Goal: Information Seeking & Learning: Check status

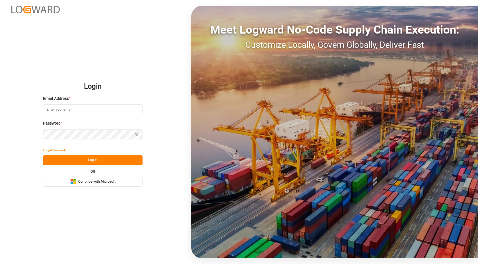
click at [129, 183] on button "Microsoft Logo Continue with Microsoft" at bounding box center [93, 182] width 100 height 10
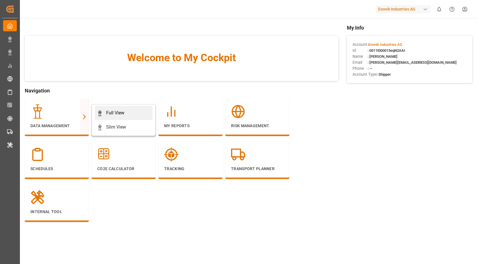
click at [124, 112] on div "Full View" at bounding box center [115, 113] width 18 height 7
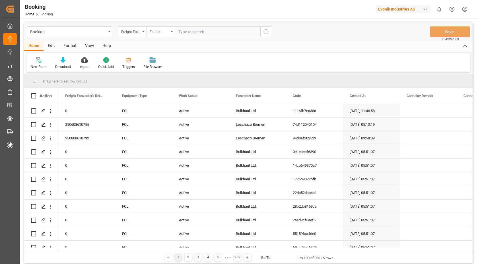
click at [73, 45] on div "Format" at bounding box center [70, 46] width 22 height 10
click at [41, 65] on div "Filter Rows" at bounding box center [39, 66] width 17 height 5
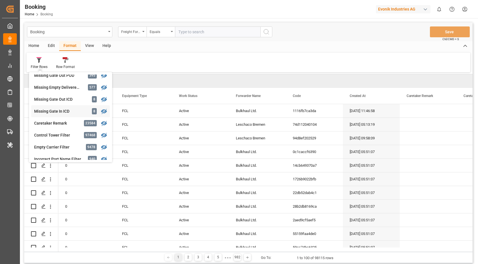
scroll to position [235, 0]
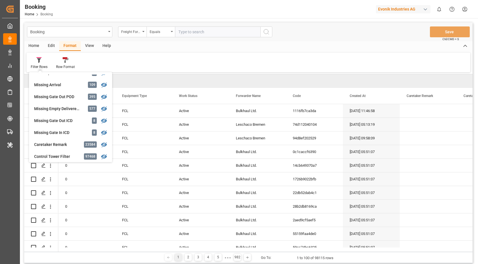
click at [75, 108] on div "Missing Empty Delivered Depot" at bounding box center [59, 109] width 50 height 6
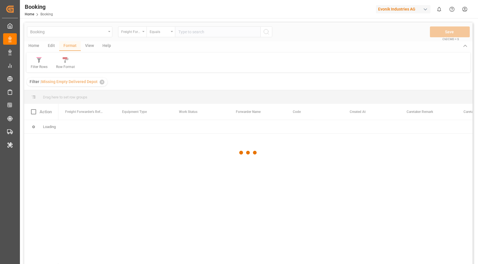
click at [87, 44] on div at bounding box center [248, 152] width 449 height 261
click at [87, 46] on div at bounding box center [248, 152] width 449 height 261
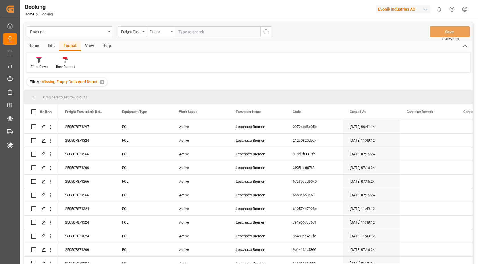
click at [85, 47] on div "View" at bounding box center [89, 46] width 17 height 10
click at [41, 61] on div at bounding box center [36, 60] width 11 height 6
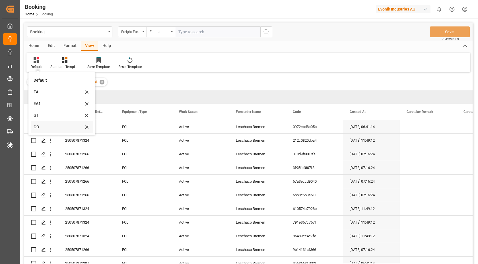
click at [50, 124] on div "GO" at bounding box center [62, 127] width 62 height 12
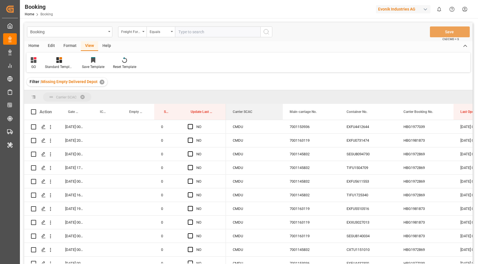
drag, startPoint x: 245, startPoint y: 110, endPoint x: 248, endPoint y: 100, distance: 11.0
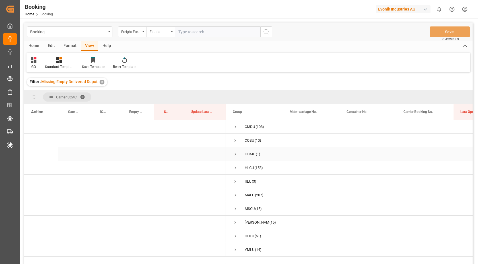
click at [234, 153] on span "Press SPACE to select this row." at bounding box center [235, 154] width 5 height 5
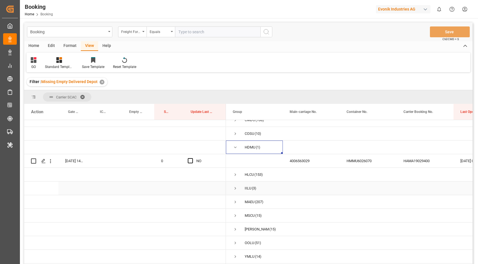
click at [235, 186] on span "Press SPACE to select this row." at bounding box center [235, 188] width 5 height 5
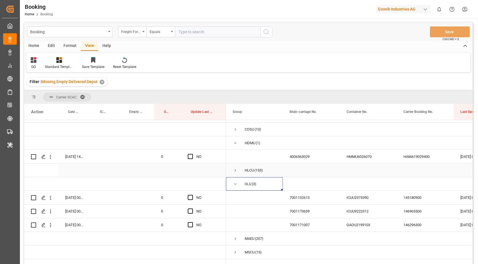
scroll to position [15, 0]
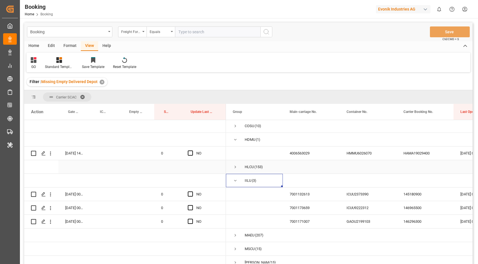
click at [376, 162] on div "Press SPACE to select this row." at bounding box center [368, 166] width 57 height 13
click at [354, 152] on div "HMMU6026070" at bounding box center [368, 153] width 57 height 13
click at [299, 158] on div "4006563029" at bounding box center [311, 153] width 57 height 13
click at [404, 157] on div "HAMA19029400" at bounding box center [425, 153] width 57 height 13
click at [136, 152] on div "Press SPACE to select this row." at bounding box center [137, 153] width 35 height 13
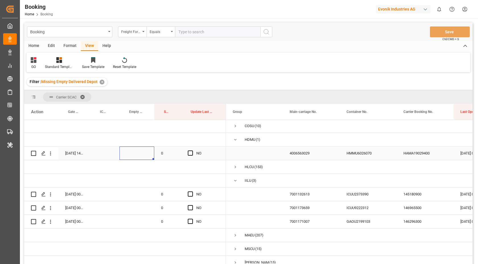
click at [136, 152] on div "Press SPACE to select this row." at bounding box center [137, 153] width 35 height 13
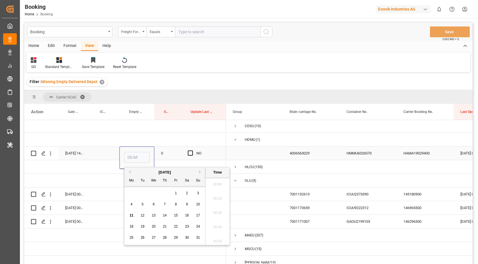
scroll to position [827, 0]
click at [132, 217] on span "11" at bounding box center [132, 216] width 4 height 4
click at [195, 206] on div "10" at bounding box center [198, 204] width 7 height 7
type input "10.08.2025 00:00"
click at [283, 185] on div "Press SPACE to select this row." at bounding box center [311, 180] width 57 height 13
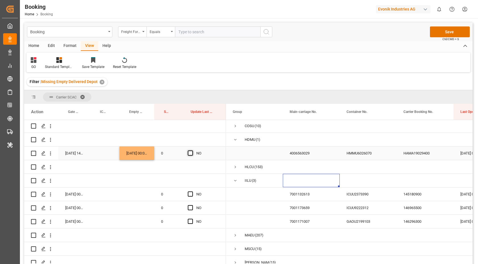
click at [190, 153] on span "Press SPACE to select this row." at bounding box center [190, 153] width 5 height 5
click at [192, 151] on input "Press SPACE to select this row." at bounding box center [192, 151] width 0 height 0
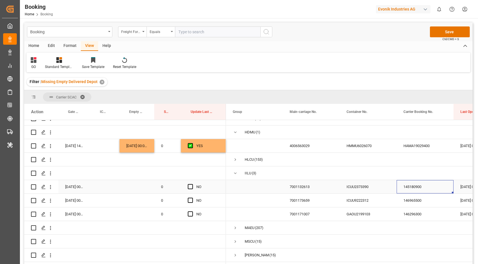
click at [416, 188] on div "145180900" at bounding box center [425, 186] width 57 height 13
click at [191, 188] on span "Press SPACE to select this row." at bounding box center [190, 186] width 5 height 5
click at [192, 184] on input "Press SPACE to select this row." at bounding box center [192, 184] width 0 height 0
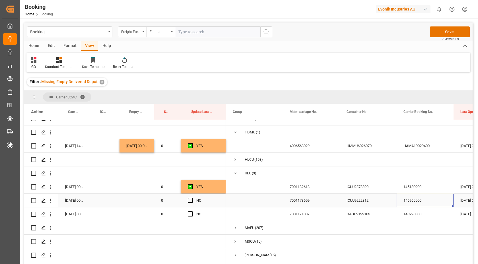
click at [397, 201] on div "146965500" at bounding box center [425, 200] width 57 height 13
click at [192, 200] on span "Press SPACE to select this row." at bounding box center [190, 200] width 5 height 5
click at [192, 198] on input "Press SPACE to select this row." at bounding box center [192, 198] width 0 height 0
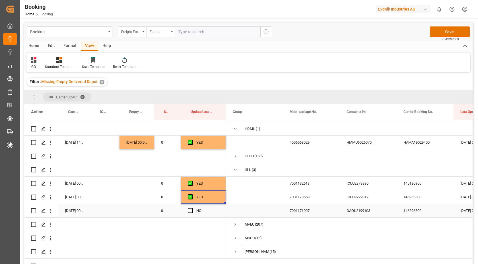
click at [395, 214] on div "GAOU2199103" at bounding box center [368, 210] width 57 height 13
click at [424, 216] on div "146296300" at bounding box center [425, 210] width 57 height 13
click at [193, 210] on div "Press SPACE to select this row." at bounding box center [192, 210] width 9 height 13
click at [190, 212] on span "Press SPACE to select this row." at bounding box center [190, 210] width 5 height 5
click at [192, 208] on input "Press SPACE to select this row." at bounding box center [192, 208] width 0 height 0
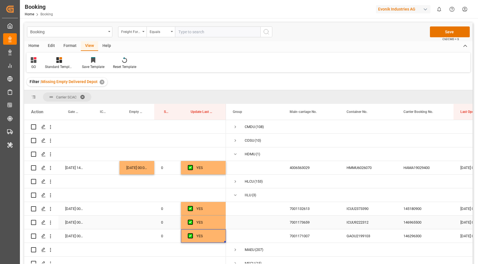
scroll to position [52, 0]
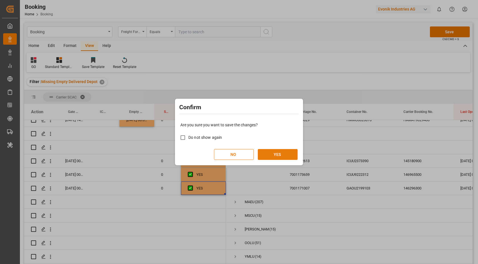
click at [269, 152] on button "YES" at bounding box center [278, 154] width 40 height 11
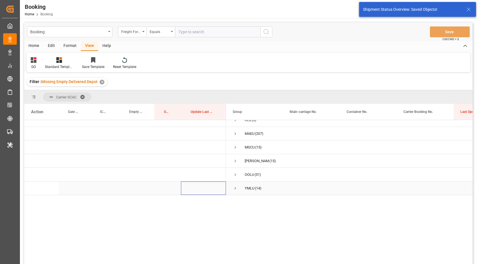
scroll to position [0, 0]
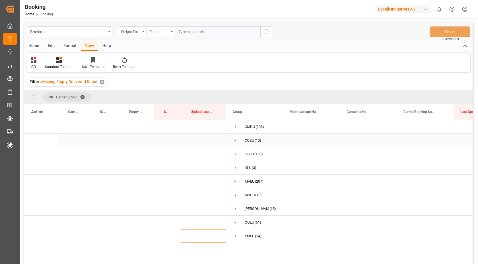
click at [235, 141] on span "Press SPACE to select this row." at bounding box center [235, 140] width 5 height 5
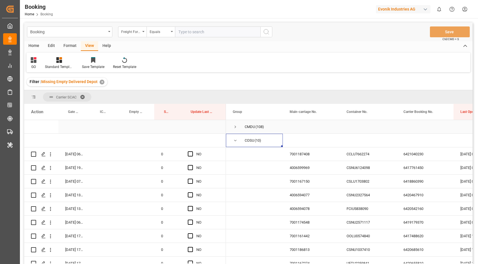
click at [235, 127] on span "Press SPACE to select this row." at bounding box center [235, 126] width 5 height 5
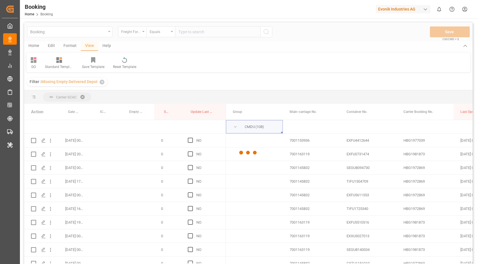
drag, startPoint x: 306, startPoint y: 110, endPoint x: 307, endPoint y: 97, distance: 13.1
click at [307, 97] on div at bounding box center [248, 152] width 449 height 261
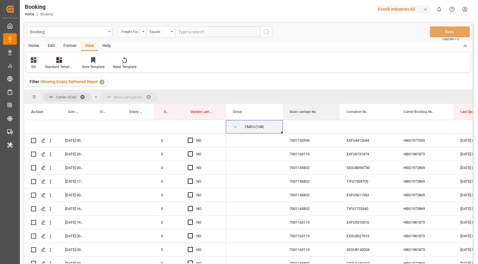
drag, startPoint x: 305, startPoint y: 113, endPoint x: 306, endPoint y: 100, distance: 12.3
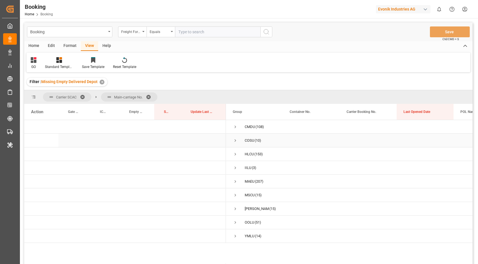
click at [236, 140] on span "Press SPACE to select this row." at bounding box center [235, 140] width 5 height 5
click at [149, 95] on span at bounding box center [150, 97] width 9 height 5
click at [232, 139] on div "COSU (10)" at bounding box center [254, 140] width 57 height 13
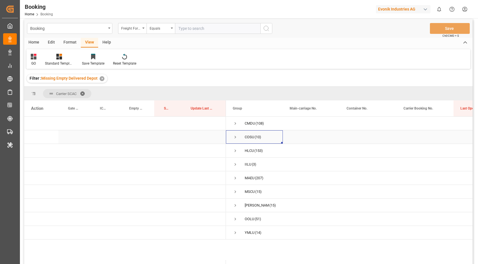
click at [235, 136] on span "Press SPACE to select this row." at bounding box center [235, 137] width 5 height 5
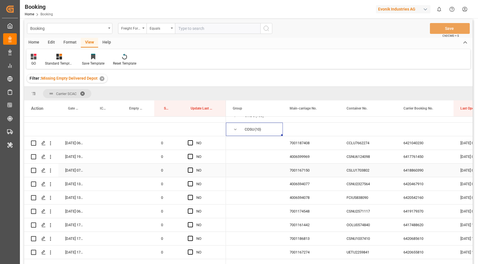
scroll to position [9, 0]
click at [421, 147] on div "6421040230" at bounding box center [425, 142] width 57 height 13
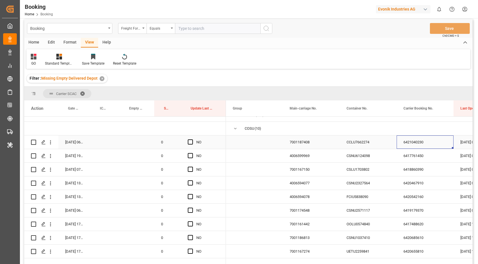
click at [358, 145] on div "CCLU7662274" at bounding box center [368, 142] width 57 height 13
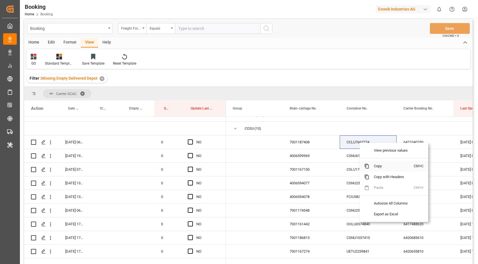
click at [387, 169] on span "Copy" at bounding box center [392, 166] width 44 height 11
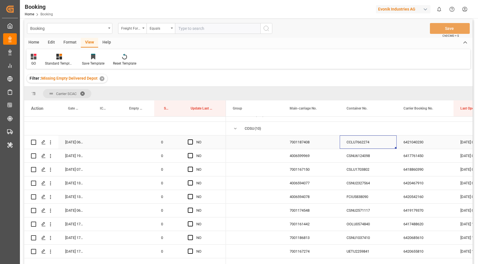
click at [354, 141] on div "CCLU7662274" at bounding box center [368, 142] width 57 height 13
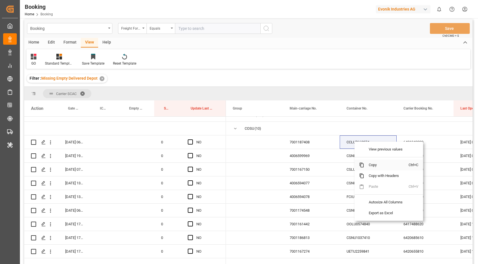
click at [380, 162] on span "Copy" at bounding box center [386, 165] width 44 height 11
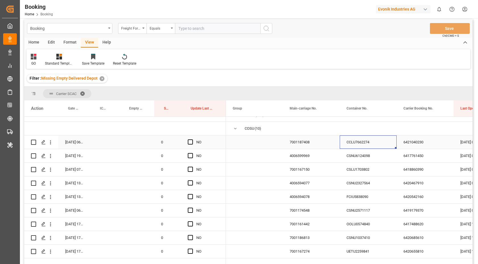
scroll to position [12, 0]
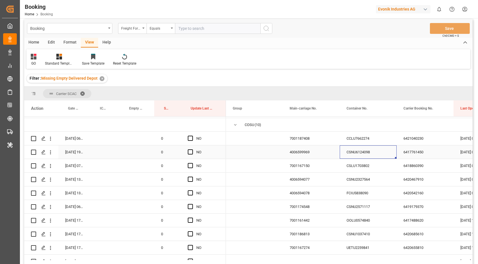
click at [354, 148] on div "CSNU6124098" at bounding box center [368, 151] width 57 height 13
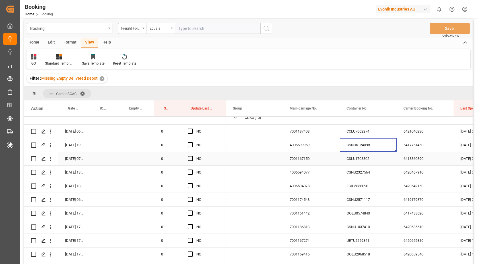
click at [380, 160] on div "CSLU1703802" at bounding box center [368, 158] width 57 height 13
click at [190, 147] on span "Press SPACE to select this row." at bounding box center [190, 144] width 5 height 5
click at [192, 142] on input "Press SPACE to select this row." at bounding box center [192, 142] width 0 height 0
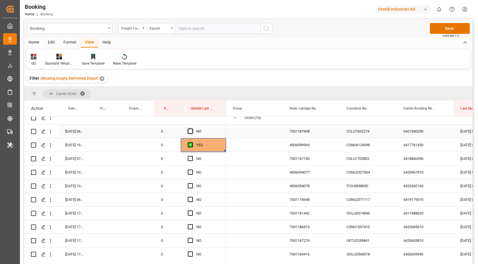
click at [190, 133] on span "Press SPACE to select this row." at bounding box center [190, 131] width 5 height 5
click at [192, 129] on input "Press SPACE to select this row." at bounding box center [192, 129] width 0 height 0
drag, startPoint x: 192, startPoint y: 160, endPoint x: 234, endPoint y: 162, distance: 41.9
click at [192, 160] on span "Press SPACE to select this row." at bounding box center [190, 158] width 5 height 5
click at [192, 156] on input "Press SPACE to select this row." at bounding box center [192, 156] width 0 height 0
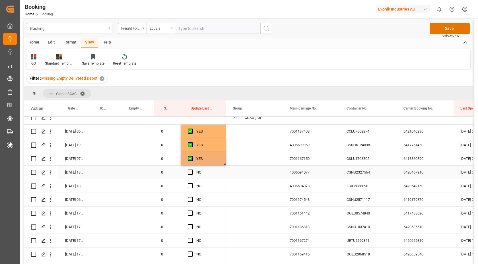
scroll to position [52, 0]
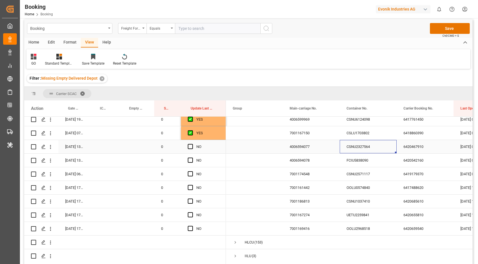
click at [366, 151] on div "CSNU2327564" at bounding box center [368, 146] width 57 height 13
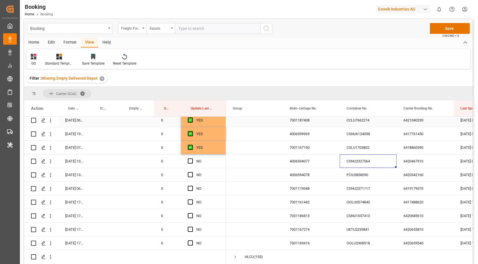
scroll to position [23, 0]
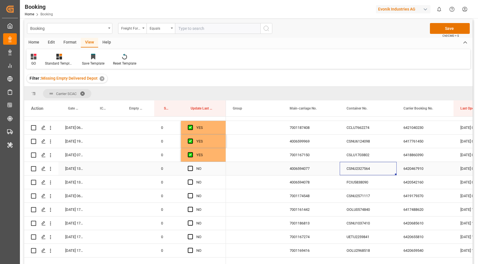
click at [190, 171] on div "Press SPACE to select this row." at bounding box center [192, 168] width 9 height 13
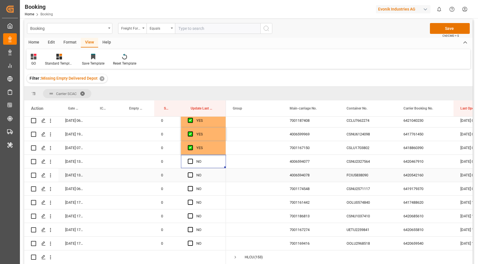
click at [371, 173] on div "FCIU5838090" at bounding box center [368, 175] width 57 height 13
click at [193, 163] on span "Press SPACE to select this row." at bounding box center [190, 161] width 5 height 5
click at [192, 159] on input "Press SPACE to select this row." at bounding box center [192, 159] width 0 height 0
click at [190, 176] on span "Press SPACE to select this row." at bounding box center [190, 175] width 5 height 5
click at [192, 173] on input "Press SPACE to select this row." at bounding box center [192, 173] width 0 height 0
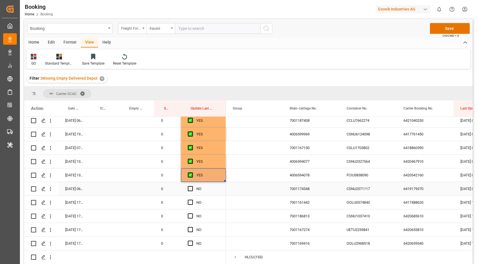
scroll to position [41, 0]
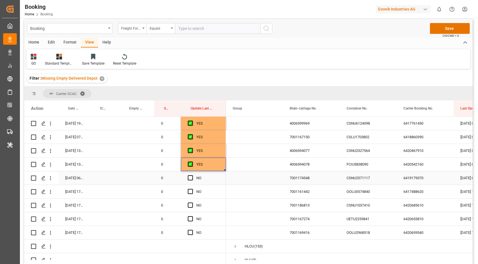
click at [389, 178] on div "CSNU2571117" at bounding box center [368, 177] width 57 height 13
click at [443, 180] on div "6419179370" at bounding box center [425, 177] width 57 height 13
click at [135, 178] on div "Press SPACE to select this row." at bounding box center [137, 177] width 35 height 13
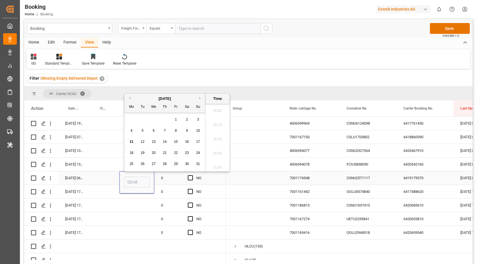
scroll to position [827, 0]
click at [134, 142] on div "11" at bounding box center [131, 142] width 7 height 7
type input "11.08.2025 00:00"
click at [189, 177] on span "Press SPACE to select this row." at bounding box center [190, 177] width 5 height 5
click at [192, 175] on input "Press SPACE to select this row." at bounding box center [192, 175] width 0 height 0
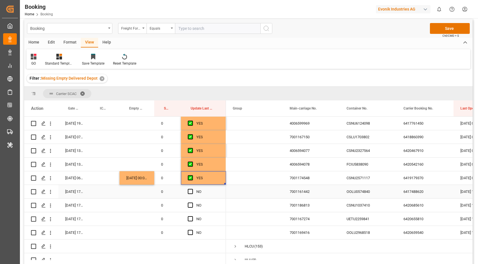
click at [376, 190] on div "OOLU0574840" at bounding box center [368, 191] width 57 height 13
click at [188, 191] on div "NO" at bounding box center [203, 191] width 45 height 13
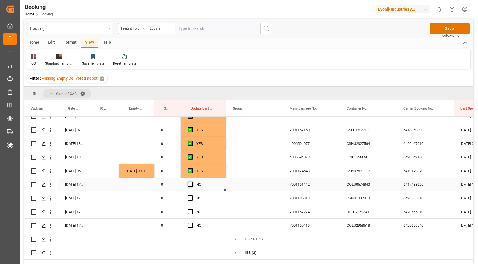
click at [191, 184] on span "Press SPACE to select this row." at bounding box center [190, 184] width 5 height 5
click at [192, 182] on input "Press SPACE to select this row." at bounding box center [192, 182] width 0 height 0
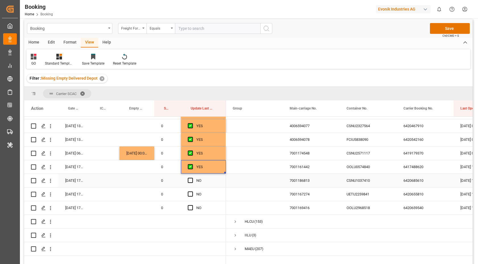
click at [369, 179] on div "CSNU1037410" at bounding box center [368, 180] width 57 height 13
click at [190, 182] on span "Press SPACE to select this row." at bounding box center [190, 180] width 5 height 5
click at [192, 178] on input "Press SPACE to select this row." at bounding box center [192, 178] width 0 height 0
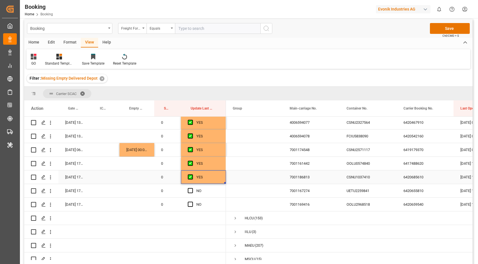
click at [398, 180] on div "6420685610" at bounding box center [425, 177] width 57 height 13
click at [375, 188] on div "UETU2259841" at bounding box center [368, 190] width 57 height 13
click at [193, 191] on div "Press SPACE to select this row." at bounding box center [192, 190] width 9 height 13
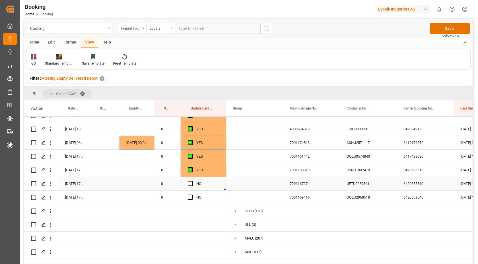
click at [191, 183] on span "Press SPACE to select this row." at bounding box center [190, 183] width 5 height 5
click at [192, 181] on input "Press SPACE to select this row." at bounding box center [192, 181] width 0 height 0
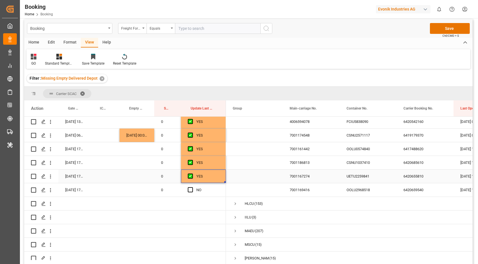
click at [378, 188] on div "OOLU2968518" at bounding box center [368, 189] width 57 height 13
click at [191, 190] on span "Press SPACE to select this row." at bounding box center [190, 189] width 5 height 5
click at [192, 187] on input "Press SPACE to select this row." at bounding box center [192, 187] width 0 height 0
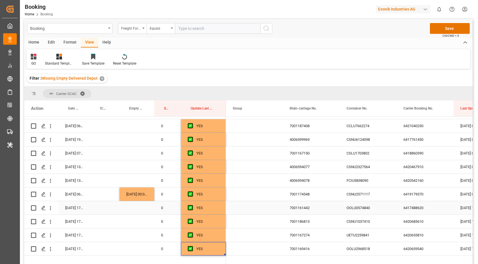
scroll to position [0, 0]
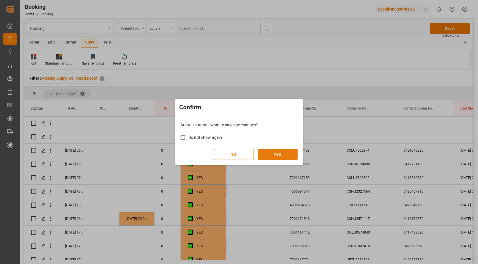
click at [280, 153] on button "YES" at bounding box center [278, 154] width 40 height 11
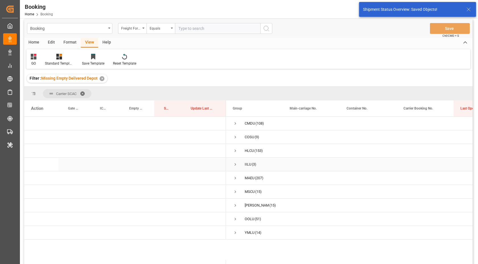
scroll to position [0, 0]
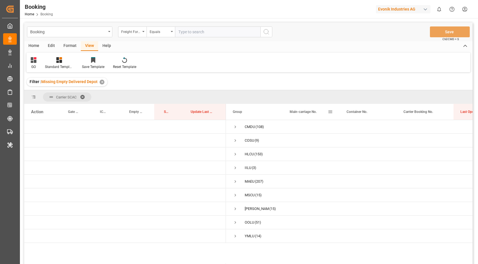
drag, startPoint x: 302, startPoint y: 114, endPoint x: 303, endPoint y: 103, distance: 10.8
click at [235, 126] on span "Press SPACE to select this row." at bounding box center [235, 126] width 5 height 5
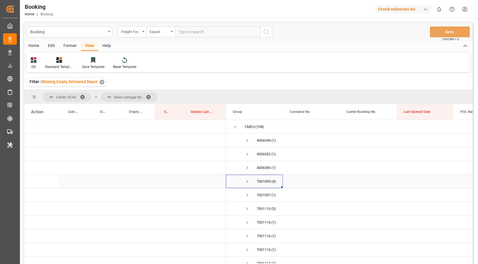
click at [249, 181] on span "Press SPACE to select this row." at bounding box center [247, 181] width 5 height 5
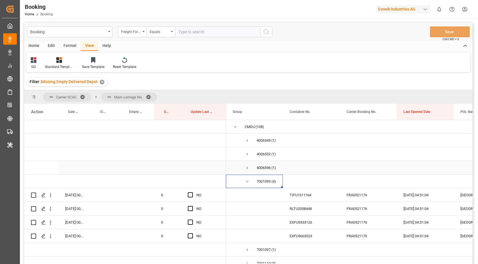
scroll to position [65, 0]
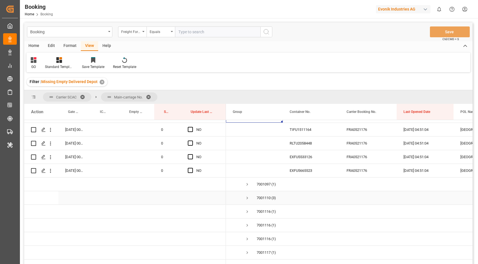
click at [249, 199] on span "Press SPACE to select this row." at bounding box center [247, 198] width 5 height 5
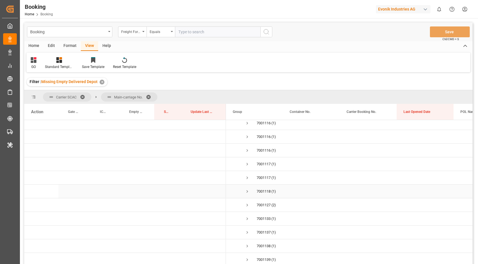
scroll to position [214, 0]
click at [247, 186] on span "Press SPACE to select this row." at bounding box center [247, 186] width 5 height 5
click at [247, 202] on span "Press SPACE to select this row." at bounding box center [247, 202] width 5 height 5
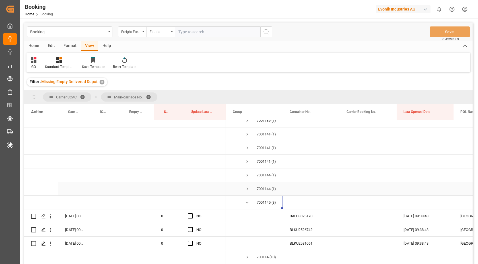
scroll to position [453, 0]
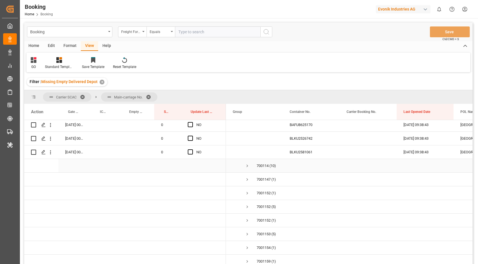
click at [249, 167] on span "Press SPACE to select this row." at bounding box center [247, 165] width 5 height 5
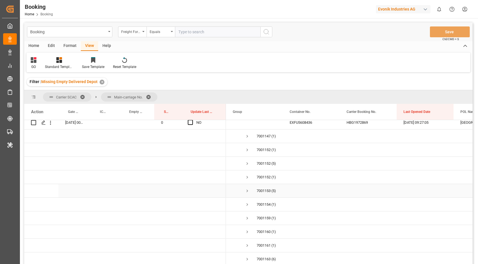
scroll to position [640, 0]
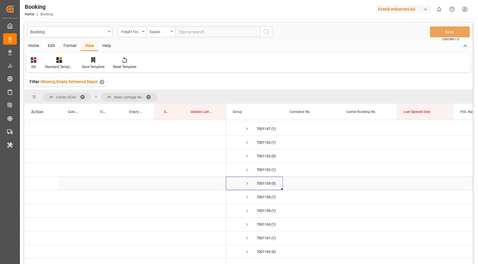
click at [248, 184] on span "Press SPACE to select this row." at bounding box center [247, 183] width 5 height 5
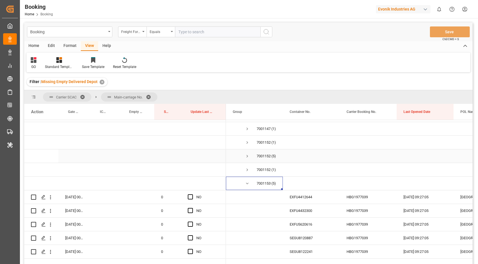
click at [248, 159] on span "Press SPACE to select this row." at bounding box center [247, 156] width 5 height 5
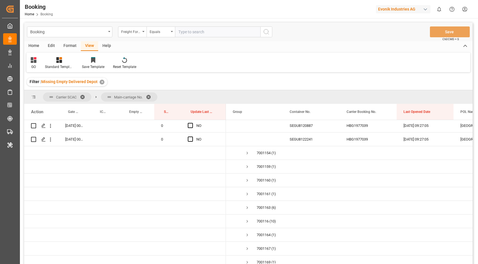
scroll to position [828, 0]
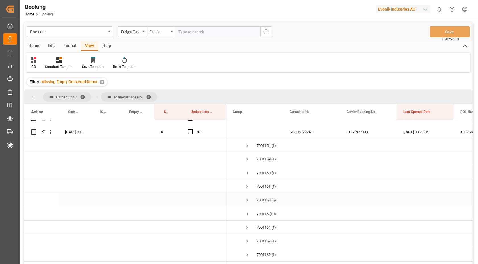
click at [245, 198] on span "Press SPACE to select this row." at bounding box center [247, 200] width 5 height 13
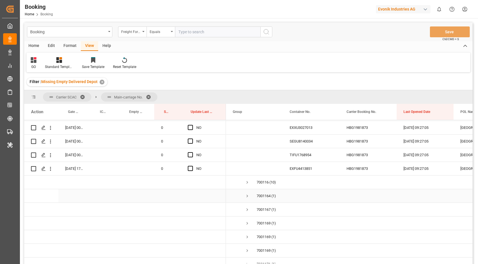
scroll to position [972, 0]
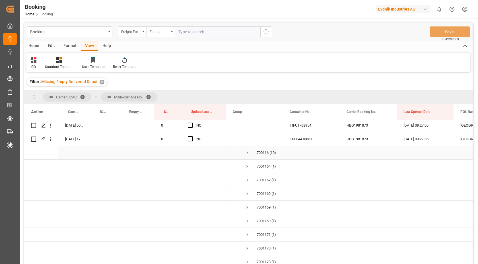
click at [249, 154] on span "Press SPACE to select this row." at bounding box center [247, 152] width 5 height 5
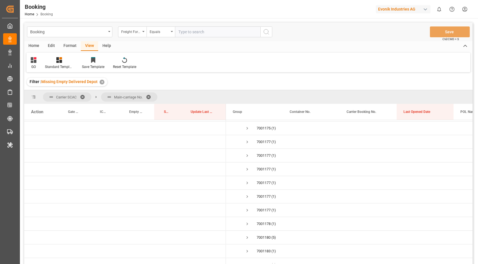
scroll to position [1296, 0]
click at [249, 212] on span "Press SPACE to select this row." at bounding box center [247, 210] width 5 height 5
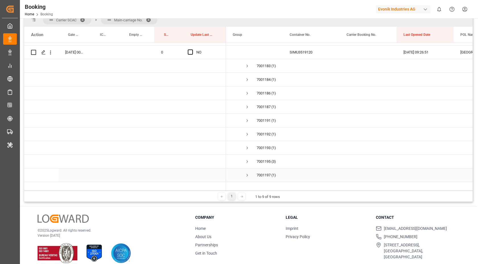
scroll to position [1511, 0]
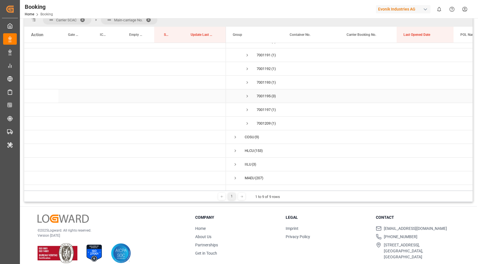
click at [248, 95] on span "Press SPACE to select this row." at bounding box center [247, 96] width 5 height 5
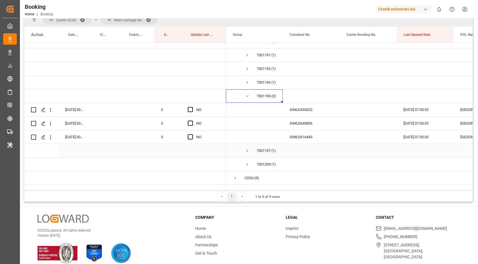
click at [244, 165] on span "7001209258 (1)" at bounding box center [254, 164] width 43 height 13
click at [249, 162] on span "Press SPACE to select this row." at bounding box center [247, 164] width 5 height 13
click at [249, 151] on span "Press SPACE to select this row." at bounding box center [247, 150] width 5 height 5
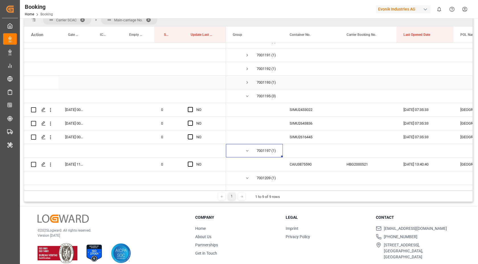
click at [247, 81] on span "Press SPACE to select this row." at bounding box center [247, 82] width 5 height 5
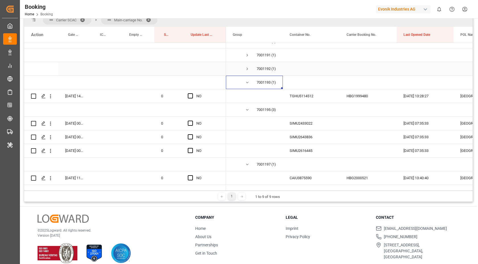
click at [247, 69] on span "Press SPACE to select this row." at bounding box center [247, 68] width 5 height 5
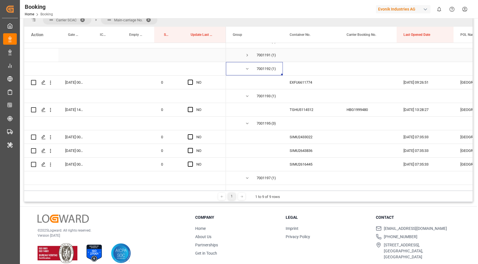
click at [249, 56] on span "Press SPACE to select this row." at bounding box center [247, 55] width 5 height 5
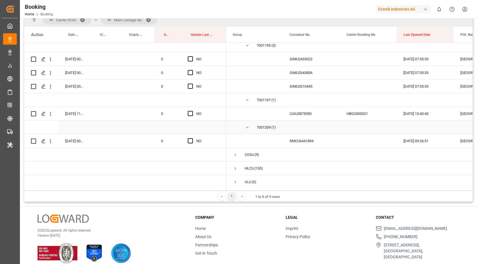
scroll to position [1621, 0]
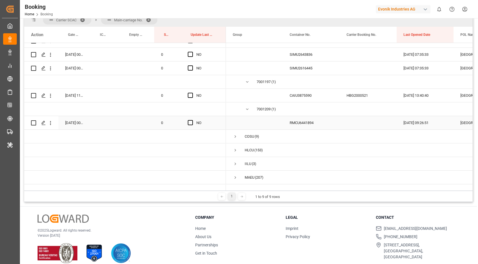
click at [303, 124] on div "RMCU6441894" at bounding box center [311, 122] width 57 height 13
click at [190, 123] on span "Press SPACE to select this row." at bounding box center [190, 122] width 5 height 5
click at [192, 120] on input "Press SPACE to select this row." at bounding box center [192, 120] width 0 height 0
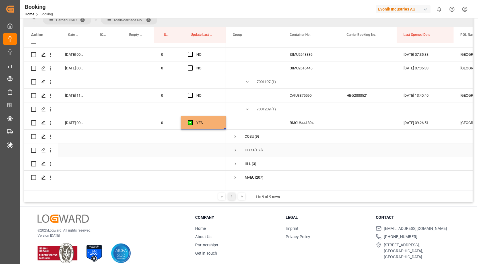
scroll to position [1560, 0]
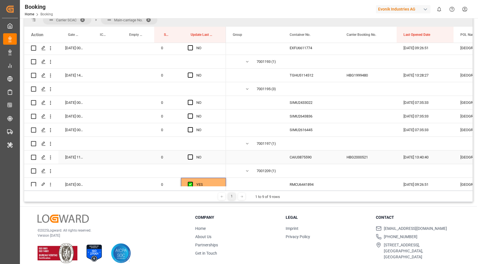
click at [306, 157] on div "CAIU3875590" at bounding box center [311, 157] width 57 height 13
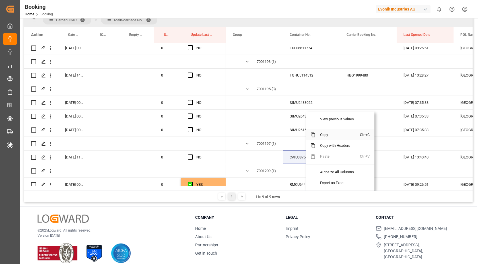
click at [329, 132] on span "Copy" at bounding box center [338, 135] width 44 height 11
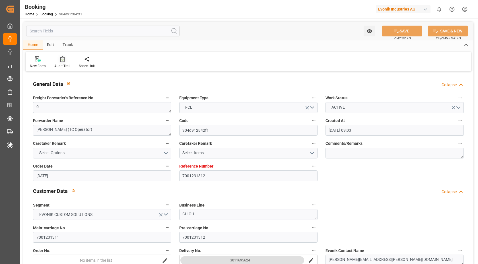
click at [61, 62] on icon at bounding box center [62, 59] width 4 height 6
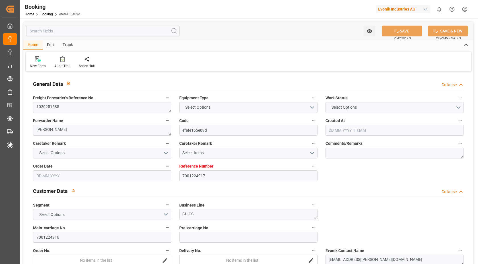
type textarea "1020251585"
type textarea "[PERSON_NAME]"
type input "efefe165e09d"
type input "7001224917"
type textarea "CU-CS"
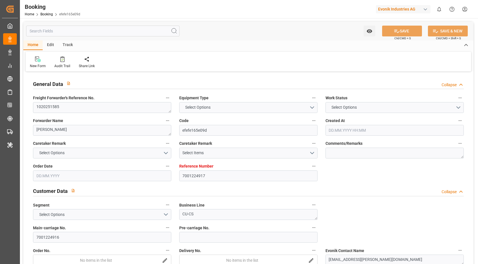
type input "7001224916"
type textarea "mascha.dubiel@evonik.com"
type textarea "CIF"
type textarea "BUSAN"
type textarea "Essen"
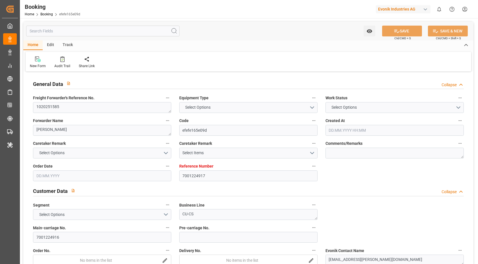
type textarea "TRHU1309884"
type input "MADRID MAERSK"
type input "HLCU"
type textarea "27779549"
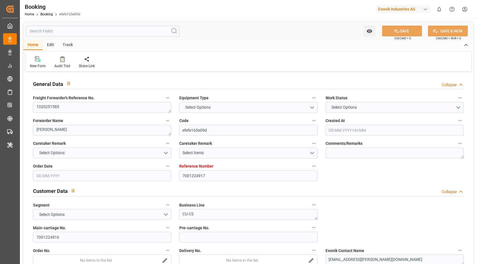
type input "[GEOGRAPHIC_DATA]"
type input "Busan"
type input "SHANGHAI PT"
type textarea "vesselName etd eta"
type textarea "INPUT_Evonik_Seeburger_IFTMIN_1003012651_20250801145955675.edi"
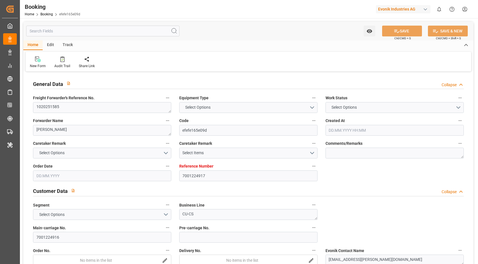
type textarea "NWC/UK North West Continent / UK_KRPUS_HLCU_CU-CS"
type textarea "INPUT_Evonik_Seeburger_IFTMIN_1002963833_20250717084804035.edi,INPUT_Evonik_See…"
type textarea "1003012651"
type textarea "Logward System"
type textarea "businessDivision-businessLine-"
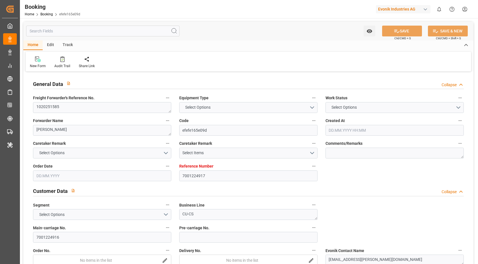
type textarea "IFTMIN"
type textarea "a011t00000LcJC5AAN"
type textarea "Yes"
type input "ROTTERDAM"
type input "BUSAN"
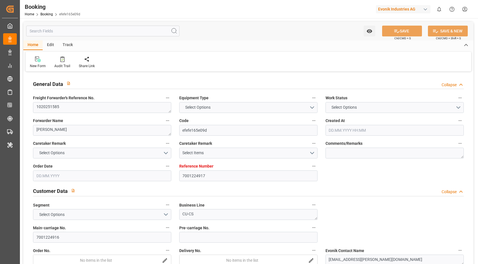
type input "DUISBURG"
type input "DE"
type input "TRUCK"
type input "DUISBURG"
type input "DE"
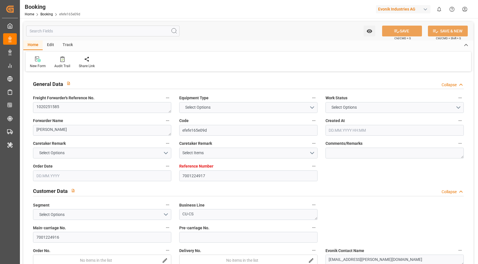
type input "BARGE"
type input "532E"
type input "VESSEL"
type input "COCHRANE"
type input "539E"
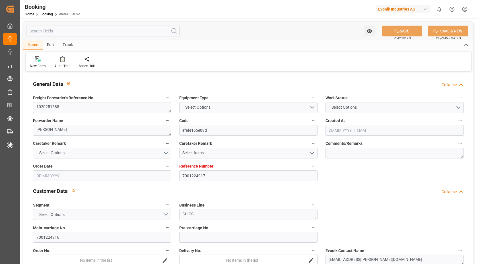
type input "COCHRANE"
type input "TRUCK"
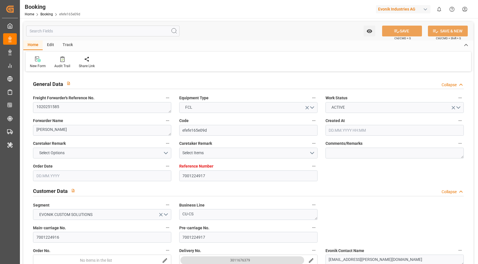
type input "7001224917"
type input "9778791"
type input "Hapag Lloyd"
type input "Hapag Lloyd Aktiengesellschaft"
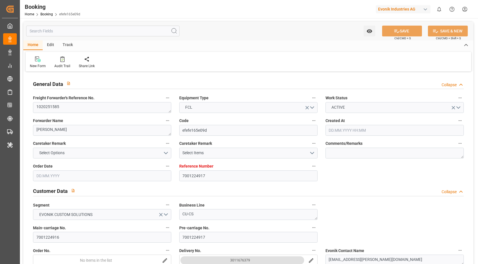
type input "NLRTM"
type input "KRPUS"
type input "CNSHG"
type input "0"
type input "NLRTM"
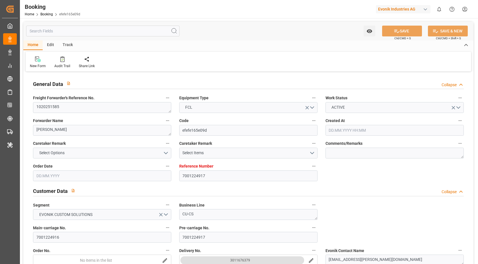
type input "KRPUS"
type input "9687540"
type input "17.07.2025 06:50"
type input "17.07.2025"
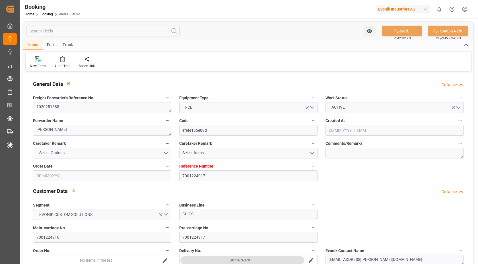
type input "13.10.2025"
type input "08.08.2025"
type input "10.08.2025 00:00"
type input "10.08.2025 10:00"
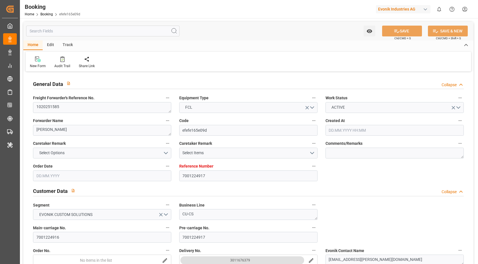
type input "07.08.2025 12:10"
type input "04.10.2025 15:00"
type input "27.09.2025 00:00"
type input "22.09.2025 01:30"
type input "22.09.2025 00:00"
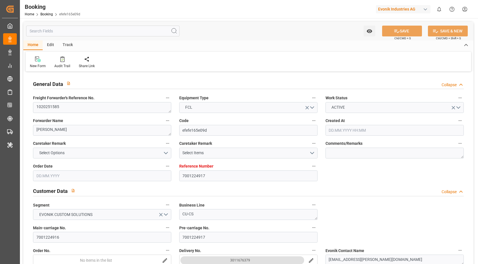
type input "02.10.2025 05:00"
type input "25.09.2025 00:00"
type input "01.08.2025"
type input "11.08.2025 08:09"
type input "11.08.2025"
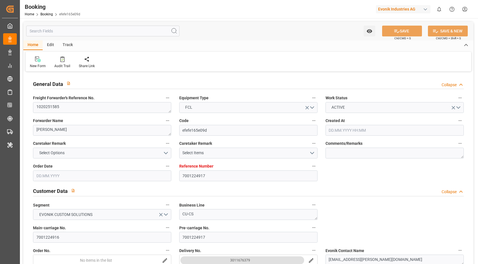
type input "01.08.2025 10:23"
type input "04.08.2025 19:31"
type input "09.08.2025 02:16"
type input "10.08.2025 11:09"
type input "22.09.2025 01:30"
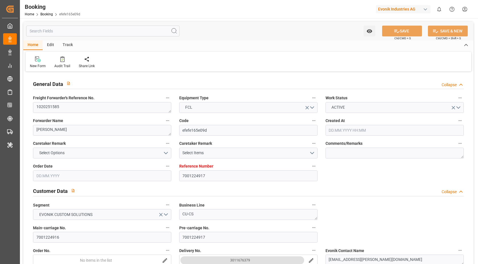
type input "22.09.2025 10:32"
type input "02.10.2025 05:00"
type input "04.10.2025 15:00"
type input "05.10.2025 04:33"
type input "09.10.2025 04:33"
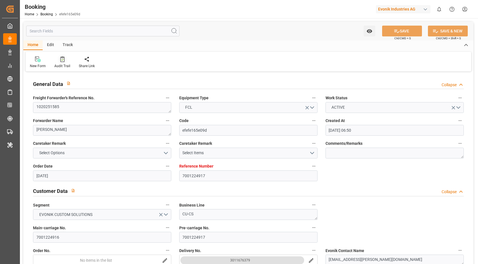
click at [59, 61] on div at bounding box center [62, 59] width 16 height 6
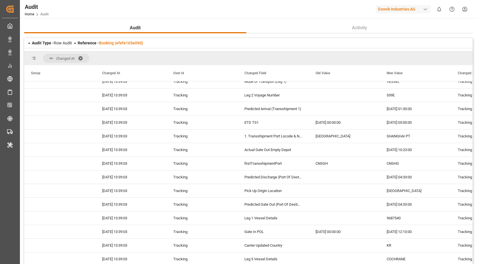
scroll to position [13, 0]
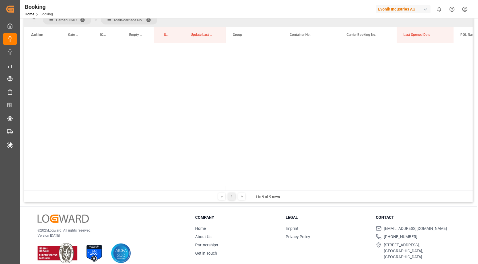
scroll to position [1560, 0]
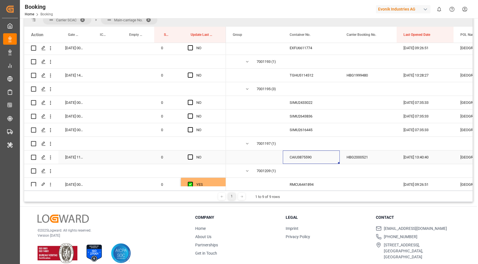
click at [191, 157] on span "Press SPACE to select this row." at bounding box center [190, 157] width 5 height 5
click at [192, 155] on input "Press SPACE to select this row." at bounding box center [192, 155] width 0 height 0
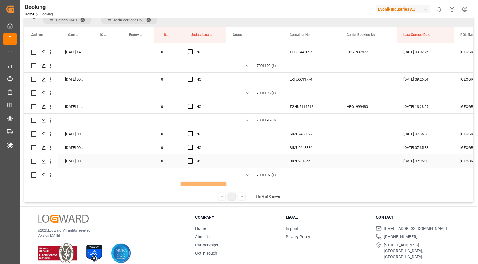
click at [303, 163] on div "SIMU2616445" at bounding box center [311, 161] width 57 height 13
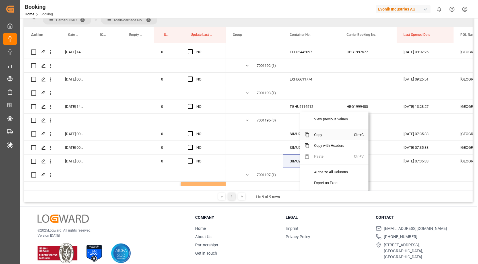
click at [325, 136] on span "Copy" at bounding box center [332, 135] width 44 height 11
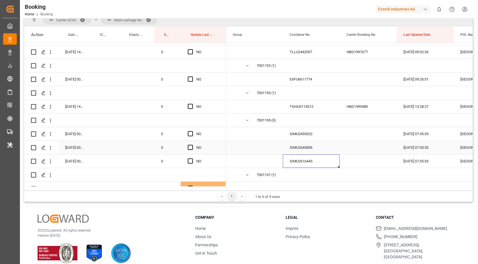
click at [290, 145] on div "SIMU2643836" at bounding box center [311, 147] width 57 height 13
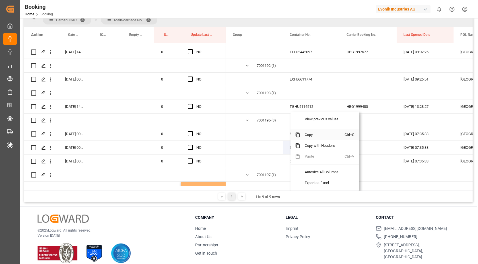
click at [325, 135] on span "Copy" at bounding box center [322, 135] width 44 height 11
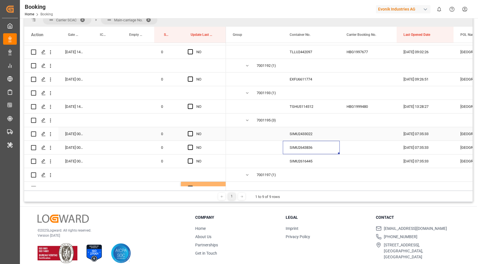
scroll to position [1521, 0]
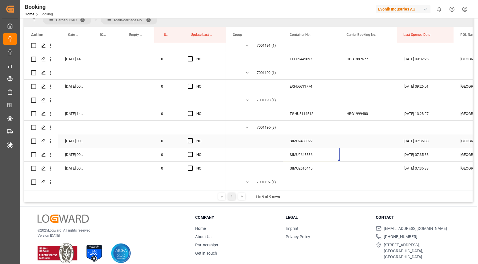
click at [310, 144] on div "SIMU2433022" at bounding box center [311, 140] width 57 height 13
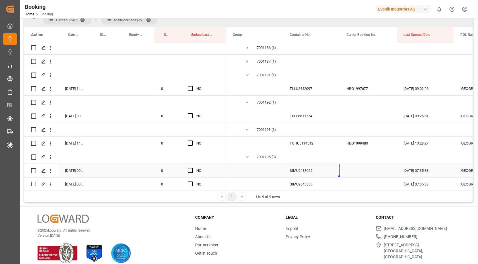
scroll to position [1558, 0]
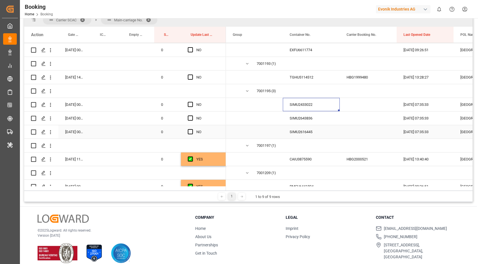
click at [193, 134] on div "Press SPACE to select this row." at bounding box center [192, 132] width 9 height 13
click at [190, 120] on span "Press SPACE to select this row." at bounding box center [190, 118] width 5 height 5
click at [192, 116] on input "Press SPACE to select this row." at bounding box center [192, 116] width 0 height 0
click at [191, 104] on span "Press SPACE to select this row." at bounding box center [190, 104] width 5 height 5
click at [192, 102] on input "Press SPACE to select this row." at bounding box center [192, 102] width 0 height 0
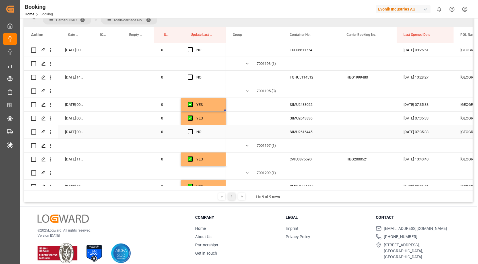
click at [188, 130] on span "Press SPACE to select this row." at bounding box center [190, 131] width 5 height 5
click at [192, 129] on input "Press SPACE to select this row." at bounding box center [192, 129] width 0 height 0
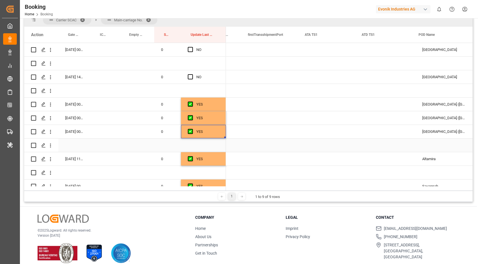
scroll to position [0, 0]
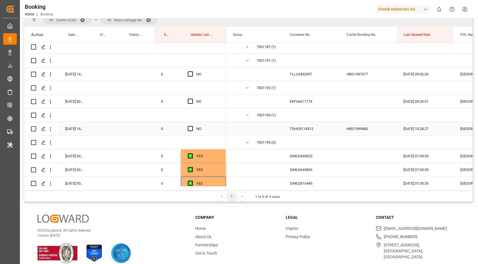
click at [301, 133] on div "TGHU5114512" at bounding box center [311, 128] width 57 height 13
click at [189, 128] on span "Press SPACE to select this row." at bounding box center [190, 128] width 5 height 5
click at [192, 126] on input "Press SPACE to select this row." at bounding box center [192, 126] width 0 height 0
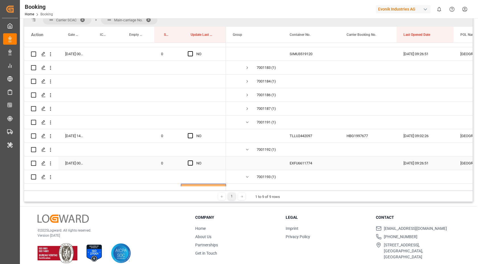
click at [306, 167] on div "EXFU6611774" at bounding box center [311, 163] width 57 height 13
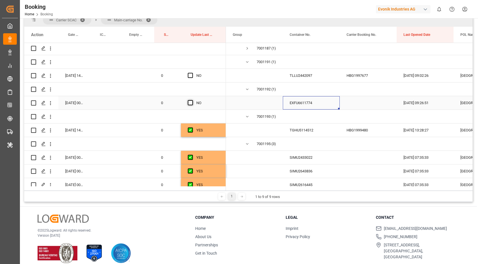
click at [191, 104] on span "Press SPACE to select this row." at bounding box center [190, 102] width 5 height 5
click at [192, 100] on input "Press SPACE to select this row." at bounding box center [192, 100] width 0 height 0
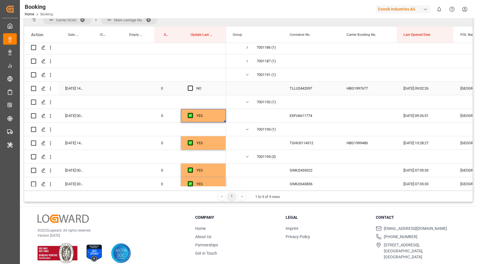
click at [310, 93] on div "TLLU2442097" at bounding box center [311, 88] width 57 height 13
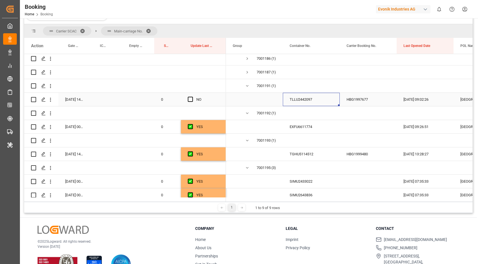
click at [192, 99] on span "Press SPACE to select this row." at bounding box center [190, 99] width 5 height 5
click at [192, 97] on input "Press SPACE to select this row." at bounding box center [192, 97] width 0 height 0
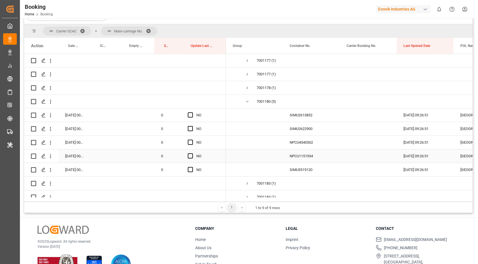
click at [302, 166] on div "SIMU3519120" at bounding box center [311, 169] width 57 height 13
drag, startPoint x: 303, startPoint y: 160, endPoint x: 298, endPoint y: 157, distance: 5.9
click at [303, 160] on div "NPCU1151934" at bounding box center [311, 155] width 57 height 13
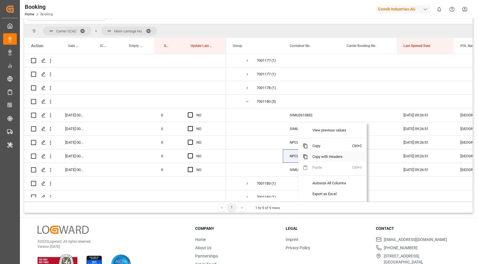
click at [333, 146] on span "Copy" at bounding box center [330, 146] width 44 height 11
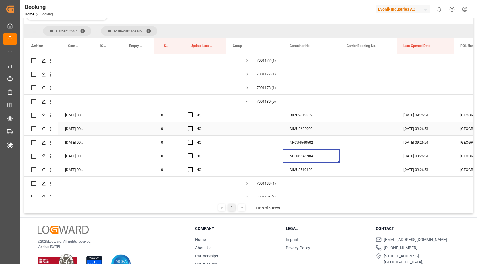
click at [301, 135] on div "SIMU2622900" at bounding box center [311, 128] width 57 height 13
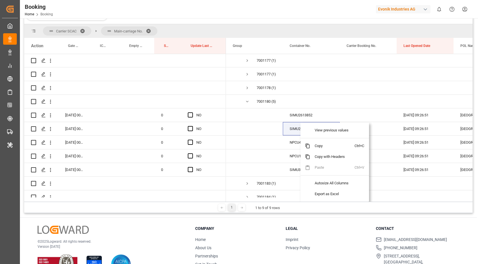
click at [320, 145] on span "Copy" at bounding box center [332, 146] width 44 height 11
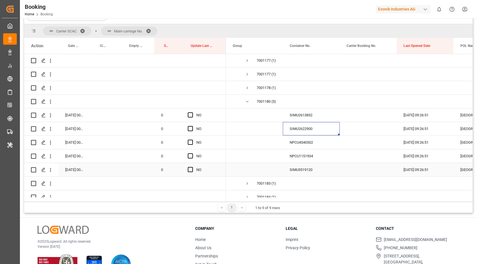
click at [192, 171] on span "Press SPACE to select this row." at bounding box center [190, 169] width 5 height 5
click at [192, 167] on input "Press SPACE to select this row." at bounding box center [192, 167] width 0 height 0
click at [191, 157] on span "Press SPACE to select this row." at bounding box center [190, 155] width 5 height 5
click at [192, 153] on input "Press SPACE to select this row." at bounding box center [192, 153] width 0 height 0
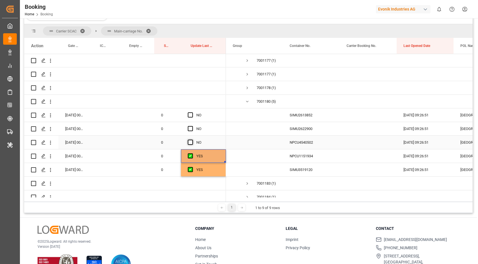
click at [191, 145] on span "Press SPACE to select this row." at bounding box center [190, 142] width 5 height 5
click at [192, 140] on input "Press SPACE to select this row." at bounding box center [192, 140] width 0 height 0
click at [191, 128] on span "Press SPACE to select this row." at bounding box center [190, 128] width 5 height 5
click at [192, 126] on input "Press SPACE to select this row." at bounding box center [192, 126] width 0 height 0
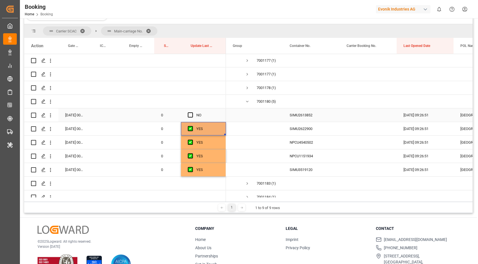
click at [191, 117] on span "Press SPACE to select this row." at bounding box center [190, 114] width 5 height 5
click at [192, 112] on input "Press SPACE to select this row." at bounding box center [192, 112] width 0 height 0
click at [302, 119] on div "SIMU2613852" at bounding box center [311, 114] width 57 height 13
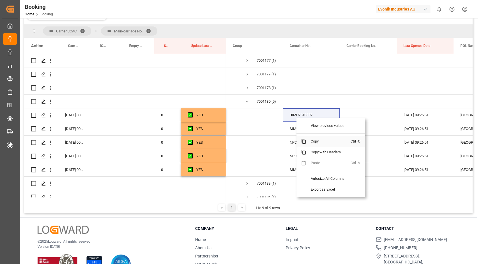
click at [325, 141] on span "Copy" at bounding box center [328, 141] width 44 height 11
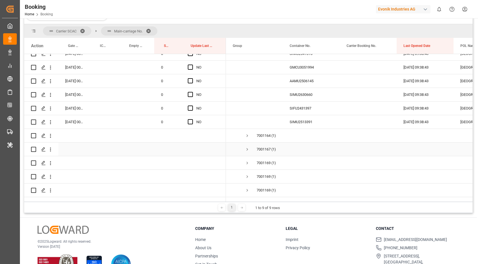
scroll to position [1079, 0]
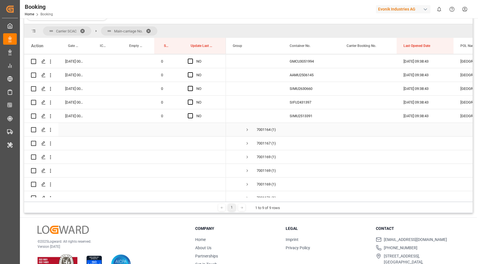
click at [306, 122] on div "SIMU2513391" at bounding box center [311, 115] width 57 height 13
click at [300, 118] on div "SIMU2513391" at bounding box center [311, 115] width 57 height 13
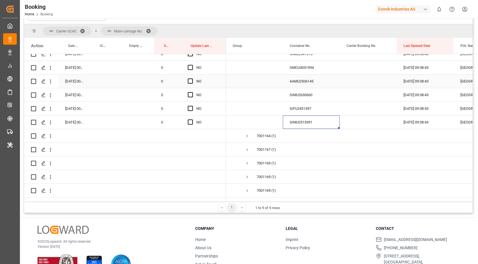
scroll to position [1066, 0]
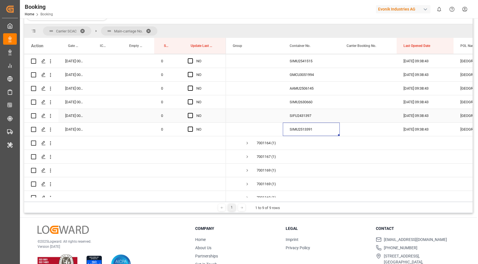
click at [306, 118] on div "SIFU2431397" at bounding box center [311, 115] width 57 height 13
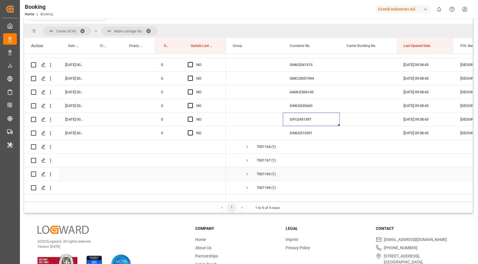
scroll to position [1051, 0]
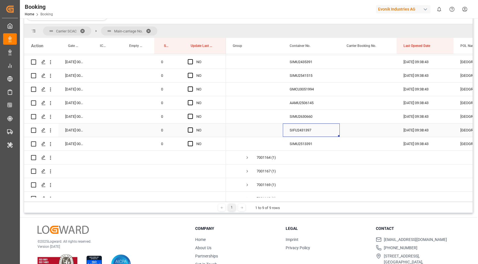
click at [311, 112] on div "SIMU2630660" at bounding box center [311, 116] width 57 height 13
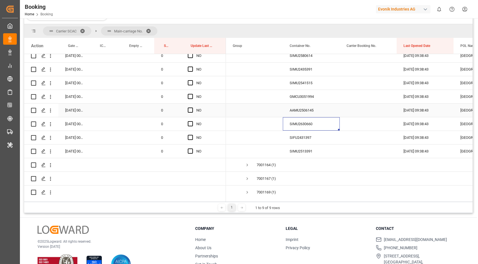
click at [307, 110] on div "AAMU2506145" at bounding box center [311, 110] width 57 height 13
click at [308, 110] on div "AAMU2506145" at bounding box center [311, 110] width 57 height 13
click at [277, 110] on div "Press SPACE to select this row." at bounding box center [254, 110] width 57 height 13
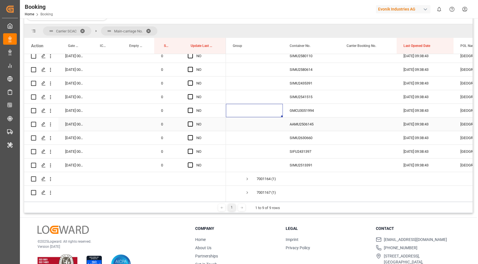
click at [314, 125] on div "AAMU2506145" at bounding box center [311, 124] width 57 height 13
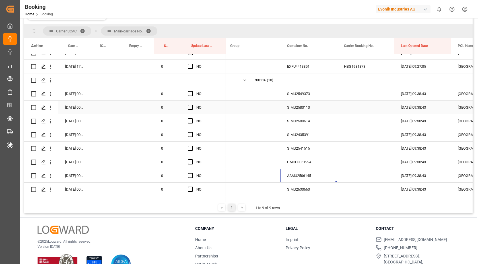
scroll to position [982, 0]
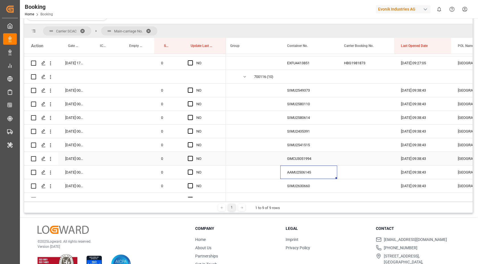
click at [297, 153] on div "GMCU3051994" at bounding box center [308, 158] width 57 height 13
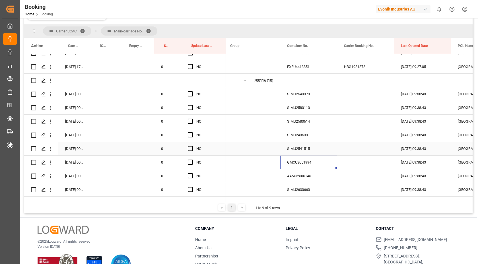
click at [302, 143] on div "SIMU2541515" at bounding box center [308, 148] width 57 height 13
click at [300, 137] on div "SIMU2435391" at bounding box center [308, 134] width 57 height 13
click at [303, 124] on div "SIMU2580614" at bounding box center [308, 121] width 57 height 13
click at [289, 104] on div "SIMU2580110" at bounding box center [308, 107] width 57 height 13
click at [304, 97] on div "SIMU2549373" at bounding box center [308, 93] width 57 height 13
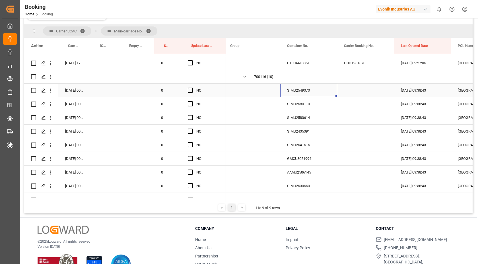
click at [190, 88] on span "Press SPACE to select this row." at bounding box center [190, 90] width 5 height 5
click at [192, 88] on input "Press SPACE to select this row." at bounding box center [192, 88] width 0 height 0
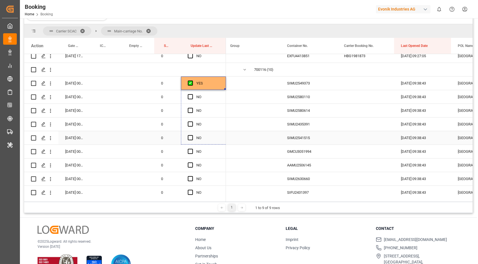
drag, startPoint x: 225, startPoint y: 89, endPoint x: 227, endPoint y: 142, distance: 53.3
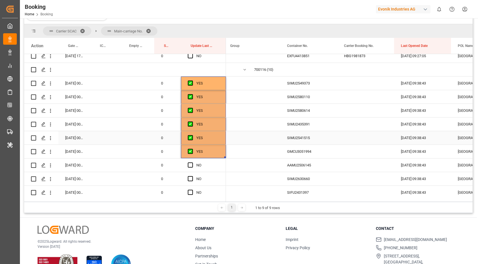
scroll to position [1055, 0]
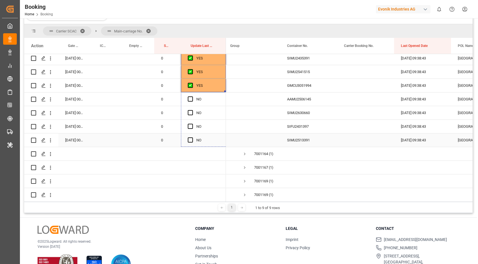
drag, startPoint x: 222, startPoint y: 106, endPoint x: 221, endPoint y: 134, distance: 27.9
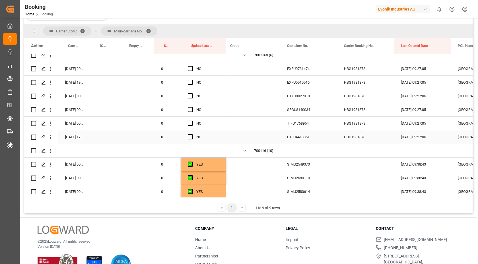
scroll to position [900, 0]
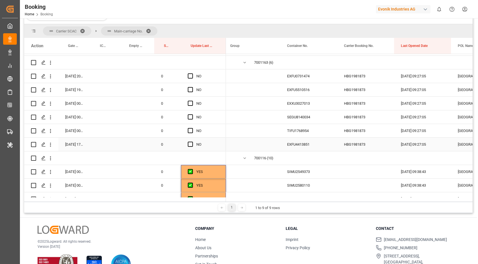
click at [372, 144] on div "HBG1981873" at bounding box center [365, 144] width 57 height 13
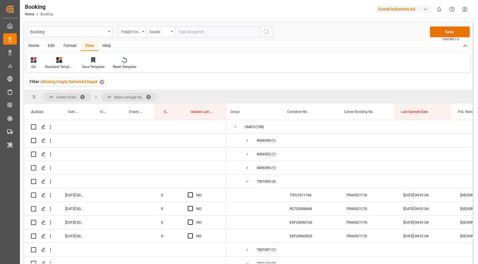
scroll to position [0, 3]
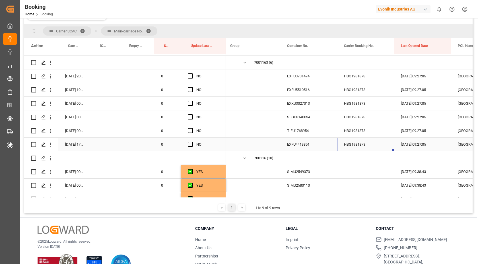
click at [308, 147] on div "EXFU4413851" at bounding box center [308, 144] width 57 height 13
click at [192, 144] on span "Press SPACE to select this row." at bounding box center [190, 144] width 5 height 5
click at [192, 142] on input "Press SPACE to select this row." at bounding box center [192, 142] width 0 height 0
click at [192, 133] on div "Press SPACE to select this row." at bounding box center [192, 130] width 9 height 13
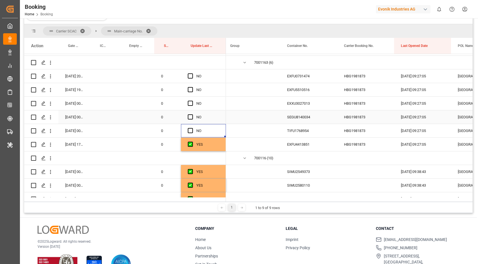
click at [192, 116] on span "Press SPACE to select this row." at bounding box center [190, 116] width 5 height 5
click at [192, 114] on input "Press SPACE to select this row." at bounding box center [192, 114] width 0 height 0
click at [191, 132] on span "Press SPACE to select this row." at bounding box center [190, 130] width 5 height 5
click at [192, 128] on input "Press SPACE to select this row." at bounding box center [192, 128] width 0 height 0
click at [192, 102] on span "Press SPACE to select this row." at bounding box center [190, 103] width 5 height 5
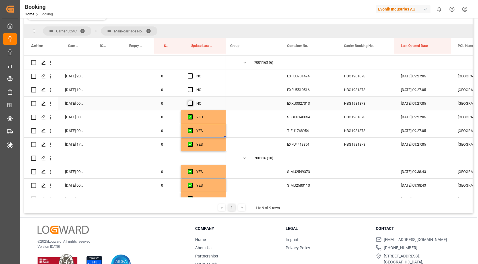
click at [192, 101] on input "Press SPACE to select this row." at bounding box center [192, 101] width 0 height 0
click at [193, 87] on div "Press SPACE to select this row." at bounding box center [192, 89] width 9 height 13
click at [192, 79] on div "Press SPACE to select this row." at bounding box center [192, 76] width 9 height 13
click at [192, 92] on span "Press SPACE to select this row." at bounding box center [190, 89] width 5 height 5
click at [192, 87] on input "Press SPACE to select this row." at bounding box center [192, 87] width 0 height 0
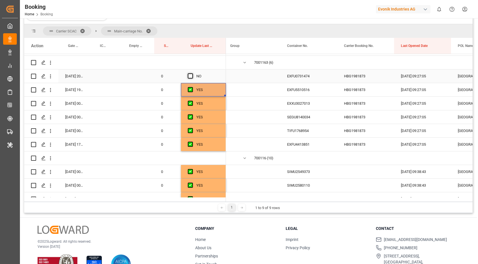
click at [188, 73] on span "Press SPACE to select this row." at bounding box center [190, 75] width 5 height 5
click at [192, 73] on input "Press SPACE to select this row." at bounding box center [192, 73] width 0 height 0
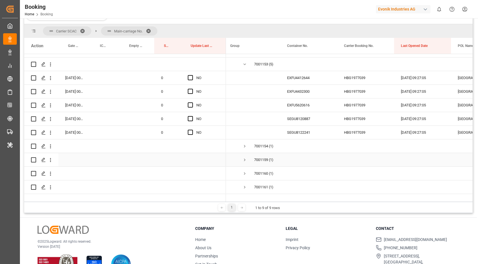
scroll to position [754, 0]
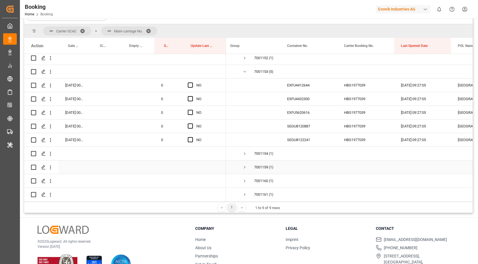
click at [311, 144] on div "SEGU8122241" at bounding box center [308, 139] width 57 height 13
click at [305, 126] on div "SEGU8120887" at bounding box center [308, 126] width 57 height 13
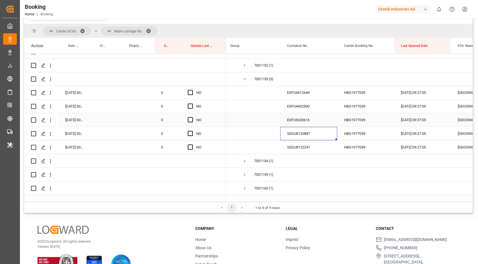
click at [308, 121] on div "EXFU5620616" at bounding box center [308, 119] width 57 height 13
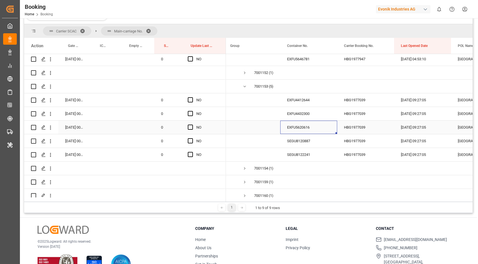
click at [291, 116] on div "EXFU4432300" at bounding box center [308, 113] width 57 height 13
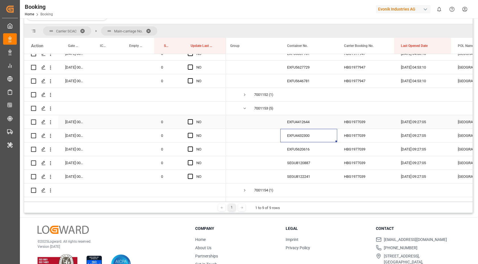
click at [285, 123] on div "EXFU4412644" at bounding box center [308, 121] width 57 height 13
click at [317, 123] on div "EXFU4412644" at bounding box center [308, 121] width 57 height 13
click at [188, 122] on span "Press SPACE to select this row." at bounding box center [190, 121] width 5 height 5
click at [192, 119] on input "Press SPACE to select this row." at bounding box center [192, 119] width 0 height 0
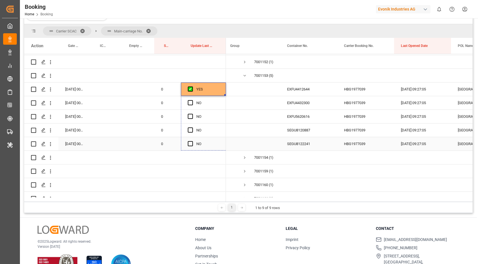
drag, startPoint x: 224, startPoint y: 94, endPoint x: 223, endPoint y: 139, distance: 45.3
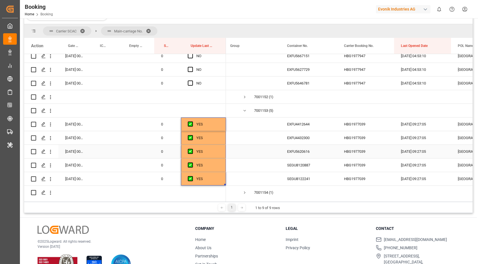
scroll to position [631, 0]
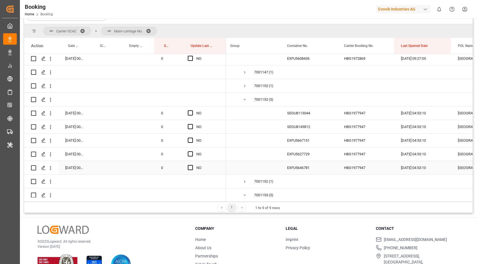
click at [315, 164] on div "EXFU5646781" at bounding box center [308, 167] width 57 height 13
click at [304, 153] on div "EXFU5627729" at bounding box center [308, 153] width 57 height 13
click at [191, 114] on span "Press SPACE to select this row." at bounding box center [190, 112] width 5 height 5
click at [192, 110] on input "Press SPACE to select this row." at bounding box center [192, 110] width 0 height 0
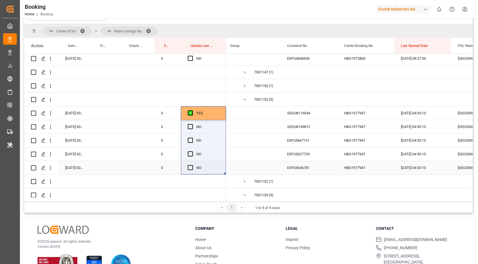
drag, startPoint x: 225, startPoint y: 117, endPoint x: 222, endPoint y: 164, distance: 47.1
click at [200, 115] on div "YES" at bounding box center [207, 113] width 23 height 13
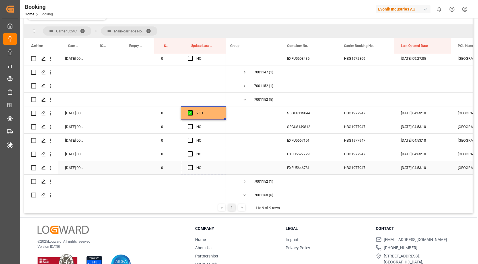
drag, startPoint x: 221, startPoint y: 147, endPoint x: 220, endPoint y: 169, distance: 22.0
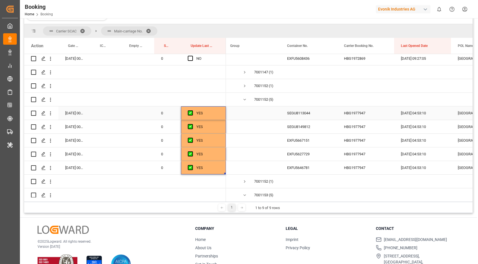
click at [297, 116] on div "SEGU8113044" at bounding box center [308, 112] width 57 height 13
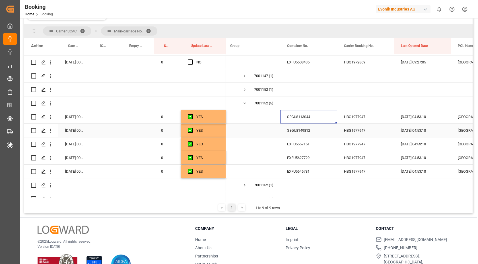
click at [331, 136] on div "SEGU8149812" at bounding box center [308, 130] width 57 height 13
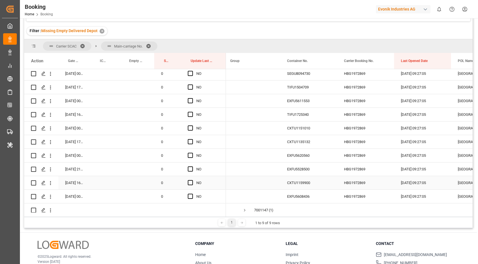
scroll to position [515, 0]
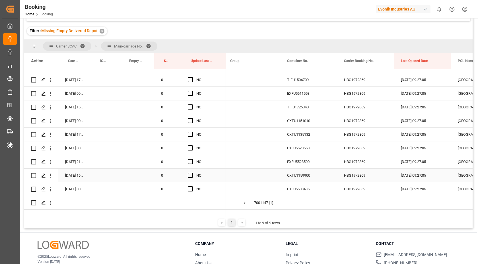
click at [297, 181] on div "CXTU1159900" at bounding box center [308, 175] width 57 height 13
click at [291, 186] on div "EXFU5608436" at bounding box center [308, 188] width 57 height 13
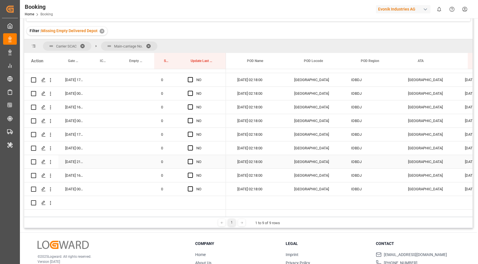
scroll to position [0, 0]
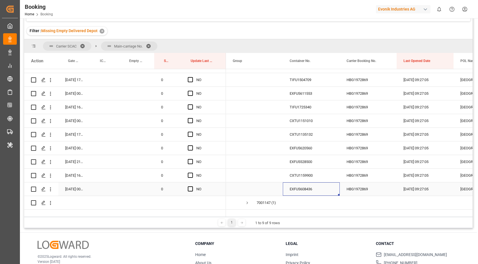
click at [364, 195] on div "HBG1972869" at bounding box center [368, 188] width 57 height 13
click at [373, 193] on div "HBG1972869" at bounding box center [368, 188] width 57 height 13
click at [311, 191] on div "EXFU5608436" at bounding box center [311, 188] width 57 height 13
click at [315, 178] on div "CXTU1159900" at bounding box center [311, 175] width 57 height 13
click at [292, 159] on div "EXFU5528500" at bounding box center [311, 161] width 57 height 13
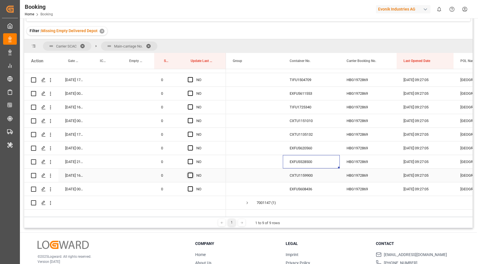
click at [192, 176] on span "Press SPACE to select this row." at bounding box center [190, 175] width 5 height 5
click at [192, 173] on input "Press SPACE to select this row." at bounding box center [192, 173] width 0 height 0
click at [192, 166] on div "Press SPACE to select this row." at bounding box center [192, 161] width 9 height 13
click at [192, 163] on span "Press SPACE to select this row." at bounding box center [190, 161] width 5 height 5
click at [192, 159] on input "Press SPACE to select this row." at bounding box center [192, 159] width 0 height 0
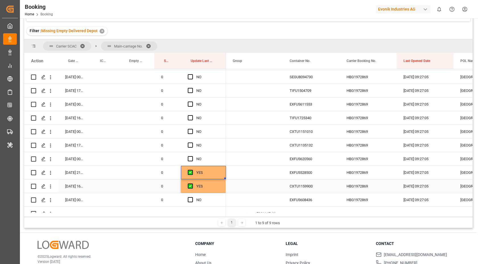
scroll to position [497, 0]
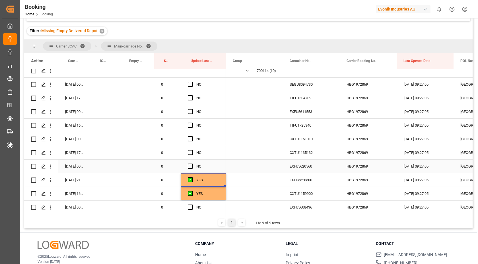
click at [308, 165] on div "EXFU5620560" at bounding box center [311, 166] width 57 height 13
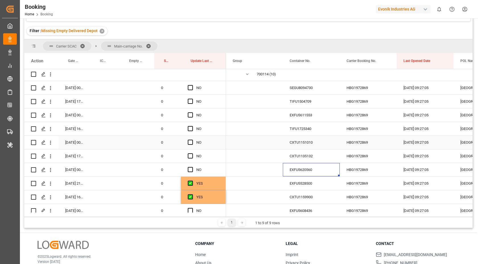
click at [304, 152] on div "CXTU1135132" at bounding box center [311, 155] width 57 height 13
click at [191, 159] on div "Press SPACE to select this row." at bounding box center [192, 156] width 9 height 13
click at [190, 155] on span "Press SPACE to select this row." at bounding box center [190, 155] width 5 height 5
click at [192, 153] on input "Press SPACE to select this row." at bounding box center [192, 153] width 0 height 0
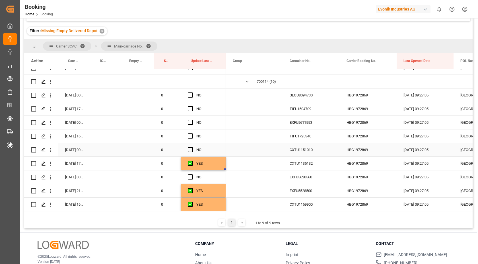
click at [319, 153] on div "CXTU1151010" at bounding box center [311, 149] width 57 height 13
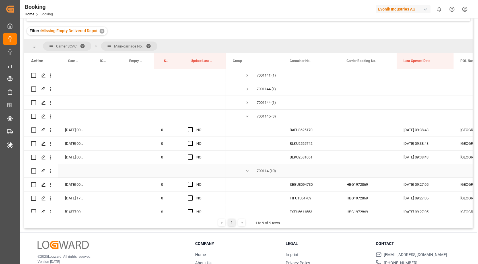
scroll to position [488, 0]
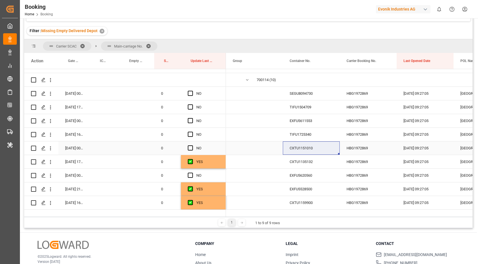
click at [192, 146] on span "Press SPACE to select this row." at bounding box center [190, 147] width 5 height 5
click at [192, 145] on input "Press SPACE to select this row." at bounding box center [192, 145] width 0 height 0
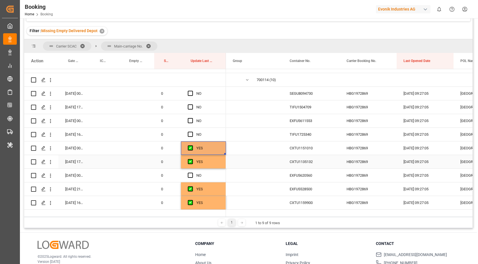
scroll to position [481, 0]
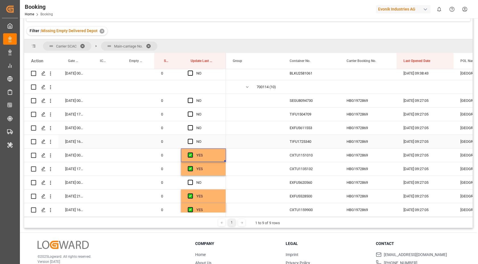
click at [323, 144] on div "TIFU1725340" at bounding box center [311, 141] width 57 height 13
click at [296, 139] on div "TIFU1725340" at bounding box center [311, 141] width 57 height 13
click at [187, 142] on div "NO" at bounding box center [203, 141] width 45 height 13
click at [192, 142] on span "Press SPACE to select this row." at bounding box center [190, 141] width 5 height 5
click at [192, 139] on input "Press SPACE to select this row." at bounding box center [192, 139] width 0 height 0
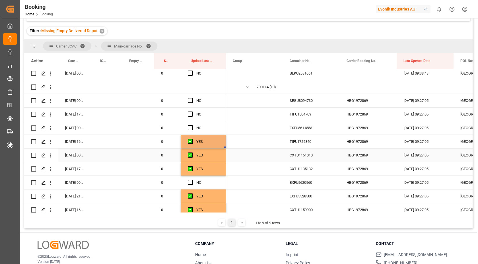
scroll to position [473, 0]
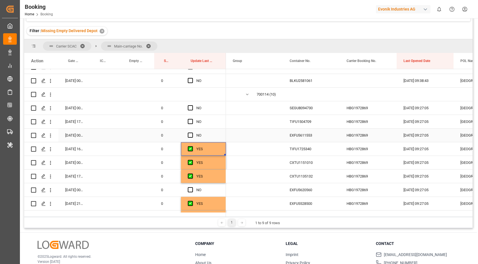
click at [298, 139] on div "EXFU5611553" at bounding box center [311, 135] width 57 height 13
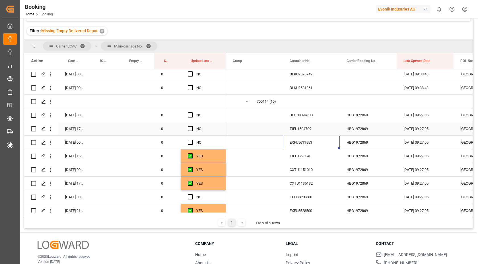
click at [310, 125] on div "TIFU1504709" at bounding box center [311, 128] width 57 height 13
click at [311, 115] on div "SEGU8094730" at bounding box center [311, 114] width 57 height 13
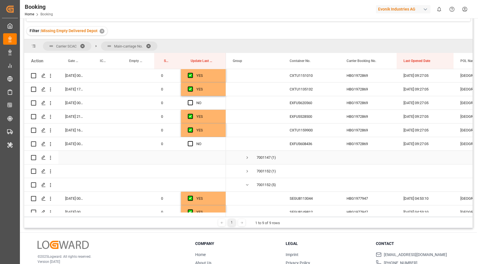
scroll to position [568, 0]
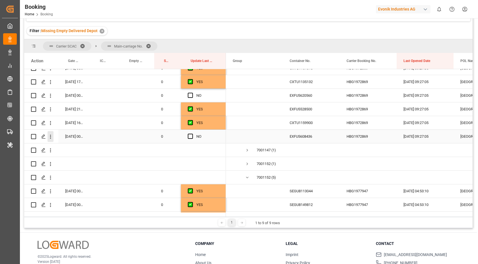
click at [49, 138] on icon "open menu" at bounding box center [51, 137] width 6 height 6
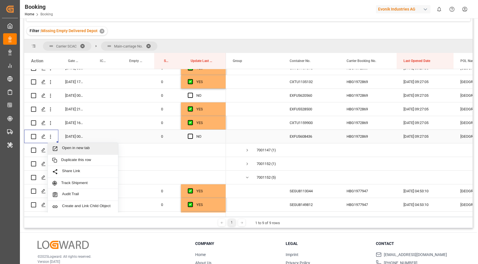
click at [92, 150] on span "Open in new tab" at bounding box center [88, 149] width 52 height 6
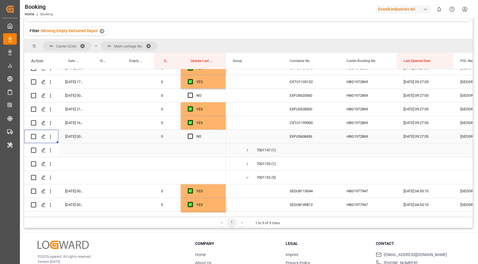
click at [311, 141] on div "EXFU5608436" at bounding box center [311, 136] width 57 height 13
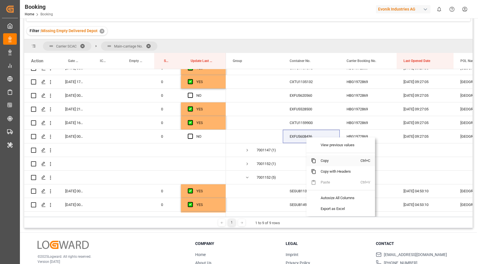
click at [334, 161] on span "Copy" at bounding box center [338, 160] width 44 height 11
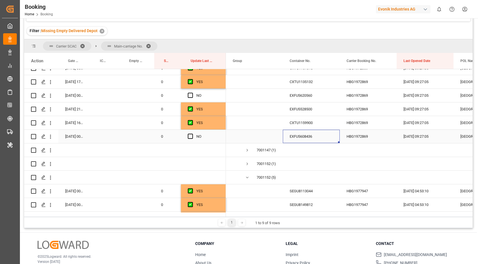
click at [382, 139] on div "HBG1972869" at bounding box center [368, 136] width 57 height 13
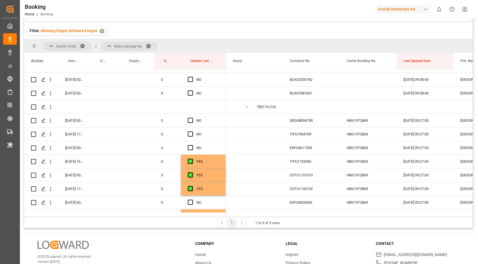
scroll to position [523, 0]
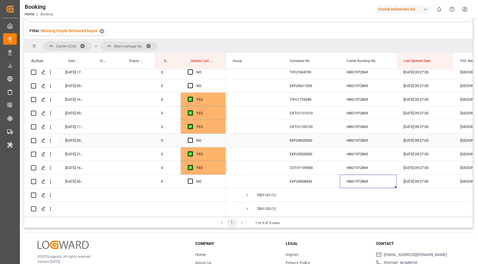
drag, startPoint x: 303, startPoint y: 143, endPoint x: 334, endPoint y: 143, distance: 31.0
click at [303, 143] on div "EXFU5620560" at bounding box center [311, 140] width 57 height 13
click at [53, 143] on icon "open menu" at bounding box center [51, 141] width 6 height 6
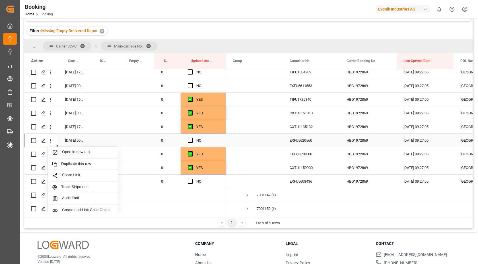
click at [94, 155] on span "Open in new tab" at bounding box center [88, 153] width 52 height 6
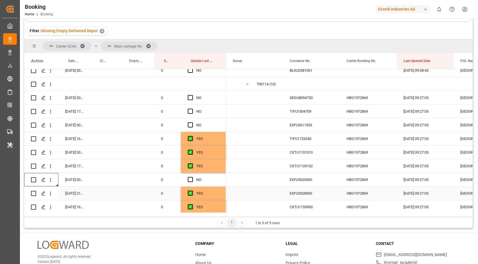
scroll to position [473, 0]
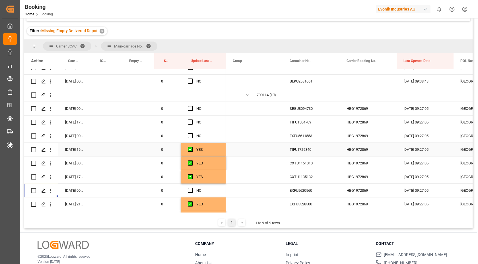
click at [326, 139] on div "EXFU5611553" at bounding box center [311, 135] width 57 height 13
click at [50, 138] on icon "open menu" at bounding box center [50, 136] width 1 height 4
drag, startPoint x: 88, startPoint y: 149, endPoint x: 93, endPoint y: 60, distance: 89.5
click at [88, 149] on span "Open in new tab" at bounding box center [88, 148] width 52 height 6
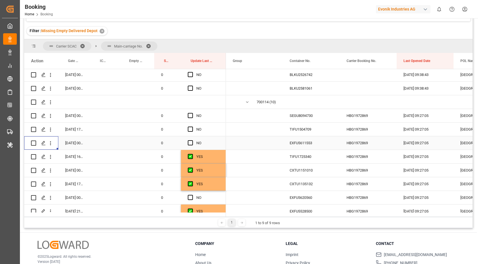
click at [299, 133] on div "TIFU1504709" at bounding box center [311, 129] width 57 height 13
click at [48, 129] on icon "open menu" at bounding box center [51, 130] width 6 height 6
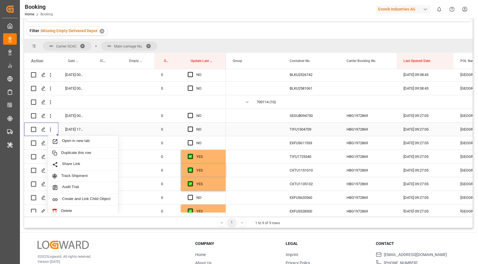
click at [79, 139] on span "Open in new tab" at bounding box center [88, 142] width 52 height 6
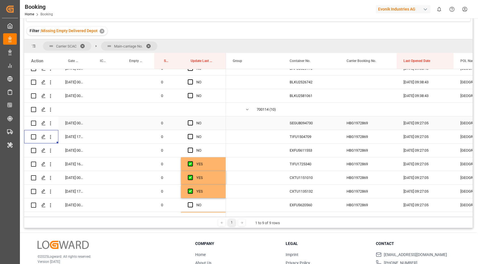
click at [320, 128] on div "SEGU8094730" at bounding box center [311, 122] width 57 height 13
click at [53, 124] on icon "open menu" at bounding box center [51, 123] width 6 height 6
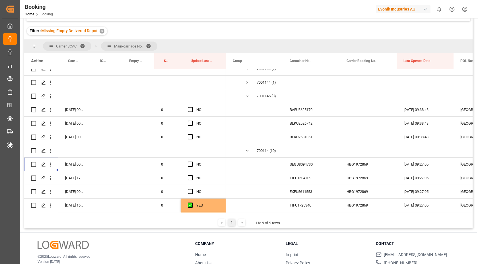
scroll to position [396, 0]
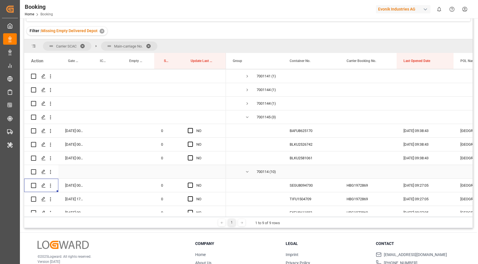
click at [326, 167] on div "Press SPACE to select this row." at bounding box center [311, 171] width 57 height 13
click at [300, 158] on div "BLKU2581061" at bounding box center [311, 157] width 57 height 13
click at [304, 140] on div "BLKU2526742" at bounding box center [311, 144] width 57 height 13
click at [309, 131] on div "BAFU8625170" at bounding box center [311, 130] width 57 height 13
click at [192, 157] on span "Press SPACE to select this row." at bounding box center [190, 157] width 5 height 5
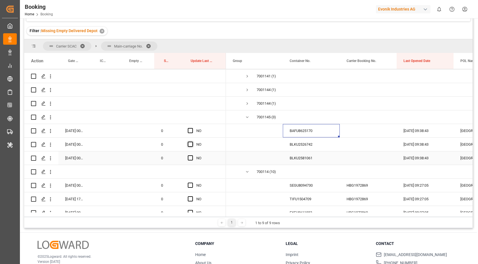
click at [192, 155] on input "Press SPACE to select this row." at bounding box center [192, 155] width 0 height 0
click at [191, 143] on span "Press SPACE to select this row." at bounding box center [190, 144] width 5 height 5
click at [192, 142] on input "Press SPACE to select this row." at bounding box center [192, 142] width 0 height 0
click at [193, 132] on span "Press SPACE to select this row." at bounding box center [190, 130] width 5 height 5
click at [192, 128] on input "Press SPACE to select this row." at bounding box center [192, 128] width 0 height 0
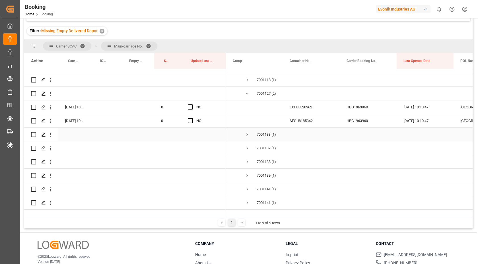
scroll to position [248, 0]
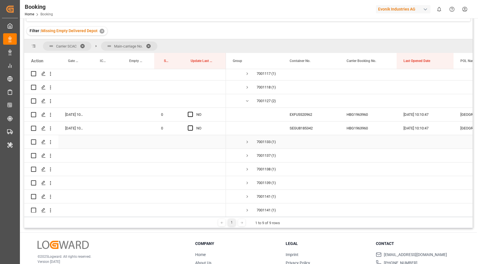
click at [306, 127] on div "SEGU8185342" at bounding box center [311, 128] width 57 height 13
click at [191, 128] on span "Press SPACE to select this row." at bounding box center [190, 128] width 5 height 5
click at [192, 126] on input "Press SPACE to select this row." at bounding box center [192, 126] width 0 height 0
click at [192, 115] on span "Press SPACE to select this row." at bounding box center [190, 114] width 5 height 5
click at [192, 112] on input "Press SPACE to select this row." at bounding box center [192, 112] width 0 height 0
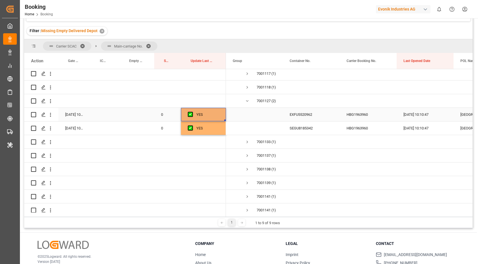
click at [307, 119] on div "EXFU5520962" at bounding box center [311, 114] width 57 height 13
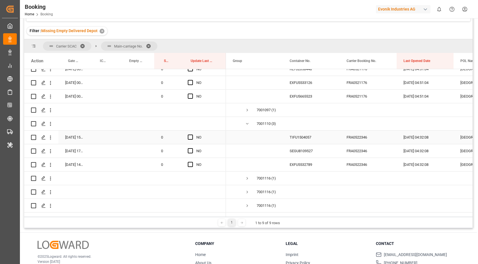
scroll to position [75, 0]
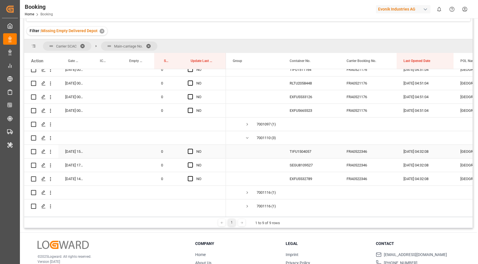
click at [308, 175] on div "EXFU5532789" at bounding box center [311, 178] width 57 height 13
click at [308, 166] on div "SEGU8109527" at bounding box center [311, 165] width 57 height 13
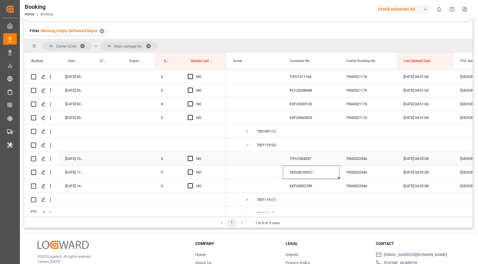
click at [335, 173] on div "SEGU8109527" at bounding box center [311, 172] width 57 height 13
click at [311, 165] on div "TIFU1504057" at bounding box center [311, 158] width 57 height 13
click at [193, 186] on span "Press SPACE to select this row." at bounding box center [190, 185] width 5 height 5
click at [192, 183] on input "Press SPACE to select this row." at bounding box center [192, 183] width 0 height 0
click at [191, 169] on div "Press SPACE to select this row." at bounding box center [192, 172] width 9 height 13
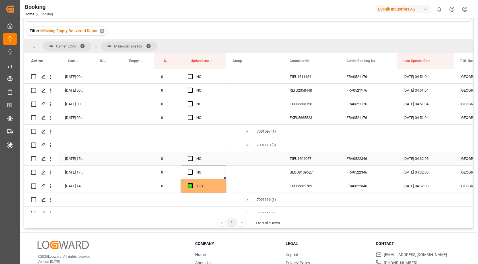
click at [191, 155] on div "Press SPACE to select this row." at bounding box center [192, 158] width 9 height 13
click at [191, 173] on span "Press SPACE to select this row." at bounding box center [190, 172] width 5 height 5
click at [192, 170] on input "Press SPACE to select this row." at bounding box center [192, 170] width 0 height 0
click at [192, 160] on span "Press SPACE to select this row." at bounding box center [190, 158] width 5 height 5
click at [192, 156] on input "Press SPACE to select this row." at bounding box center [192, 156] width 0 height 0
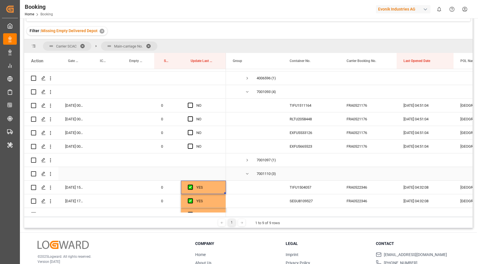
scroll to position [28, 0]
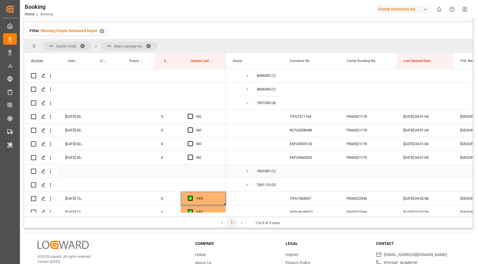
click at [317, 168] on div "Press SPACE to select this row." at bounding box center [311, 171] width 57 height 13
click at [297, 160] on div "EXFU5665523" at bounding box center [311, 157] width 57 height 13
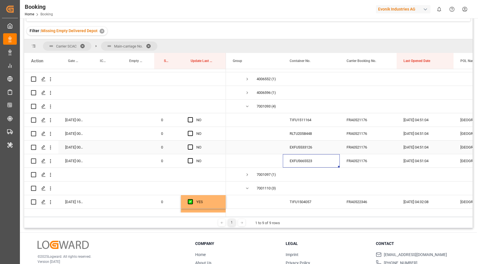
click at [316, 147] on div "EXFU5533126" at bounding box center [311, 147] width 57 height 13
click at [305, 131] on div "RLTU2058448" at bounding box center [311, 133] width 57 height 13
click at [313, 120] on div "TIFU1511164" at bounding box center [311, 119] width 57 height 13
click at [190, 162] on span "Press SPACE to select this row." at bounding box center [190, 160] width 5 height 5
click at [192, 158] on input "Press SPACE to select this row." at bounding box center [192, 158] width 0 height 0
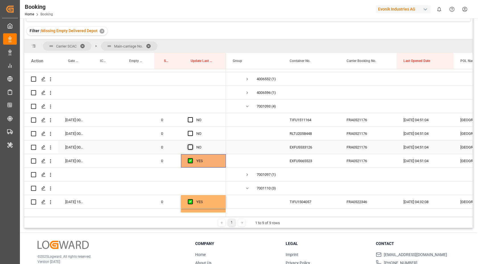
click at [189, 145] on span "Press SPACE to select this row." at bounding box center [190, 147] width 5 height 5
click at [192, 145] on input "Press SPACE to select this row." at bounding box center [192, 145] width 0 height 0
click at [188, 135] on span "Press SPACE to select this row." at bounding box center [190, 133] width 5 height 5
click at [192, 131] on input "Press SPACE to select this row." at bounding box center [192, 131] width 0 height 0
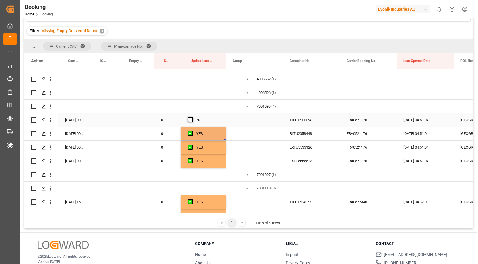
click at [190, 120] on span "Press SPACE to select this row." at bounding box center [190, 119] width 5 height 5
click at [192, 117] on input "Press SPACE to select this row." at bounding box center [192, 117] width 0 height 0
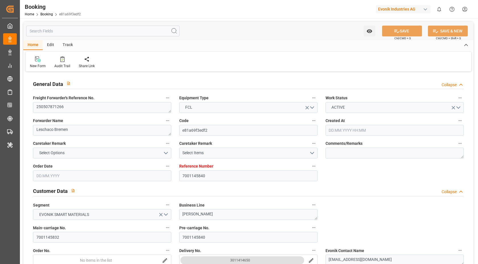
type input "[DATE] 07:16"
type input "[DATE]"
type input "[DATE] 00:00"
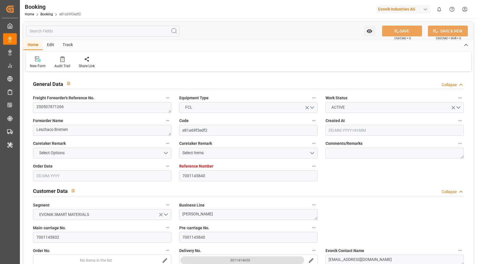
type input "[DATE] 00:00"
type input "[DATE]"
type input "[DATE] 00:00"
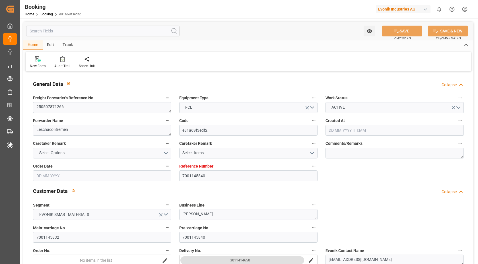
type input "[DATE] 00:00"
type input "[DATE]"
type input "[DATE] 14:06"
type input "[DATE] 19:25"
type input "[DATE] 21:00"
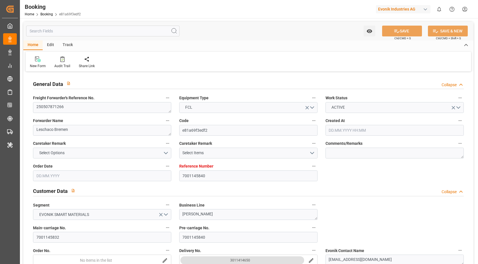
type input "[DATE] 00:00"
type input "[DATE]"
type input "[DATE] 00:00"
type input "[DATE] 16:00"
type input "[DATE] 00:00"
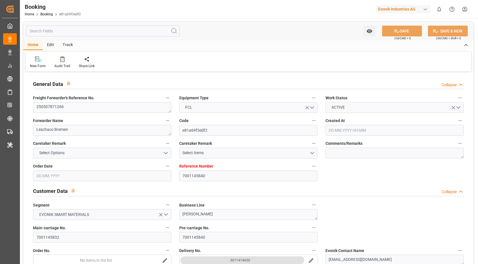
type input "[DATE] 13:41"
type input "[DATE] 00:30"
type input "[DATE] 00:00"
type input "[DATE] 02:18"
type input "[DATE] 08:00"
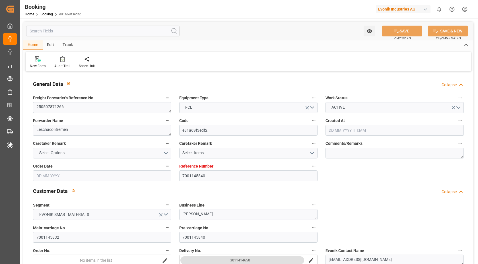
type input "[DATE] 00:00"
type input "[DATE] 14:36"
type input "[DATE] 18:00"
type input "[DATE] 00:00"
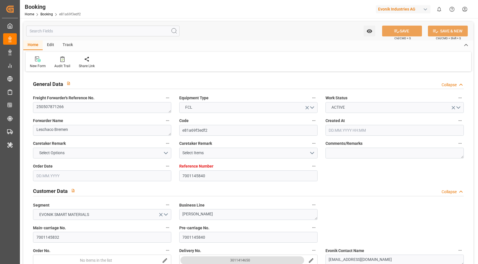
type input "[DATE] 00:00"
type input "[DATE]"
type input "[DATE] 09:45"
type input "[DATE]"
type input "[DATE] 03:51"
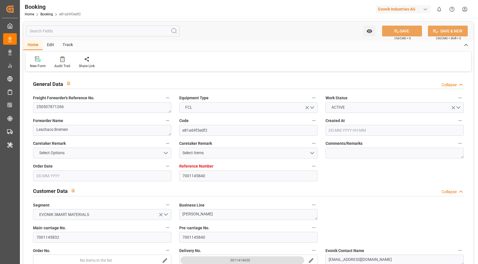
type input "[DATE] 14:57"
type input "[DATE] 16:00"
type input "[DATE] 13:05"
type input "[DATE] 03:46"
type input "[DATE] 14:43"
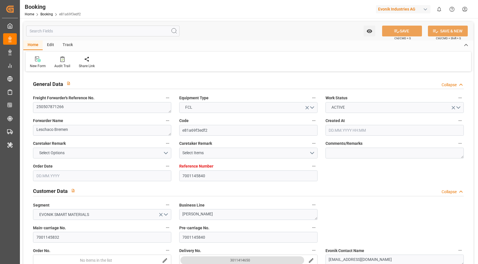
type input "[DATE] 14:46"
type input "[DATE] 00:30"
type input "[DATE] 02:50"
type input "[DATE] 08:00"
type input "[DATE] 07:10"
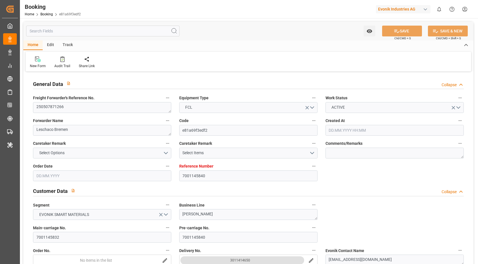
type input "[DATE] 15:43"
type input "01.07.2025 12:02"
type input "[DATE] 05:30"
type input "[DATE] 18:00"
type input "[DATE] 21:00"
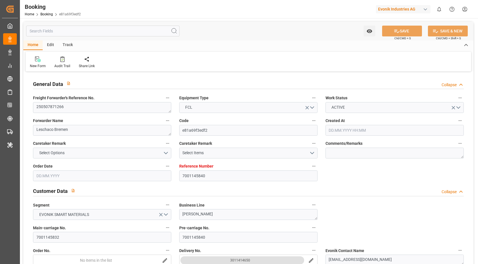
type input "[DATE] 02:57"
type input "[DATE] 03:40"
type input "12.07.2025 09:51"
type input "[DATE] 03:40"
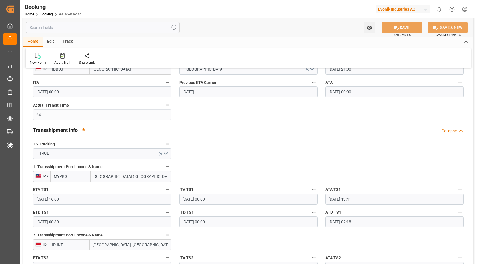
scroll to position [279, 0]
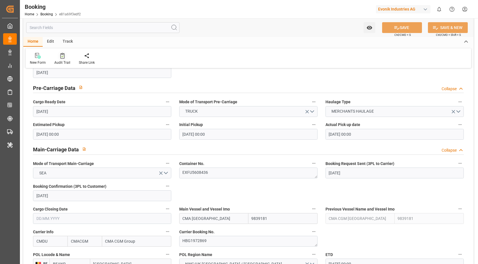
click at [60, 61] on div "Audit Trail" at bounding box center [62, 62] width 16 height 5
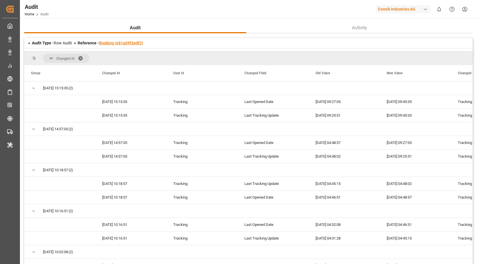
click at [124, 44] on link "Booking (e81a69f3edf2)" at bounding box center [121, 43] width 44 height 5
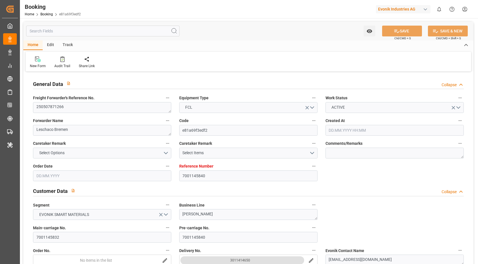
type input "7001145840"
type input "9839181"
type input "CMACGM"
type input "CMA CGM Group"
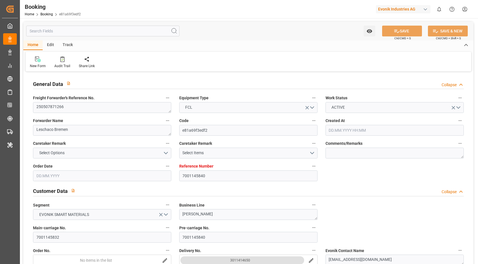
type input "BEANR"
type input "IDBDJ"
type input "64"
type input "MYPKG"
type input "IDJKT"
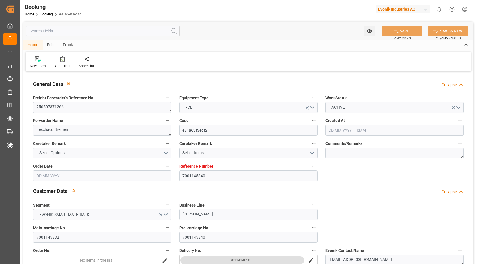
type input "49"
type input "0"
type input "-45"
type input "BEANR"
type input "IDBDJ"
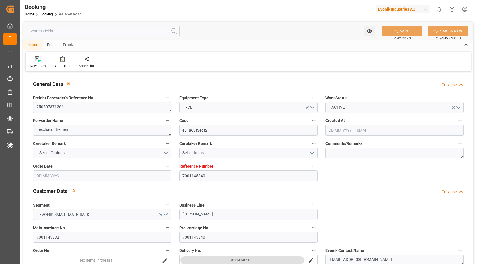
type input "9969091"
type input "9808493"
type input "[DATE] 07:16"
type input "[DATE]"
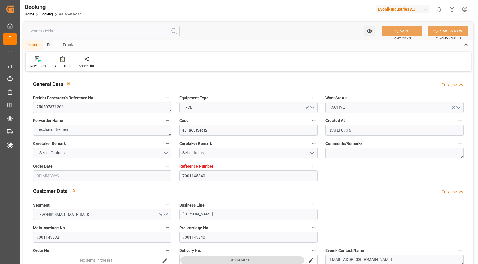
type input "[DATE]"
type input "[DATE] 00:00"
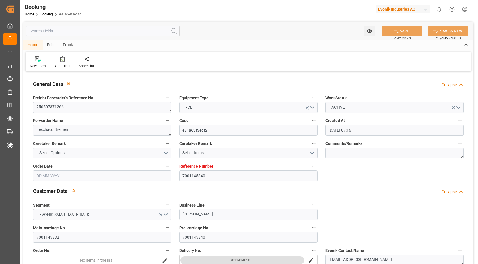
type input "[DATE]"
type input "[DATE] 00:00"
type input "[DATE]"
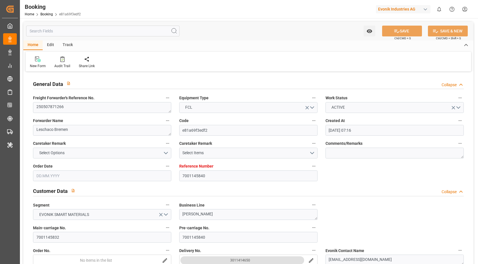
type input "[DATE] 14:06"
type input "30.04.2025 19:25"
type input "[DATE] 21:00"
type input "[DATE] 00:00"
type input "[DATE]"
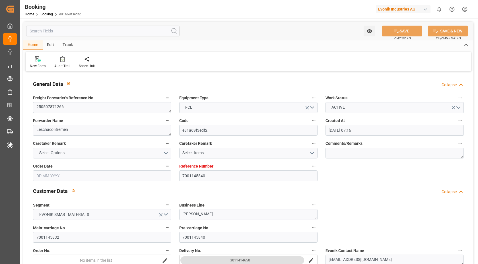
type input "[DATE] 00:00"
type input "[DATE] 16:00"
type input "[DATE] 00:00"
type input "[DATE] 13:41"
type input "[DATE] 00:30"
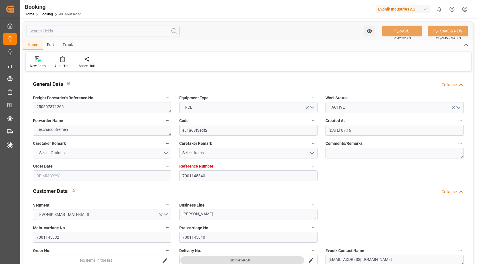
type input "[DATE] 00:00"
type input "[DATE] 02:18"
type input "[DATE] 08:00"
type input "[DATE] 00:00"
type input "[DATE] 14:36"
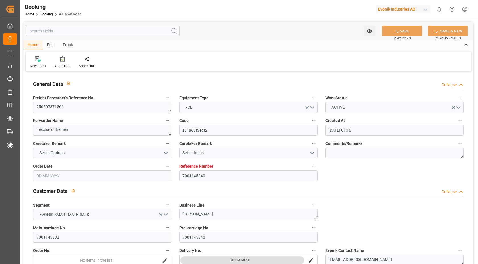
type input "[DATE] 18:00"
type input "[DATE] 00:00"
type input "[DATE]"
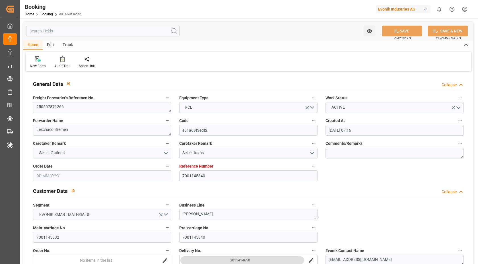
type input "[DATE] 09:45"
type input "[DATE]"
type input "08.05.2025 03:51"
type input "[DATE] 14:57"
type input "[DATE] 16:00"
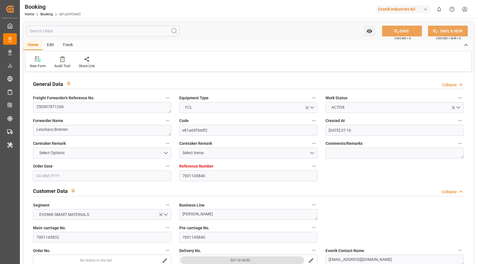
type input "[DATE] 13:05"
type input "[DATE] 03:46"
type input "15.06.2025 14:43"
type input "27.06.2025 14:46"
type input "[DATE] 00:30"
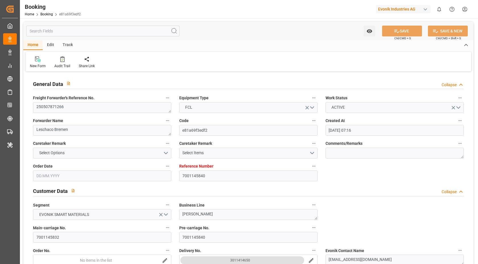
type input "[DATE] 02:50"
type input "[DATE] 08:00"
type input "[DATE] 07:10"
type input "[DATE] 15:43"
type input "01.07.2025 12:02"
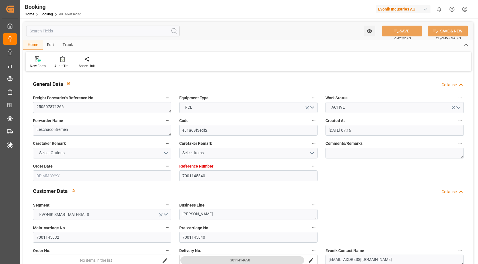
type input "[DATE] 05:30"
type input "[DATE] 18:00"
type input "[DATE] 21:00"
type input "[DATE] 02:57"
type input "[DATE] 03:40"
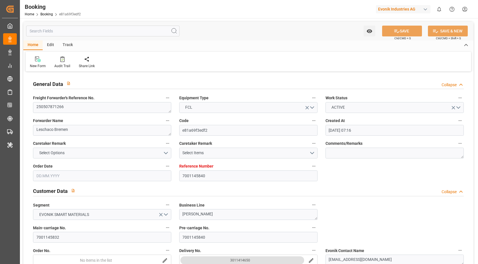
type input "12.07.2025 09:51"
type input "[DATE] 03:40"
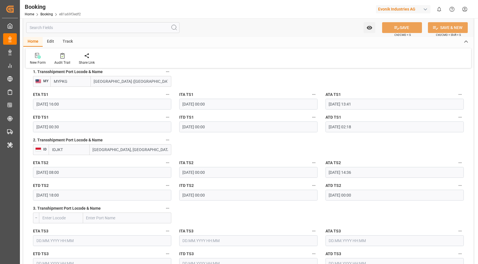
scroll to position [645, 0]
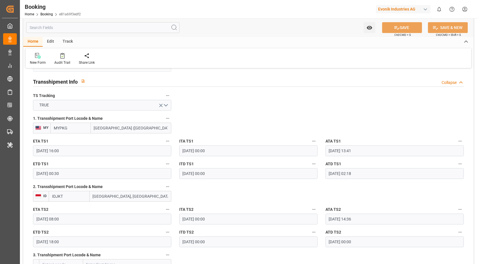
scroll to position [525, 0]
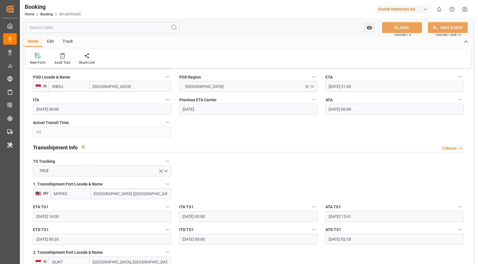
click at [200, 13] on div "Booking Home Booking e81a69f3edf2 Evonik Industries AG 0 Notifications Only sho…" at bounding box center [247, 9] width 462 height 18
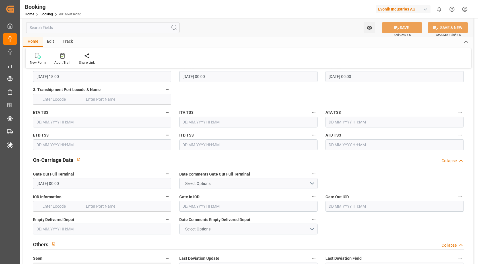
scroll to position [817, 0]
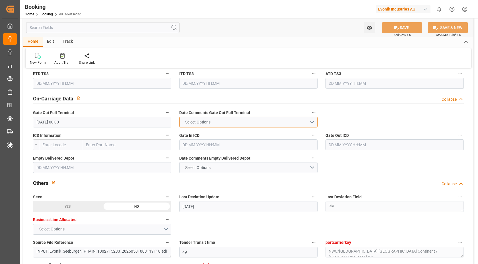
click at [230, 123] on button "Select Options" at bounding box center [248, 122] width 138 height 11
click at [227, 131] on div at bounding box center [249, 133] width 138 height 6
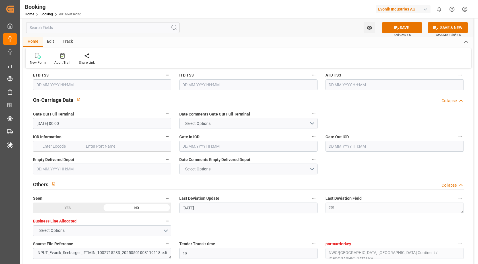
scroll to position [823, 0]
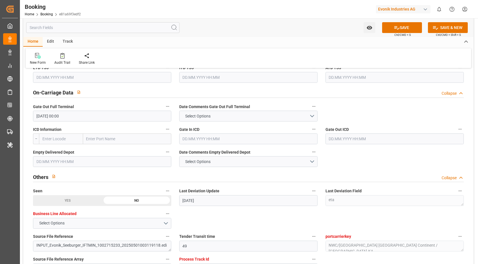
click at [91, 160] on input "text" at bounding box center [102, 161] width 138 height 11
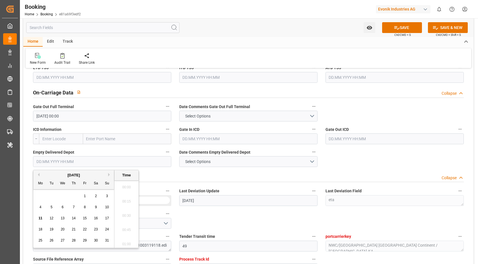
scroll to position [856, 0]
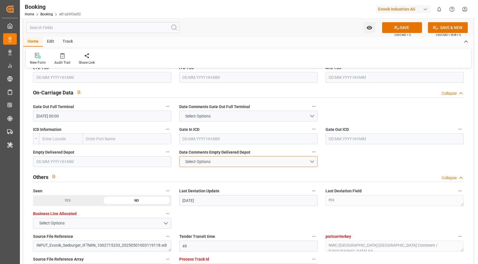
click at [305, 161] on button "Select Options" at bounding box center [248, 161] width 138 height 11
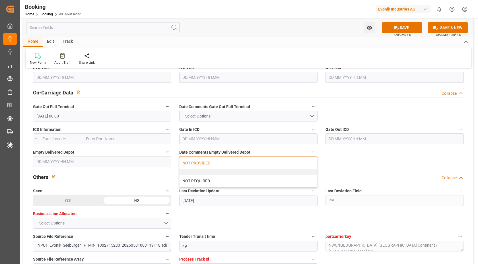
click at [231, 167] on div "NOT PROVIDED" at bounding box center [249, 163] width 138 height 12
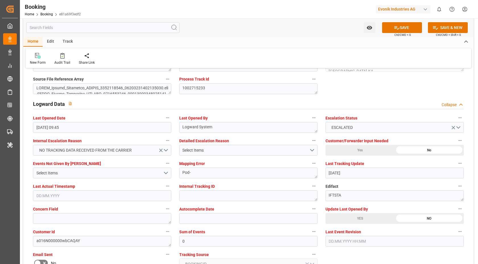
scroll to position [1040, 0]
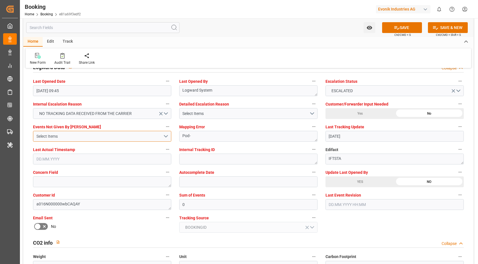
click at [101, 138] on div "Select Items" at bounding box center [99, 137] width 127 height 6
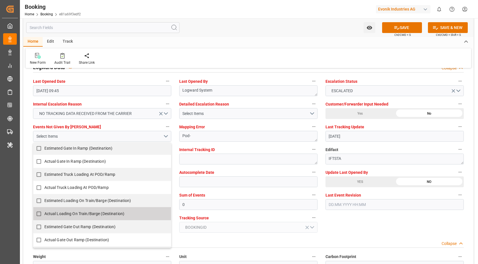
scroll to position [458, 0]
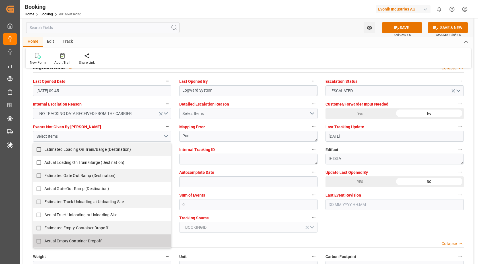
click at [81, 242] on span "Actual Empty Container Dropoff" at bounding box center [73, 241] width 58 height 5
checkbox input "true"
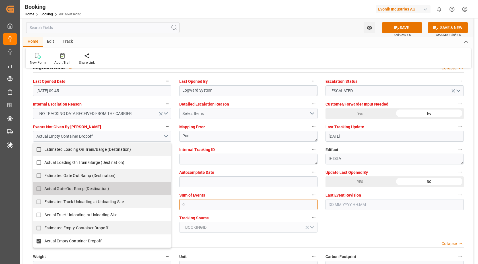
click at [200, 203] on input "0" at bounding box center [248, 204] width 138 height 11
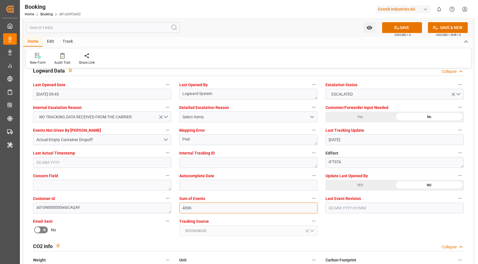
scroll to position [1029, 0]
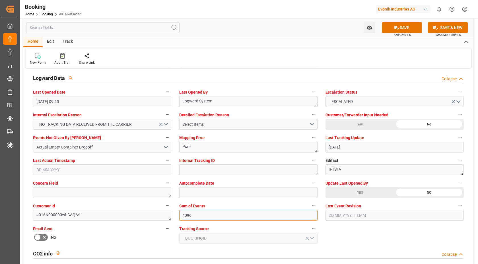
type input "4096"
click at [314, 124] on button "Select Items" at bounding box center [248, 124] width 138 height 11
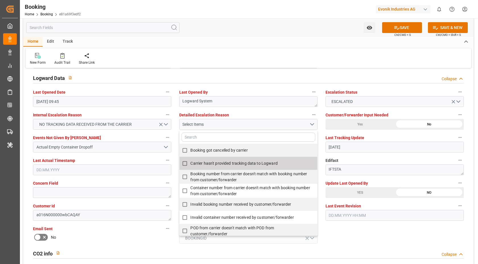
click at [186, 162] on input "Carrier hasn't provided tracking data to Logward" at bounding box center [184, 163] width 11 height 11
checkbox input "true"
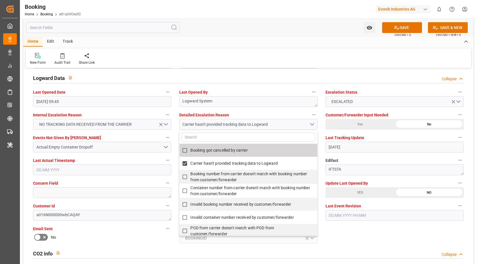
click at [278, 39] on div "Home Edit Track" at bounding box center [248, 42] width 450 height 10
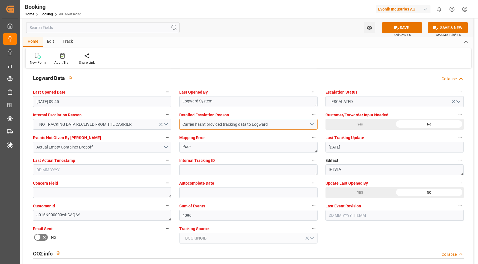
click at [261, 125] on div "Carrier hasn't provided tracking data to Logward" at bounding box center [245, 125] width 127 height 6
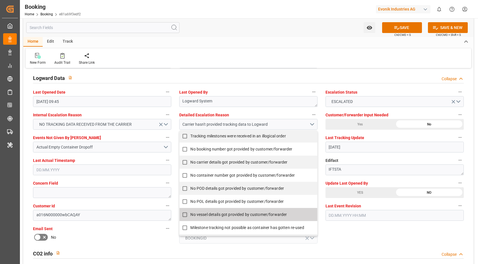
scroll to position [134, 0]
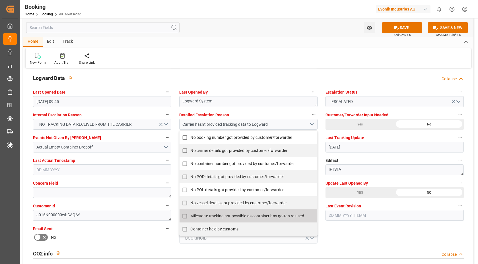
drag, startPoint x: 185, startPoint y: 216, endPoint x: 194, endPoint y: 216, distance: 9.1
click at [185, 216] on input "Milestone tracking not possible as container has gotten re-used" at bounding box center [184, 216] width 11 height 11
checkbox input "true"
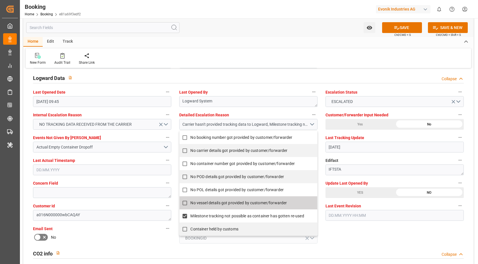
scroll to position [1077, 0]
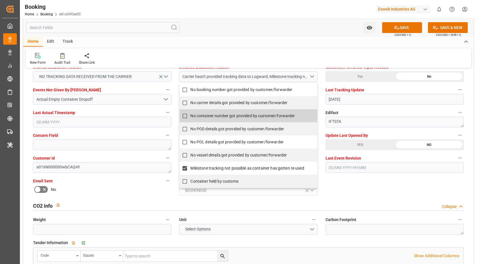
click at [281, 28] on div "Watch Option SAVE Ctrl/CMD + S SAVE & NEW Ctrl/CMD + Shift + S" at bounding box center [248, 27] width 450 height 19
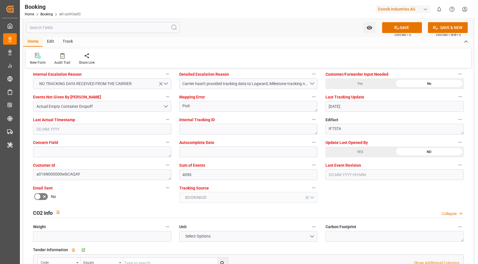
scroll to position [978, 0]
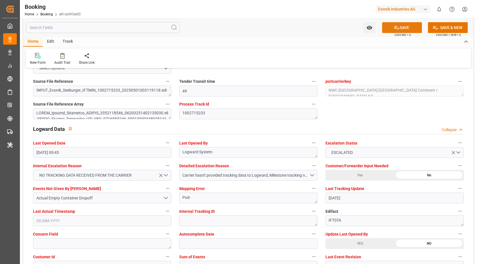
click at [411, 25] on button "SAVE" at bounding box center [402, 27] width 40 height 11
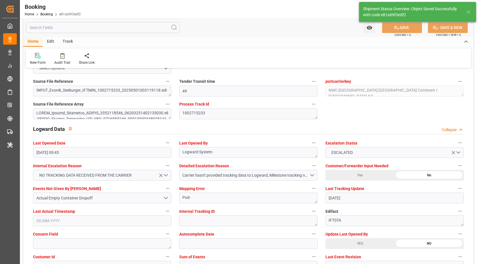
type textarea "[PERSON_NAME]"
type input "11.08.2025 10:01"
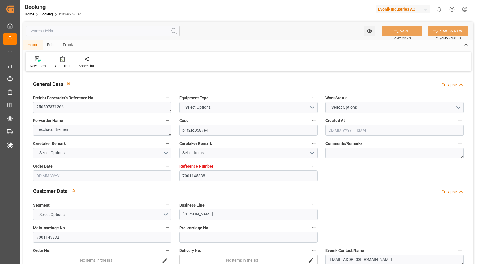
type input "7001145838"
type input "9839181"
type input "CMACGM"
type input "CMA CGM Group"
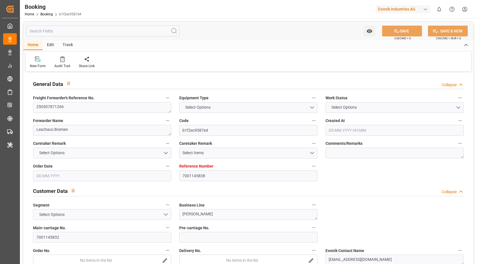
type input "BEANR"
type input "IDBDJ"
type input "64"
type input "MYPKG"
type input "IDJKT"
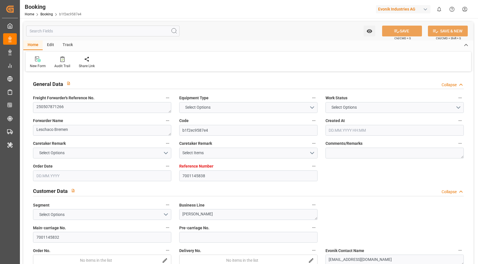
type input "49"
type input "0"
type input "-46"
type input "BEANR"
type input "IDBDJ"
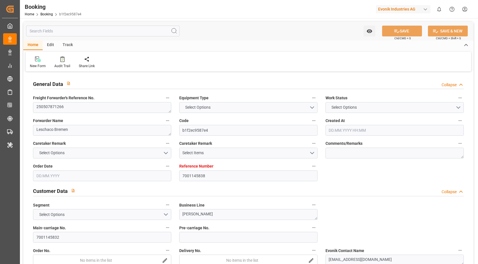
type input "9969091"
type input "9808493"
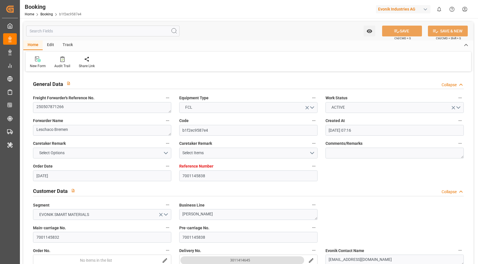
type input "[DATE] 07:16"
type input "[DATE]"
type input "[DATE] 00:00"
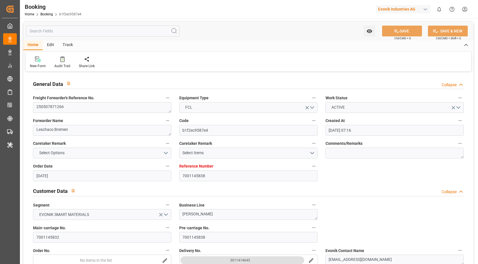
type input "[DATE] 00:00"
type input "[DATE]"
type input "[DATE] 00:00"
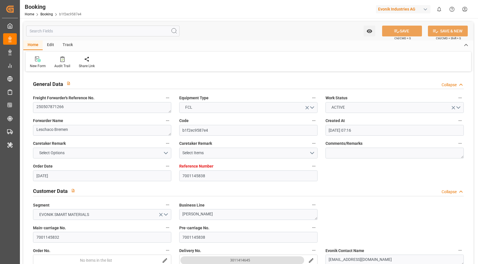
type input "[DATE] 00:00"
type input "[DATE]"
type input "[DATE] 14:06"
type input "[DATE] 17:55"
type input "[DATE] 21:00"
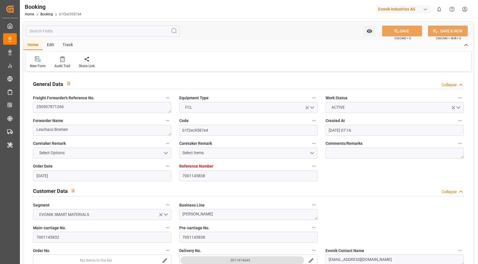
type input "[DATE] 00:00"
type input "[DATE]"
type input "[DATE] 00:00"
type input "[DATE] 16:00"
type input "[DATE] 00:00"
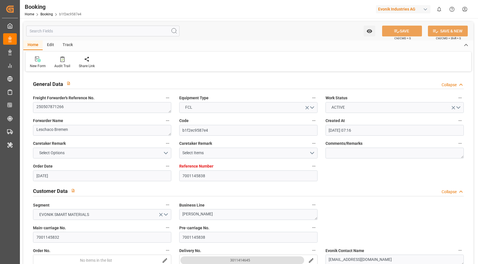
type input "[DATE] 13:41"
type input "[DATE] 00:30"
type input "[DATE] 00:00"
type input "[DATE] 02:18"
type input "[DATE] 08:00"
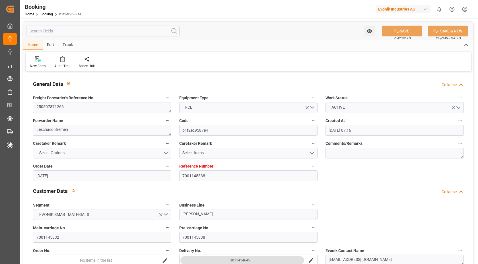
type input "[DATE] 00:00"
type input "[DATE] 14:36"
type input "[DATE] 18:00"
type input "[DATE] 00:00"
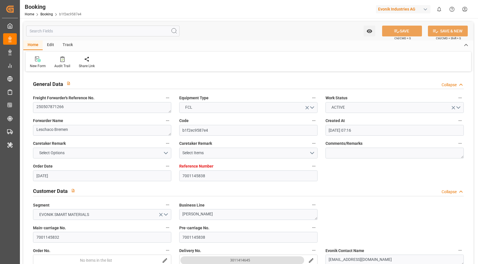
type input "[DATE] 00:00"
type input "[DATE]"
type input "[DATE] 09:45"
type input "[DATE]"
type input "08.05.2025 04:21"
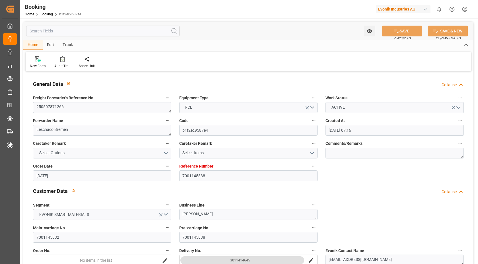
type input "[DATE] 14:57"
type input "[DATE] 16:00"
type input "[DATE] 13:05"
type input "[DATE] 03:46"
type input "15.06.2025 14:09"
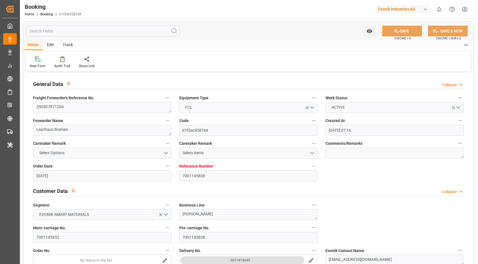
type input "27.06.2025 10:01"
type input "[DATE] 00:30"
type input "[DATE] 02:50"
type input "[DATE] 08:00"
type input "[DATE] 07:10"
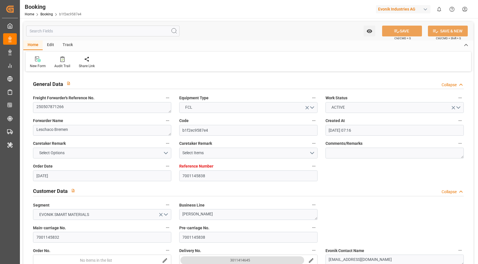
type input "[DATE] 15:43"
type input "30.06.2025 14:49"
type input "[DATE] 05:30"
type input "[DATE] 18:00"
type input "[DATE] 21:00"
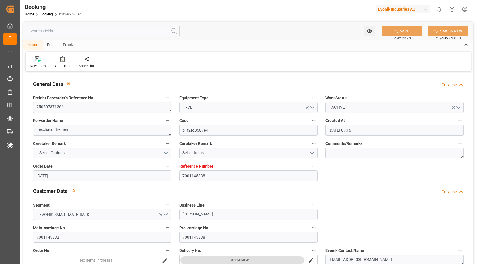
type input "[DATE] 02:57"
type input "[DATE] 03:40"
type input "12.07.2025 09:48"
type input "[DATE] 03:40"
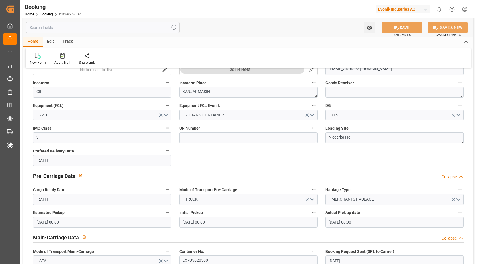
scroll to position [341, 0]
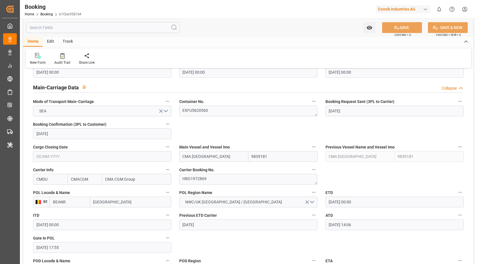
click at [70, 58] on div "Audit Trail" at bounding box center [62, 59] width 24 height 13
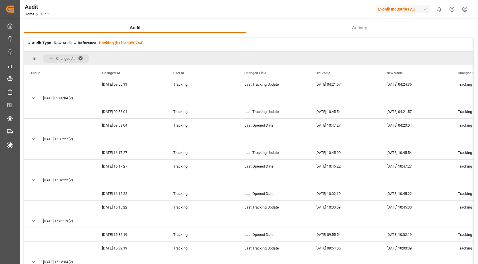
scroll to position [880, 0]
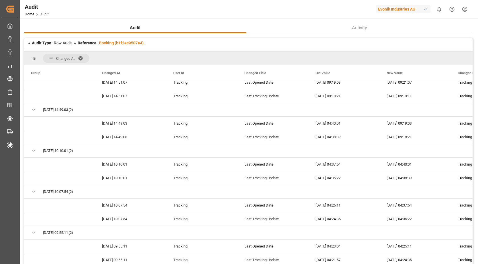
click at [128, 42] on link "Booking (b1f2ec9587e4)" at bounding box center [121, 43] width 45 height 5
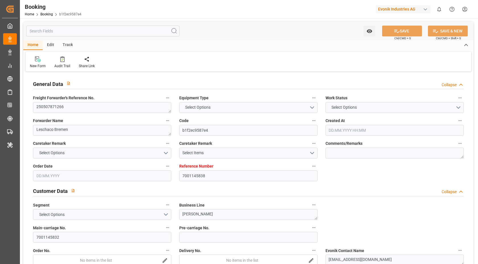
type input "7001145838"
type input "9839181"
type input "CMACGM"
type input "CMA CGM Group"
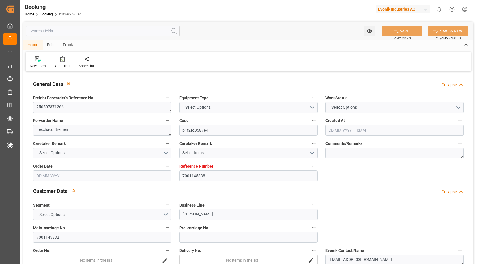
type input "BEANR"
type input "IDBDJ"
type input "64"
type input "MYPKG"
type input "IDJKT"
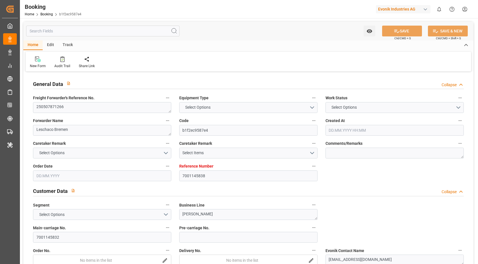
type input "49"
type input "0"
type input "-46"
type input "BEANR"
type input "IDBDJ"
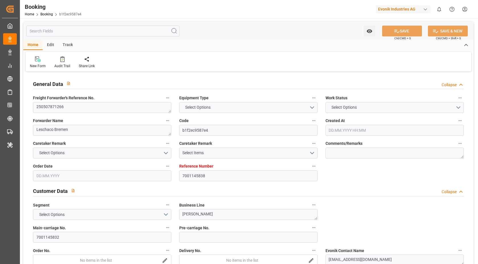
type input "9969091"
type input "9808493"
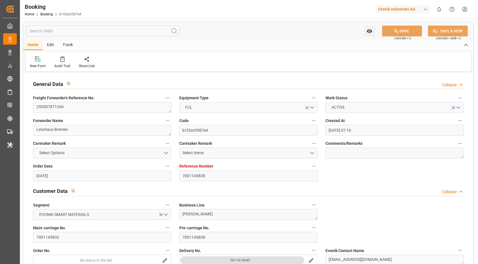
type input "[DATE] 07:16"
type input "[DATE]"
type input "[DATE] 00:00"
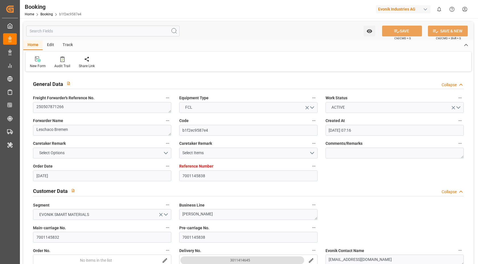
type input "[DATE] 00:00"
type input "[DATE]"
type input "[DATE] 00:00"
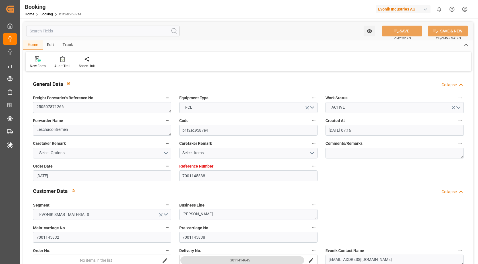
type input "[DATE] 00:00"
type input "[DATE]"
type input "[DATE] 14:06"
type input "30.04.2025 17:55"
type input "[DATE] 21:00"
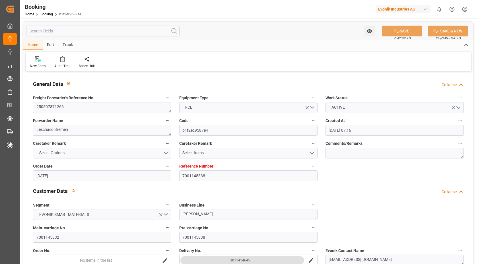
type input "[DATE] 00:00"
type input "[DATE]"
type input "[DATE] 00:00"
type input "[DATE] 16:00"
type input "[DATE] 00:00"
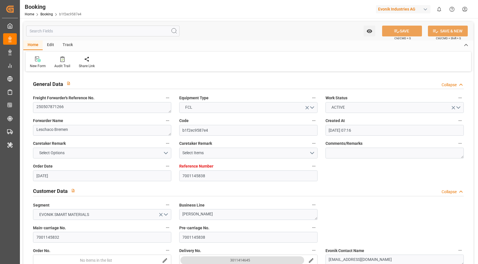
type input "[DATE] 13:41"
type input "[DATE] 00:30"
type input "[DATE] 00:00"
type input "[DATE] 02:18"
type input "[DATE] 08:00"
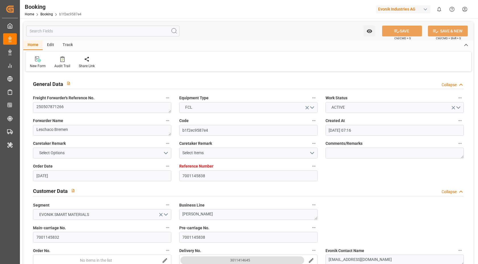
type input "[DATE] 00:00"
type input "[DATE] 14:36"
type input "[DATE] 18:00"
type input "[DATE] 00:00"
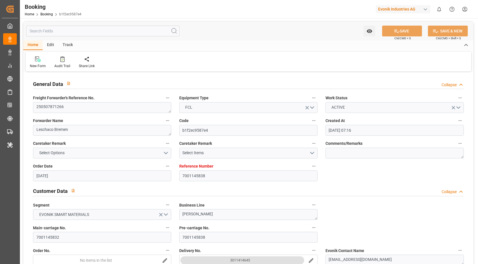
type input "13.07.2025 00:00"
type input "[DATE]"
type input "11.08.2025 09:45"
type input "[DATE]"
type input "08.05.2025 04:21"
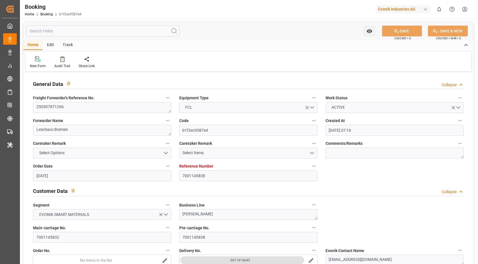
type input "[DATE] 14:57"
type input "[DATE] 16:00"
type input "[DATE] 13:05"
type input "[DATE] 03:46"
type input "15.06.2025 14:09"
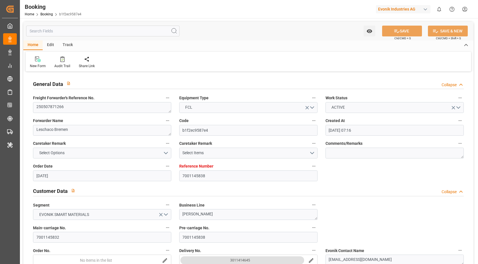
type input "27.06.2025 10:01"
type input "[DATE] 00:30"
type input "[DATE] 02:50"
type input "[DATE] 08:00"
type input "[DATE] 07:10"
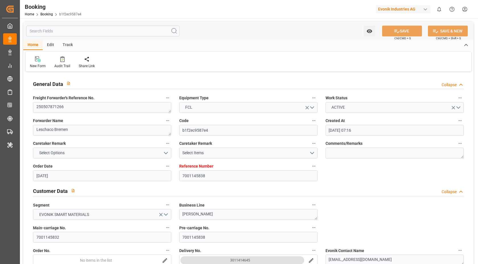
type input "[DATE] 15:43"
type input "30.06.2025 14:49"
type input "[DATE] 05:30"
type input "[DATE] 18:00"
type input "[DATE] 21:00"
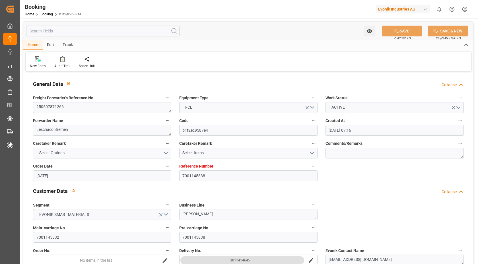
type input "[DATE] 02:57"
type input "[DATE] 03:40"
type input "12.07.2025 09:48"
type input "[DATE] 03:40"
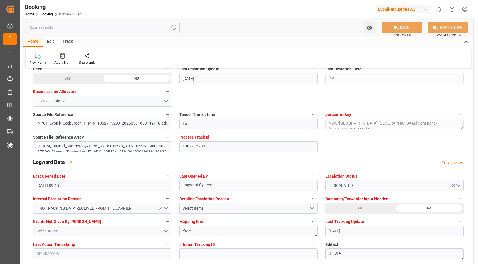
scroll to position [827, 0]
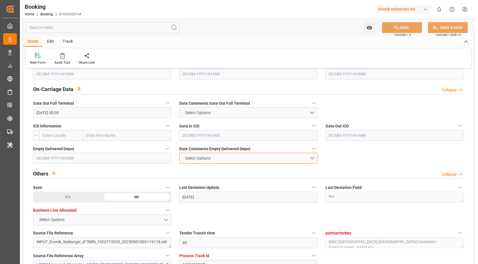
click at [238, 161] on button "Select Options" at bounding box center [248, 158] width 138 height 11
click at [210, 163] on div "NOT PROVIDED" at bounding box center [249, 160] width 138 height 12
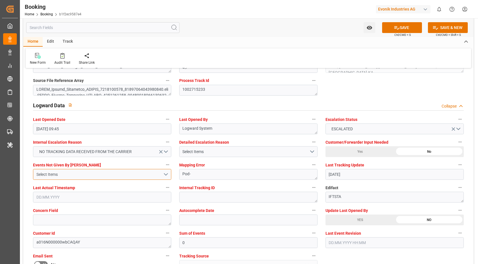
click at [112, 178] on button "Select Items" at bounding box center [102, 174] width 138 height 11
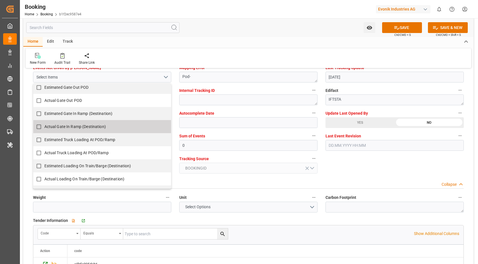
scroll to position [458, 0]
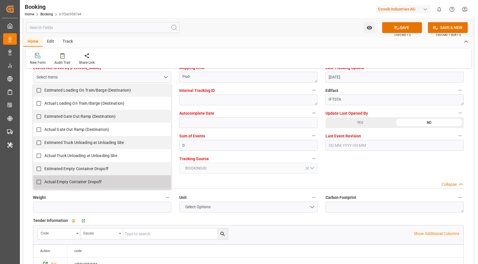
click at [80, 179] on span "Actual Empty Container Dropoff" at bounding box center [73, 182] width 58 height 6
checkbox input "true"
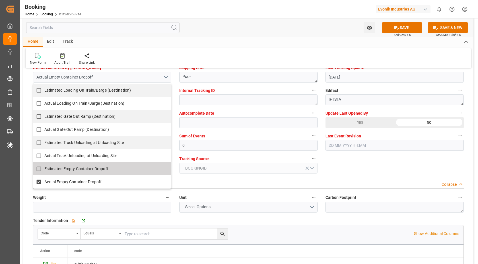
click at [370, 163] on div "General Data Collapse Freight Forwarder's Reference No. 250507871266 Equipment …" at bounding box center [248, 239] width 450 height 2530
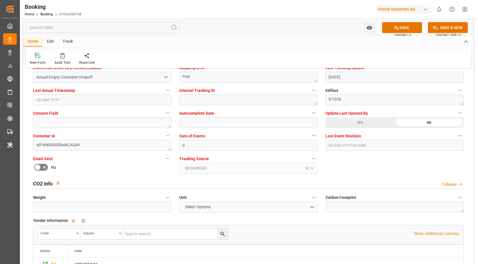
scroll to position [1034, 0]
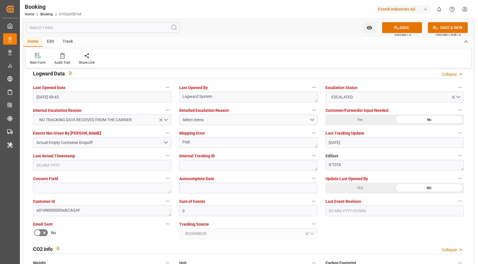
click at [207, 204] on label "Sum of Events" at bounding box center [248, 202] width 138 height 8
click at [310, 204] on button "Sum of Events" at bounding box center [313, 201] width 7 height 7
click at [216, 119] on div at bounding box center [239, 132] width 478 height 264
click at [235, 122] on div "Select Items" at bounding box center [245, 120] width 127 height 6
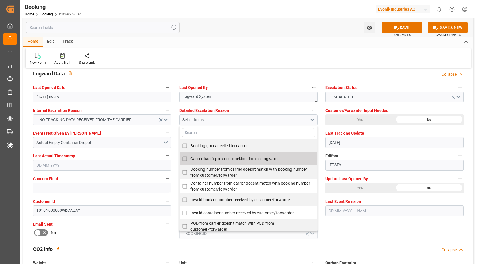
click at [207, 160] on span "Carrier hasn't provided tracking data to Logward" at bounding box center [233, 159] width 87 height 5
checkbox input "true"
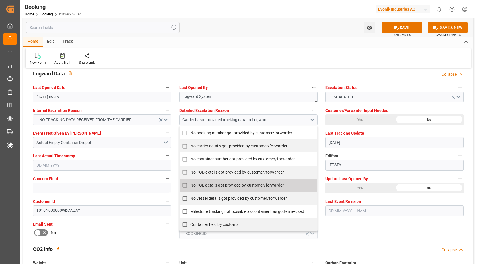
scroll to position [1155, 0]
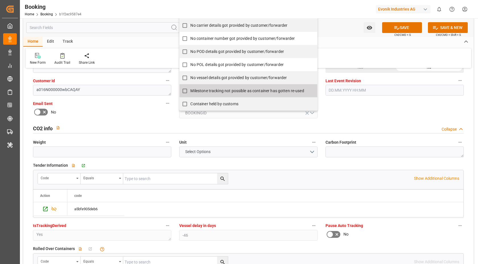
click at [205, 91] on span "Milestone tracking not possible as container has gotten re-used" at bounding box center [247, 91] width 114 height 5
checkbox input "true"
click at [363, 109] on div "General Data Collapse Freight Forwarder's Reference No. 250507871266 Equipment …" at bounding box center [248, 183] width 450 height 2530
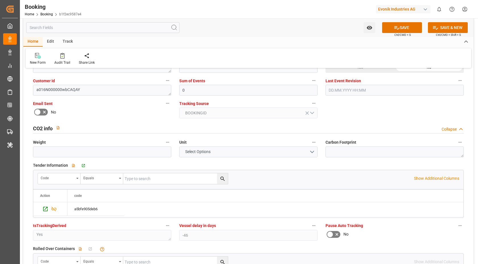
scroll to position [1144, 0]
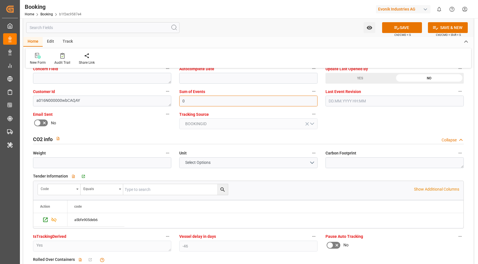
click at [231, 104] on input "0" at bounding box center [248, 101] width 138 height 11
type input "4096"
click at [359, 122] on div "General Data Collapse Freight Forwarder's Reference No. 250507871266 Equipment …" at bounding box center [248, 194] width 450 height 2530
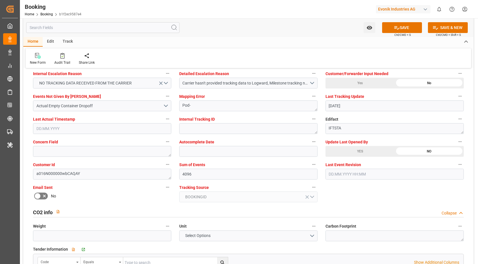
scroll to position [1067, 0]
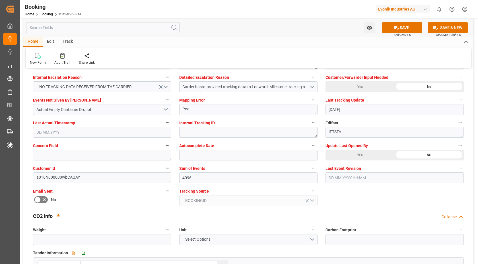
drag, startPoint x: 348, startPoint y: 161, endPoint x: 371, endPoint y: 157, distance: 23.5
click at [349, 161] on div "Update Last Opened By YES NO" at bounding box center [395, 151] width 146 height 23
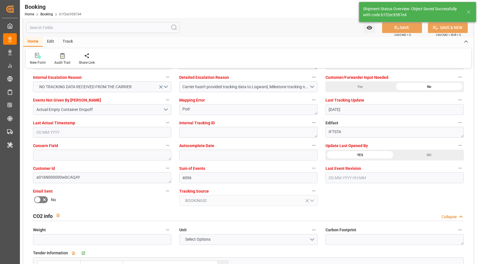
scroll to position [851, 0]
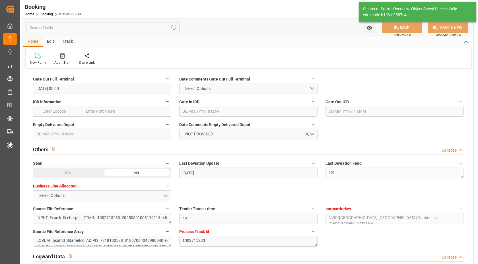
type textarea "Vasantha Kumar"
type input "11.08.2025 10:03"
click at [61, 56] on icon at bounding box center [62, 56] width 4 height 6
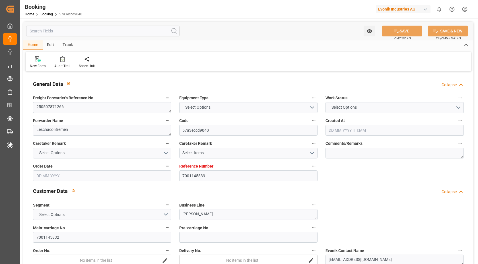
type input "7001145839"
type input "9839181"
type input "CMACGM"
type input "CMA CGM Group"
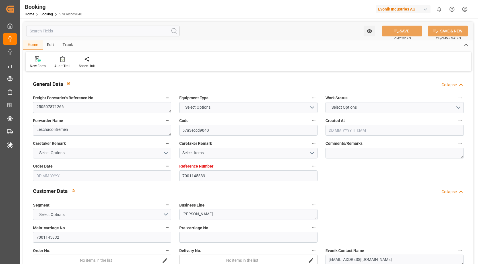
type input "BEANR"
type input "IDBDJ"
type input "64"
type input "MYPKG"
type input "IDJKT"
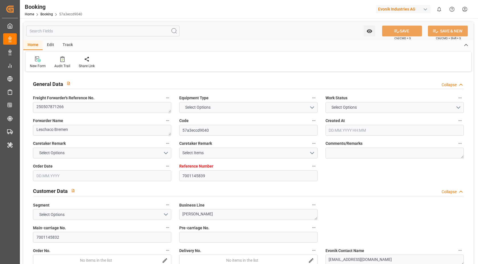
type input "49"
type input "0"
type input "-45"
type input "BEANR"
type input "IDBDJ"
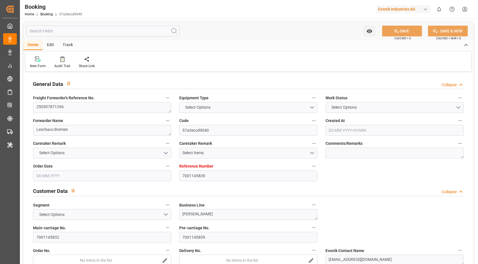
type input "9969091"
type input "9808493"
type input "[DATE] 07:16"
type input "[DATE]"
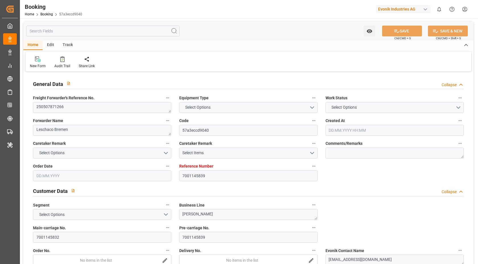
type input "[DATE]"
type input "[DATE] 00:00"
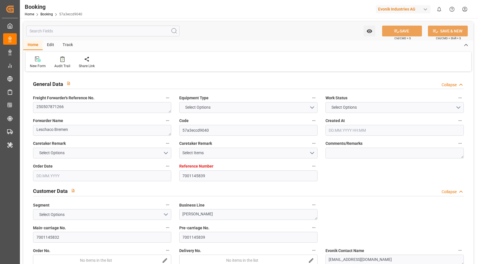
type input "[DATE]"
type input "[DATE] 00:00"
type input "[DATE]"
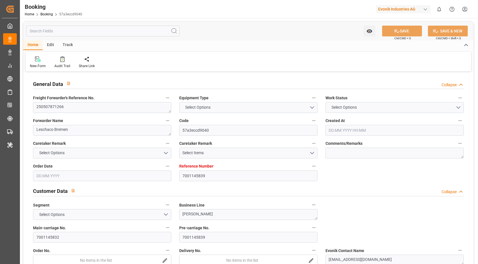
type input "[DATE] 14:06"
type input "[DATE] 17:14"
type input "[DATE] 21:00"
type input "[DATE] 00:00"
type input "[DATE]"
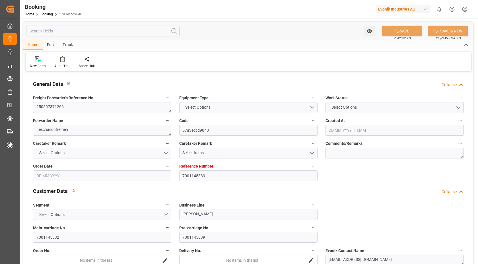
type input "[DATE] 00:00"
type input "[DATE] 16:00"
type input "[DATE] 00:00"
type input "[DATE] 13:41"
type input "[DATE] 00:30"
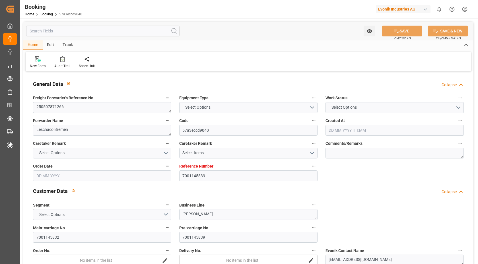
type input "[DATE] 00:00"
type input "[DATE] 02:18"
type input "[DATE] 08:00"
type input "[DATE] 00:00"
type input "[DATE] 14:36"
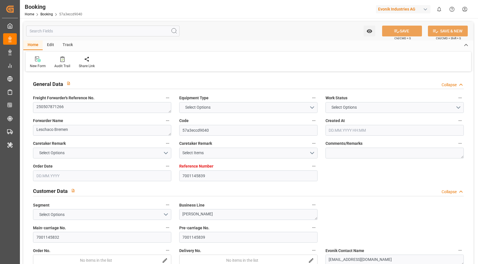
type input "[DATE] 18:00"
type input "[DATE] 00:00"
type input "[DATE]"
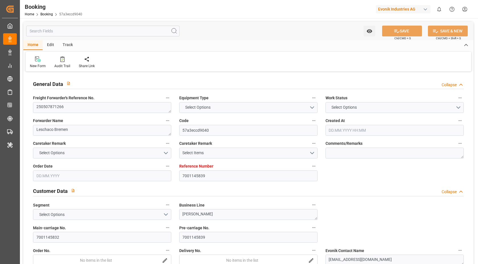
type input "11.08.2025 09:45"
type input "[DATE]"
type input "[DATE] 04:05"
type input "[DATE] 14:57"
type input "[DATE] 16:00"
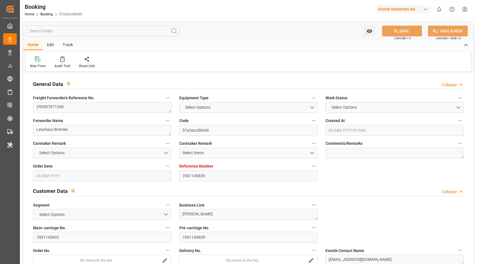
type input "[DATE] 13:05"
type input "[DATE] 03:46"
type input "[DATE] 16:36"
type input "[DATE] 14:49"
type input "[DATE] 00:30"
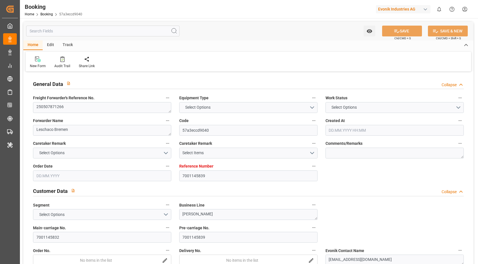
type input "[DATE] 02:50"
type input "[DATE] 08:00"
type input "[DATE] 07:10"
type input "[DATE] 15:43"
type input "[DATE] 07:27"
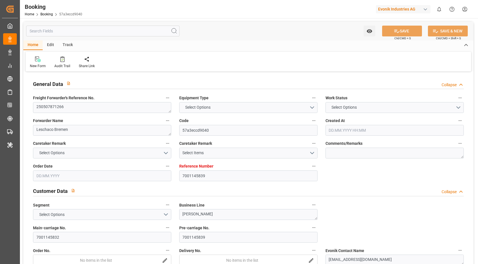
type input "[DATE] 05:30"
type input "[DATE] 18:00"
type input "[DATE] 21:00"
type input "[DATE] 02:57"
type input "[DATE] 03:40"
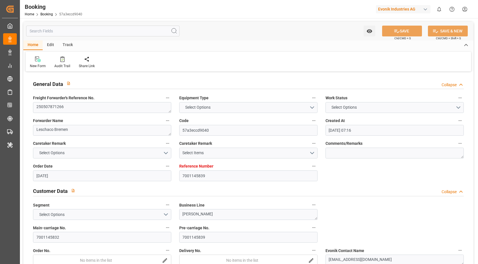
type input "[DATE] 09:55"
type input "[DATE] 03:40"
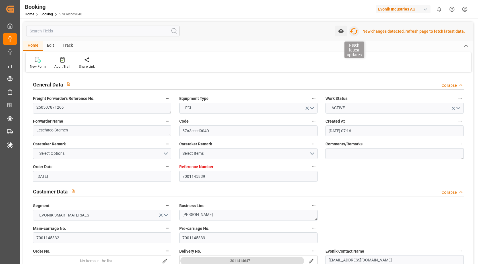
click at [358, 34] on icon "button" at bounding box center [354, 31] width 9 height 9
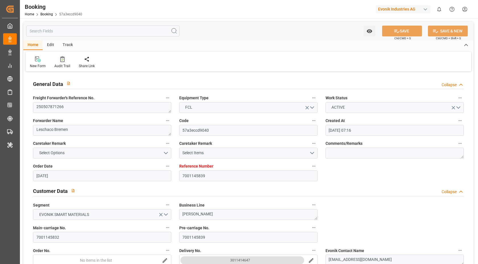
click at [61, 59] on icon at bounding box center [62, 59] width 4 height 6
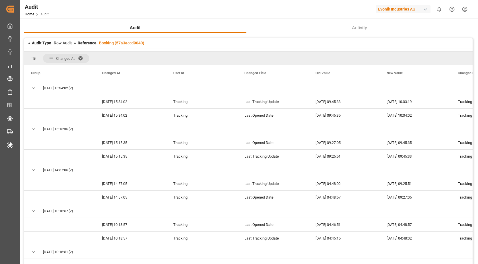
click at [118, 46] on div "Reference - Booking (57a3eccd9040)" at bounding box center [111, 43] width 67 height 6
click at [144, 44] on link "Booking (57a3eccd9040)" at bounding box center [121, 43] width 45 height 5
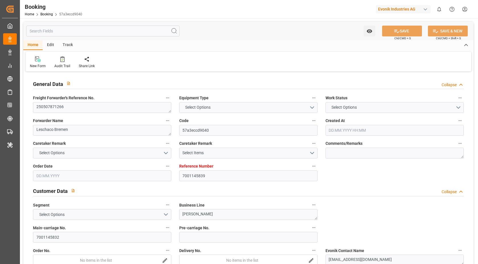
type input "7001145839"
type input "9839181"
type input "CMACGM"
type input "CMA CGM Group"
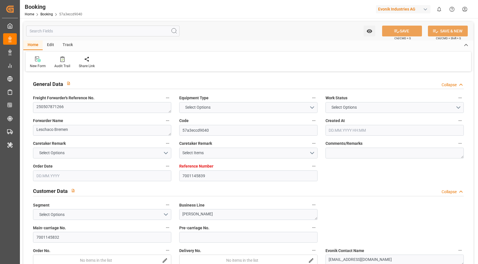
type input "BEANR"
type input "IDBDJ"
type input "64"
type input "MYPKG"
type input "IDJKT"
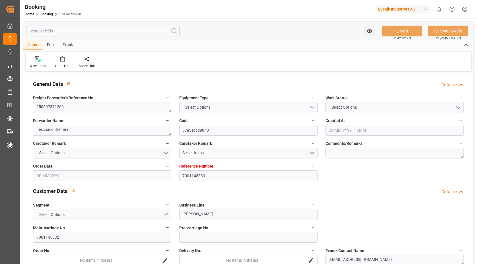
type input "49"
type input "0"
type input "-45"
type input "BEANR"
type input "IDBDJ"
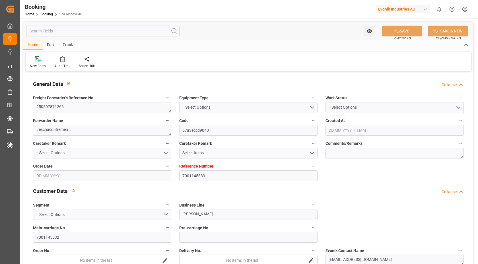
type input "9969091"
type input "9808493"
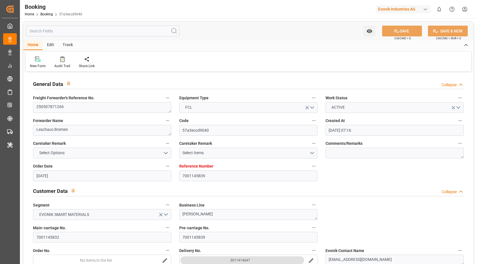
type input "[DATE] 07:16"
type input "[DATE]"
type input "[DATE] 00:00"
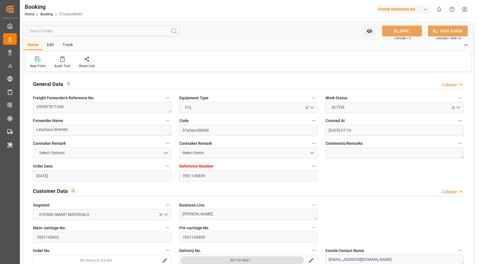
type input "[DATE] 00:00"
type input "[DATE]"
type input "[DATE] 00:00"
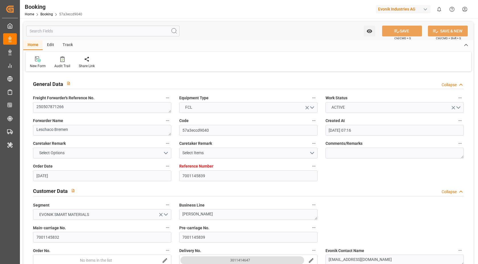
type input "[DATE] 00:00"
type input "[DATE]"
type input "[DATE] 14:06"
type input "30.04.2025 17:14"
type input "[DATE] 21:00"
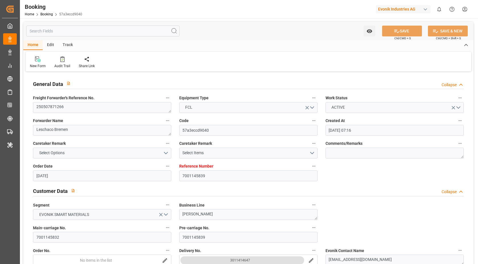
type input "[DATE] 00:00"
type input "[DATE]"
type input "[DATE] 00:00"
type input "[DATE] 16:00"
type input "[DATE] 00:00"
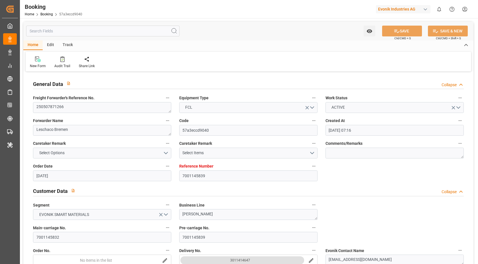
type input "[DATE] 13:41"
type input "[DATE] 00:30"
type input "[DATE] 00:00"
type input "[DATE] 02:18"
type input "[DATE] 08:00"
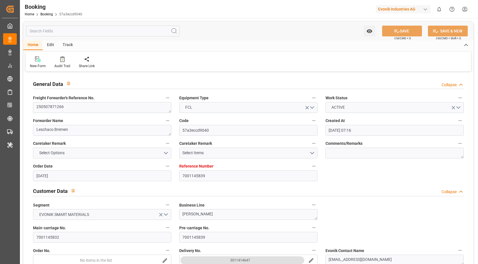
type input "[DATE] 00:00"
type input "[DATE] 14:36"
type input "[DATE] 18:00"
type input "[DATE] 00:00"
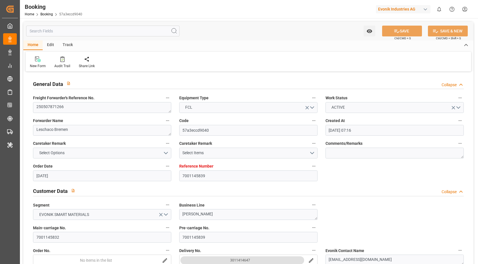
type input "13.07.2025 00:00"
type input "[DATE]"
type input "[DATE] 10:04"
type input "[DATE]"
type input "08.05.2025 04:05"
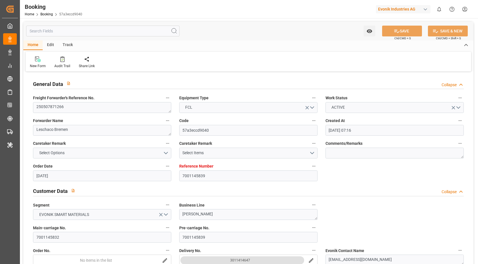
type input "[DATE] 14:57"
type input "[DATE] 16:00"
type input "[DATE] 13:05"
type input "[DATE] 03:46"
type input "15.06.2025 16:36"
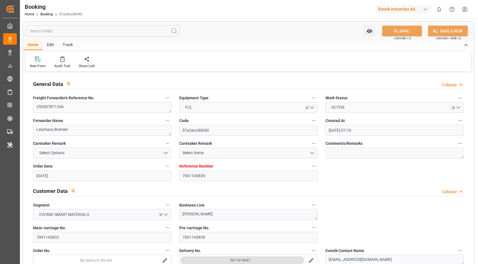
type input "27.06.2025 14:49"
type input "[DATE] 00:30"
type input "[DATE] 02:50"
type input "[DATE] 08:00"
type input "[DATE] 07:10"
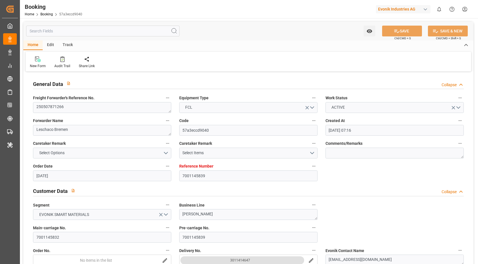
type input "[DATE] 15:43"
type input "01.07.2025 07:27"
type input "[DATE] 05:30"
type input "[DATE] 18:00"
type input "[DATE] 21:00"
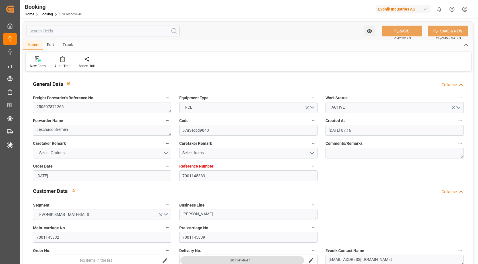
type input "[DATE] 02:57"
type input "[DATE] 03:40"
type input "12.07.2025 09:55"
type input "[DATE] 03:40"
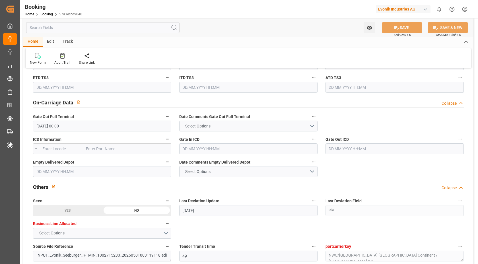
scroll to position [832, 0]
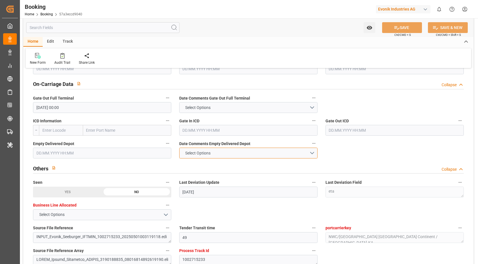
click at [309, 157] on button "Select Options" at bounding box center [248, 153] width 138 height 11
click at [251, 160] on div "NOT PROVIDED" at bounding box center [249, 155] width 138 height 12
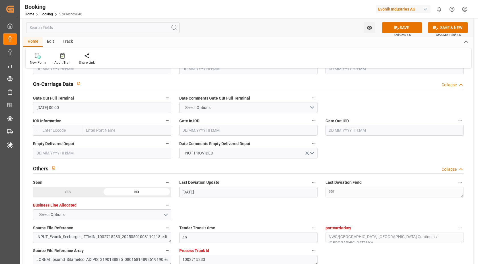
click at [100, 155] on input "text" at bounding box center [102, 153] width 138 height 11
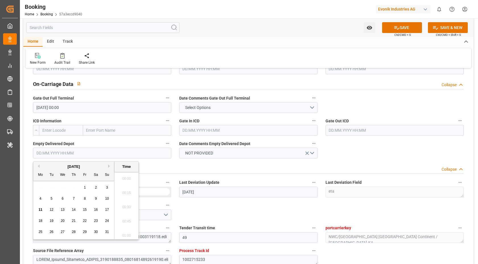
scroll to position [856, 0]
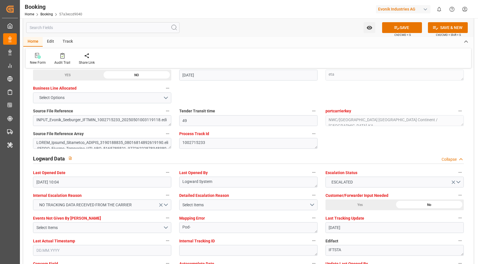
scroll to position [1015, 0]
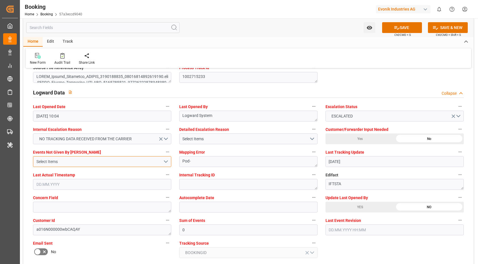
click at [110, 160] on div "Select Items" at bounding box center [99, 162] width 127 height 6
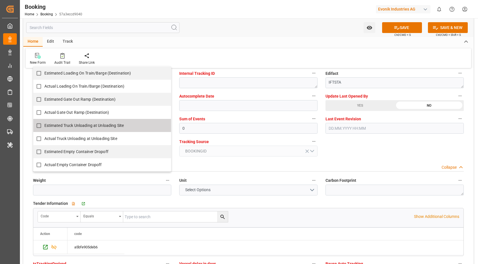
scroll to position [1146, 0]
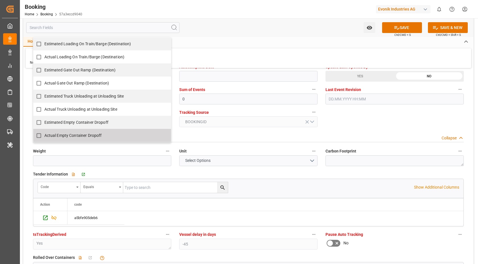
click at [71, 134] on span "Actual Empty Container Dropoff" at bounding box center [73, 135] width 58 height 5
checkbox input "true"
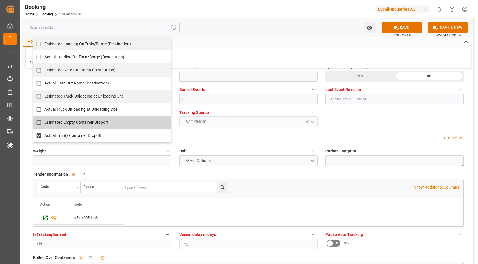
click at [372, 113] on div "General Data Collapse Freight Forwarder's Reference No. 250507871266 Equipment …" at bounding box center [248, 192] width 450 height 2530
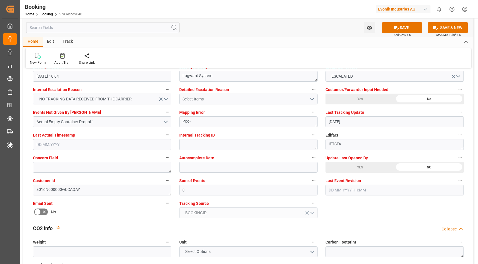
scroll to position [1047, 0]
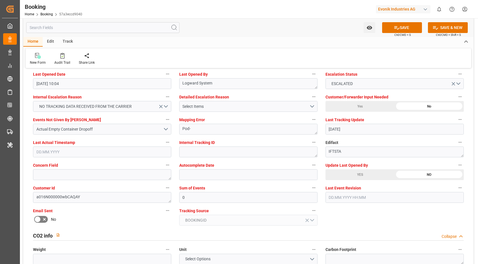
click at [210, 203] on div "Sum of Events 0" at bounding box center [248, 193] width 146 height 23
click at [207, 201] on input "0" at bounding box center [248, 197] width 138 height 11
type input "4096"
click at [285, 110] on button "Select Items" at bounding box center [248, 106] width 138 height 11
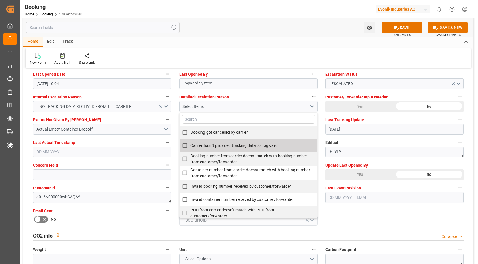
click at [184, 148] on input "Carrier hasn't provided tracking data to Logward" at bounding box center [184, 145] width 11 height 11
checkbox input "true"
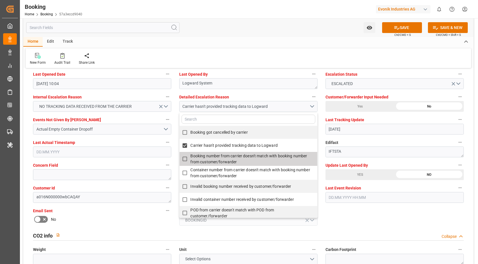
scroll to position [134, 0]
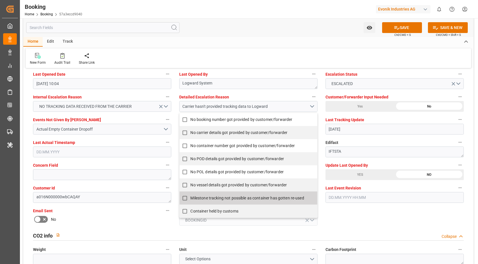
click at [186, 197] on input "Milestone tracking not possible as container has gotten re-used" at bounding box center [184, 198] width 11 height 11
checkbox input "false"
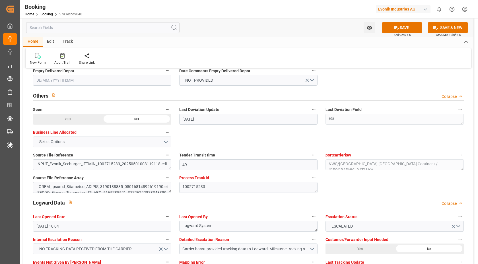
scroll to position [809, 0]
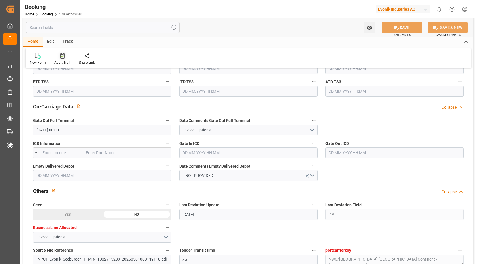
click at [60, 56] on icon at bounding box center [62, 56] width 4 height 6
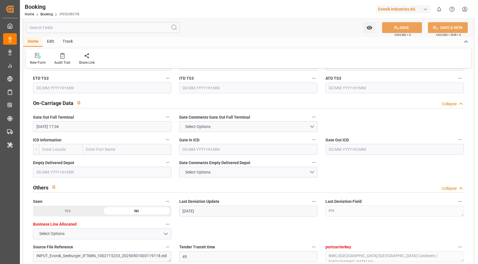
scroll to position [836, 0]
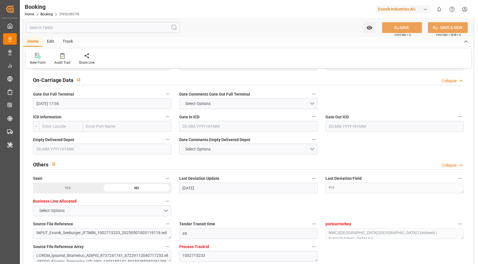
click at [235, 143] on span "Date Comments Empty Delivered Depot" at bounding box center [214, 140] width 71 height 6
click at [310, 143] on button "Date Comments Empty Delivered Depot" at bounding box center [313, 139] width 7 height 7
click at [226, 150] on div at bounding box center [239, 132] width 478 height 264
click at [261, 152] on button "Select Options" at bounding box center [248, 149] width 138 height 11
click at [239, 149] on div "NOT PROVIDED" at bounding box center [249, 151] width 138 height 12
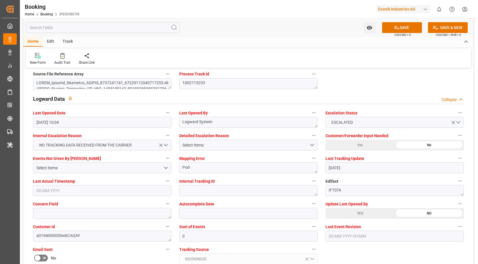
scroll to position [1029, 0]
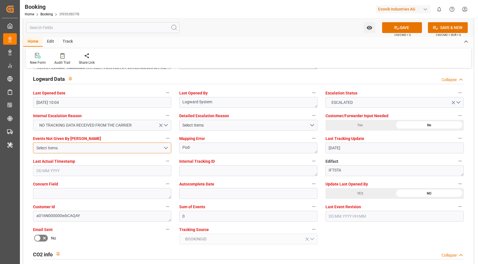
click at [144, 150] on div "Select Items" at bounding box center [99, 148] width 127 height 6
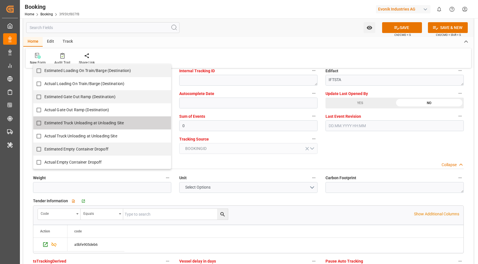
scroll to position [1148, 0]
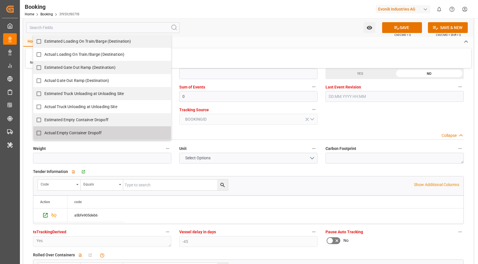
click at [39, 134] on input "Actual Empty Container Dropoff" at bounding box center [38, 133] width 11 height 11
checkbox input "false"
click at [366, 121] on div "General Data Collapse Freight Forwarder's Reference No. 250507871266 Equipment …" at bounding box center [248, 190] width 450 height 2530
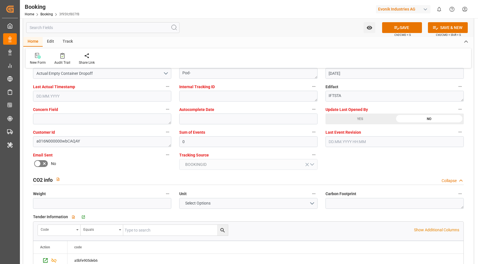
scroll to position [1068, 0]
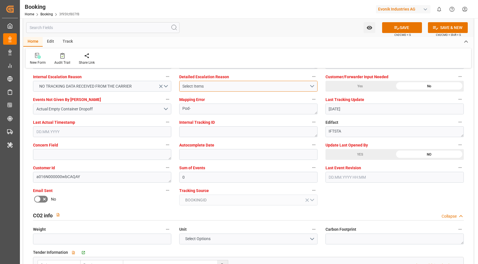
click at [248, 89] on div "Select Items" at bounding box center [245, 86] width 127 height 6
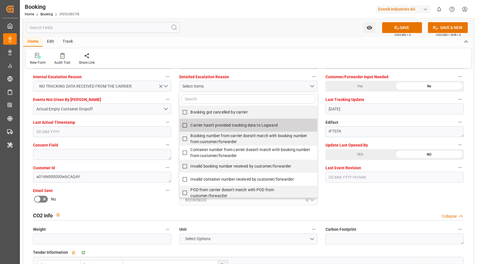
click at [186, 128] on input "Carrier hasn't provided tracking data to Logward" at bounding box center [184, 125] width 11 height 11
checkbox input "true"
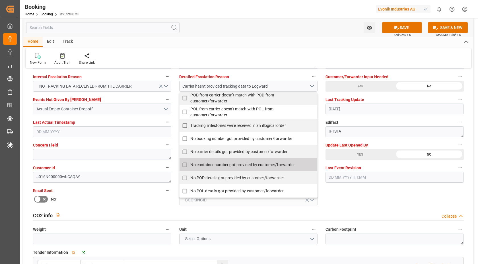
scroll to position [134, 0]
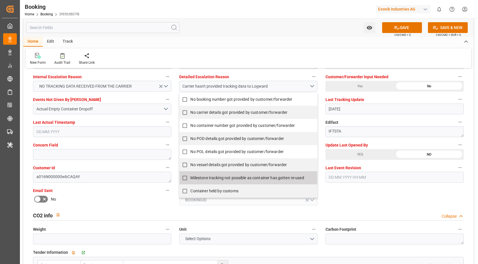
click at [182, 175] on input "Milestone tracking not possible as container has gotten re-used" at bounding box center [184, 178] width 11 height 11
checkbox input "false"
click at [393, 183] on div "Last Event Revision" at bounding box center [395, 173] width 146 height 23
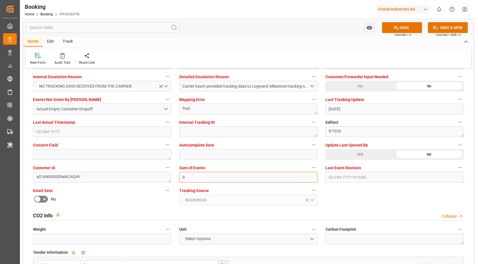
click at [208, 174] on input "0" at bounding box center [248, 177] width 138 height 11
type input "4096"
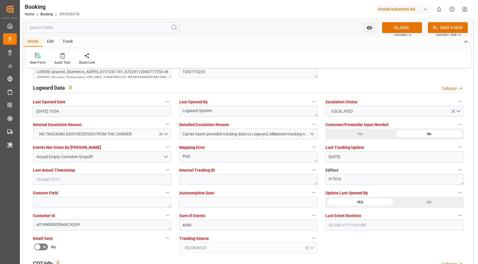
scroll to position [990, 0]
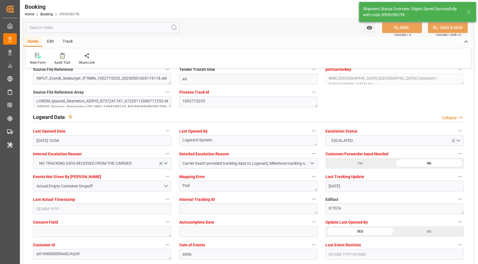
type textarea "[PERSON_NAME]"
type input "11.08.2025 10:06"
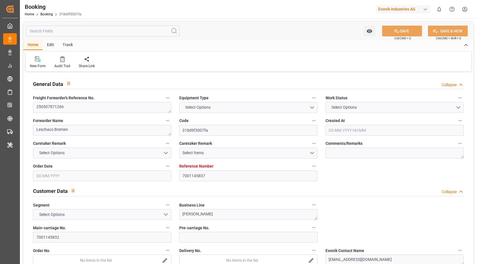
type textarea "250507871266"
type textarea "Leschaco Bremen"
type input "318d9f3007fa"
type input "7001145837"
type textarea "[PERSON_NAME]"
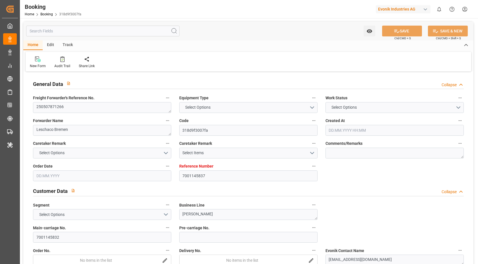
type input "7001145832"
type textarea "[EMAIL_ADDRESS][DOMAIN_NAME]"
type textarea "CIF"
type textarea "BANJARMASIN"
type textarea "3"
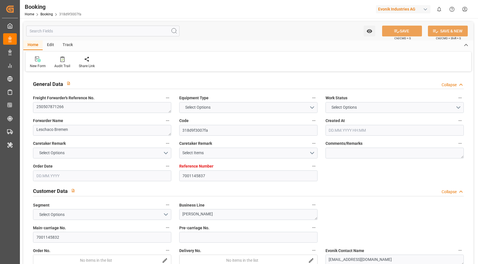
type textarea "Niederkassel"
type textarea "SEGU8094730"
type input "CMA CGM PALAIS ROYAL"
type input "CMA CGM Palais Royal"
type input "CMDU"
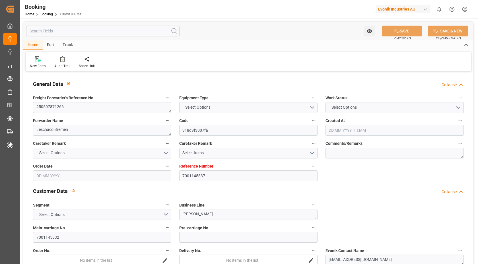
type textarea "HBG1972869"
type input "[GEOGRAPHIC_DATA]"
type input "Banjarmasin"
type input "PORT KLANG (PELABUHAN KLANG)"
type input "JAKARTA, JAVA"
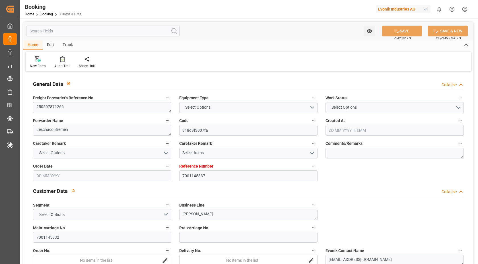
type textarea "eta"
type textarea "INPUT_Evonik_Seeburger_IFTMIN_1002715233_20250501003119118.edi"
type textarea "NWC/UK North West Continent / UK_IDBDJ_CMDU_SM-KA"
type textarea "INPUT_Evonik_Seeburger_IFTMIN_1002670064_20250417091351981.edi,INPUT_Evonik_See…"
type textarea "1002715233"
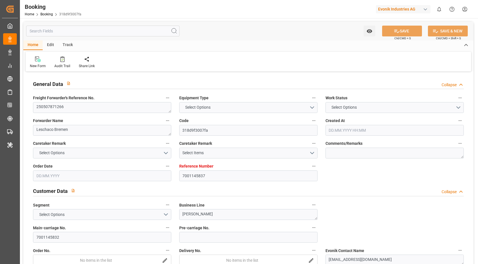
type textarea "Logward System"
type textarea "Pod-"
type textarea "IFTSTA"
type textarea "a016N000000wbCAQAY"
type textarea "Yes"
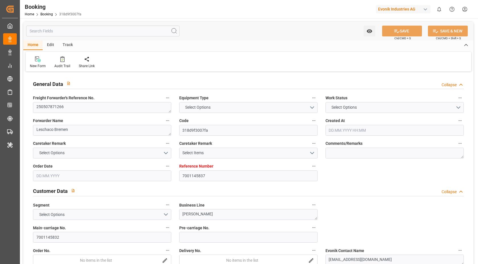
type input "ANTWERPEN"
type input "BANJARMASIN"
type input "0FMJ5E1MA"
type input "VESSEL"
type input "CMA CGM KRUGER"
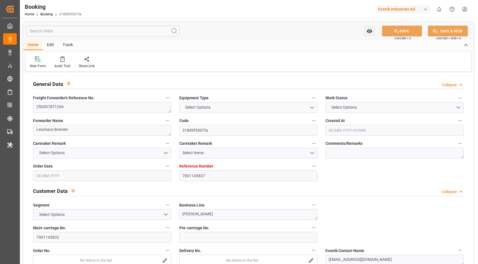
type input "MERATUS SAMPIT"
type input "1QYCNN1MA"
type input "9146ME"
type input "MERATUS SAMPIT"
type input "TRUCK"
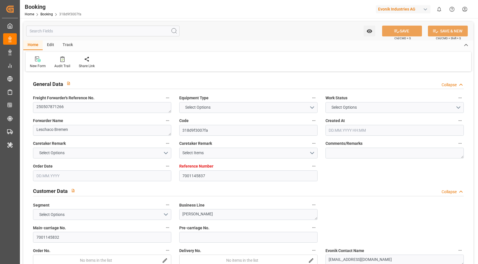
type input "7001145837"
type input "9839181"
type input "CMACGM"
type input "CMA CGM Group"
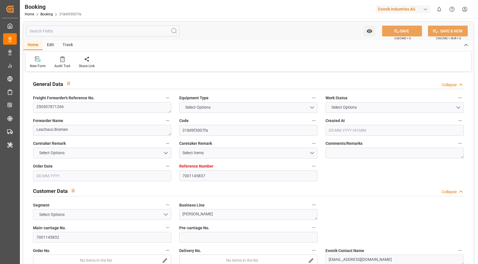
type input "BEANR"
type input "IDBDJ"
type input "64"
type input "MYPKG"
type input "IDJKT"
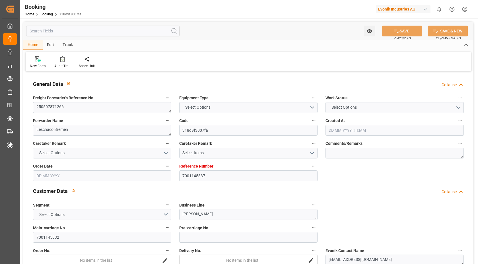
type input "49"
type input "0"
type input "-45"
type input "BEANR"
type input "IDBDJ"
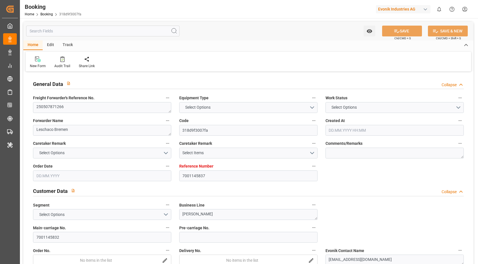
type input "9969091"
type input "9808493"
type input "17.04.2025 07:16"
type input "17.04.2025"
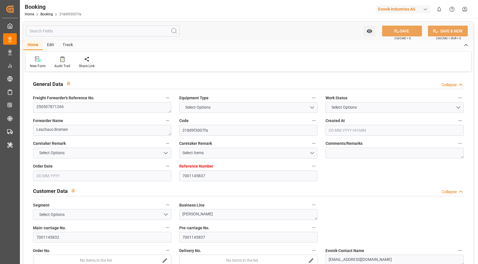
type input "[DATE]"
type input "05.05.2025"
type input "30.04.2025 00:00"
type input "05.05.2025 00:00"
type input "30.04.2025 00:00"
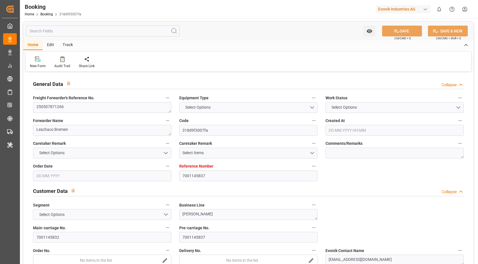
type input "22.04.2025"
type input "23.04.2025"
type input "09.05.2025 00:00"
type input "08.05.2025 00:00"
type input "08.05.2025"
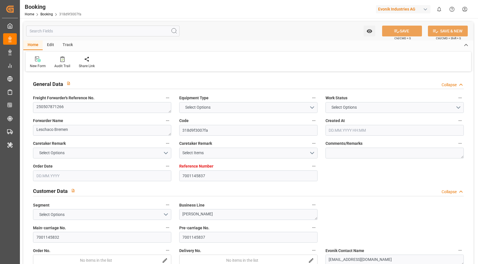
type input "08.05.2025 14:06"
type input "30.04.2025 19:29"
type input "08.07.2025 21:00"
type input "01.07.2025 00:00"
type input "23.06.2025"
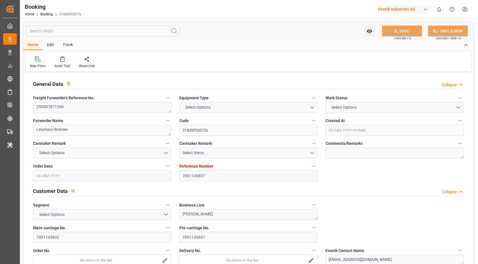
type input "11.07.2025 00:00"
type input "13.06.2025 16:00"
type input "16.06.2025 00:00"
type input "14.06.2025 13:41"
type input "28.06.2025 00:30"
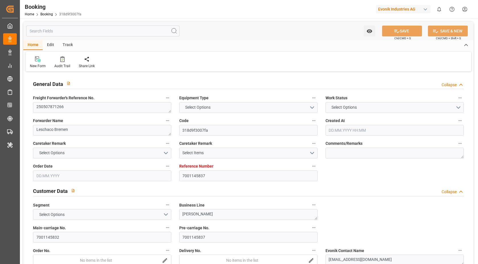
type input "16.06.2025 00:00"
type input "28.06.2025 02:18"
type input "30.06.2025 08:00"
type input "18.06.2025 00:00"
type input "30.06.2025 14:36"
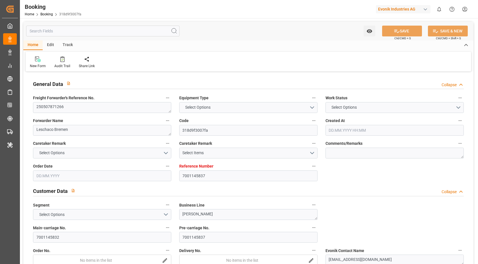
type input "05.07.2025 18:00"
type input "20.06.2025 00:00"
type input "06.07.2025 00:00"
type input "13.07.2025 00:00"
type input "28.05.2025"
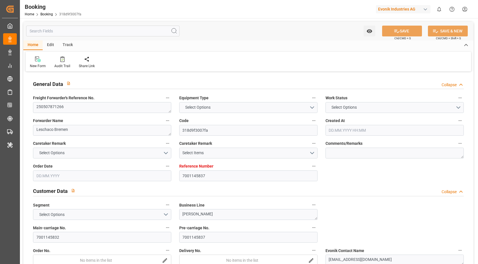
type input "11.08.2025 10:04"
type input "11.08.2025"
type input "08.05.2025 03:51"
type input "08.05.2025 14:57"
type input "13.06.2025 16:00"
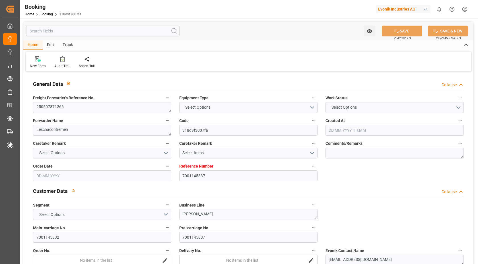
type input "14.06.2025 13:05"
type input "15.06.2025 03:46"
type input "15.06.2025 14:42"
type input "27.06.2025 14:57"
type input "28.06.2025 00:30"
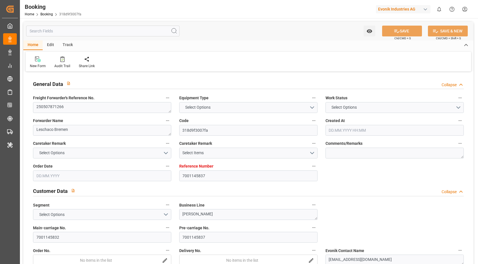
type input "28.06.2025 02:50"
type input "30.06.2025 08:00"
type input "30.06.2025 07:10"
type input "30.06.2025 15:43"
type input "01.07.2025 11:28"
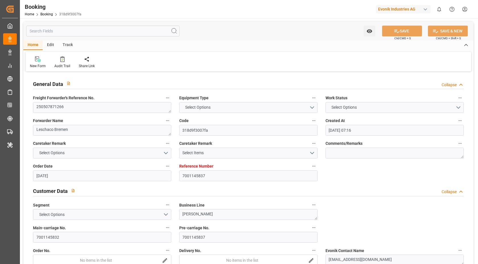
type input "06.07.2025 05:30"
type input "05.07.2025 18:00"
type input "08.07.2025 21:00"
type input "12.07.2025 02:57"
type input "12.07.2025 03:40"
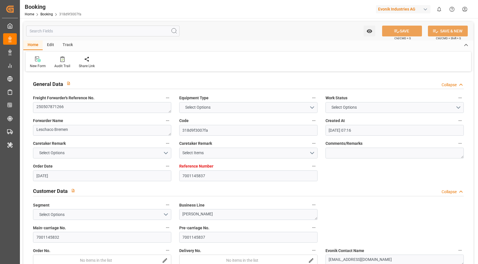
type input "12.07.2025 09:36"
type input "16.07.2025 03:40"
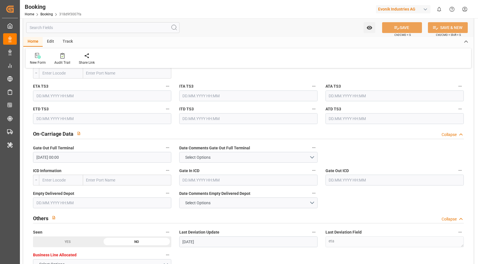
scroll to position [871, 0]
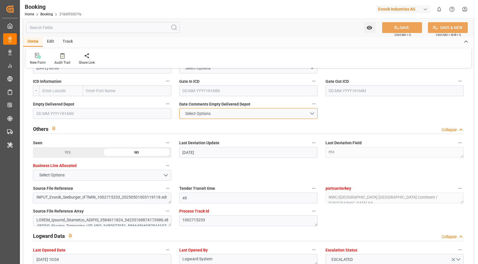
click at [272, 114] on button "Select Options" at bounding box center [248, 113] width 138 height 11
click at [235, 117] on div "NOT PROVIDED" at bounding box center [249, 115] width 138 height 12
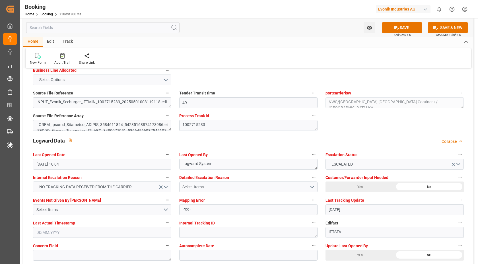
scroll to position [1037, 0]
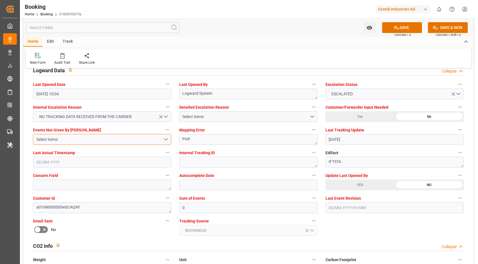
click at [155, 141] on div "Select Items" at bounding box center [99, 140] width 127 height 6
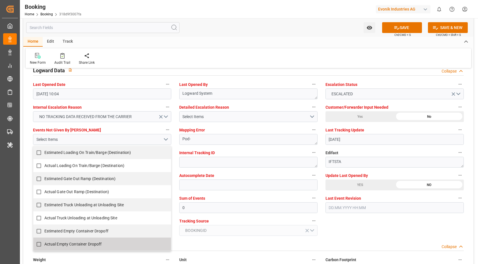
scroll to position [1081, 0]
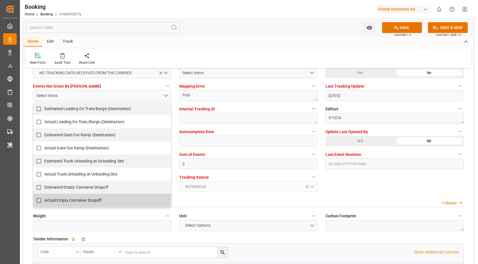
click at [37, 199] on input "Actual Empty Container Dropoff" at bounding box center [38, 200] width 11 height 11
checkbox input "false"
click at [374, 189] on div "General Data Collapse Freight Forwarder's Reference No. 250507871266 Equipment …" at bounding box center [248, 257] width 450 height 2530
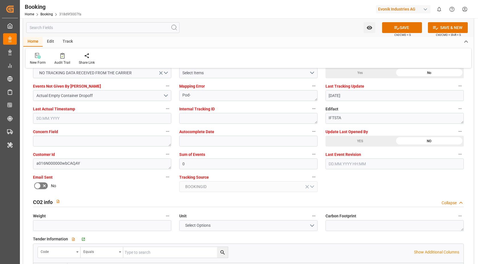
scroll to position [1011, 0]
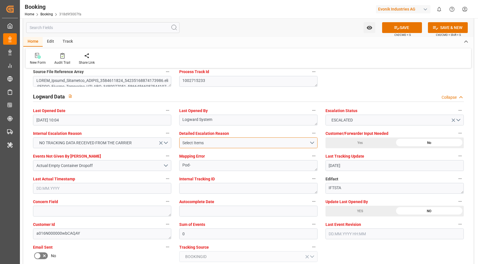
click at [225, 139] on button "Select Items" at bounding box center [248, 143] width 138 height 11
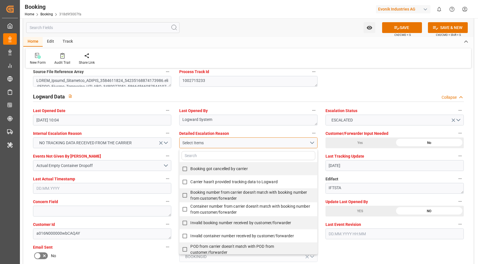
click at [220, 146] on button "Select Items" at bounding box center [248, 143] width 138 height 11
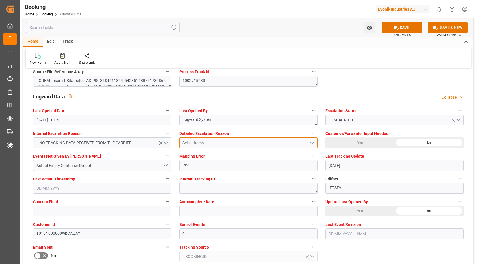
click at [219, 142] on div "Select Items" at bounding box center [245, 143] width 127 height 6
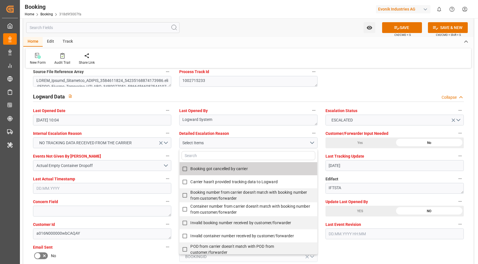
click at [202, 180] on span "Carrier hasn't provided tracking data to Logward" at bounding box center [233, 182] width 87 height 5
checkbox input "true"
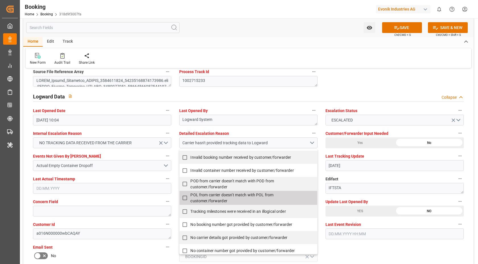
scroll to position [134, 0]
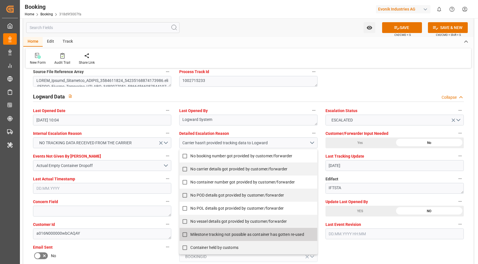
click at [216, 234] on span "Milestone tracking not possible as container has gotten re-used" at bounding box center [247, 234] width 114 height 5
checkbox input "true"
drag, startPoint x: 408, startPoint y: 247, endPoint x: 363, endPoint y: 227, distance: 48.8
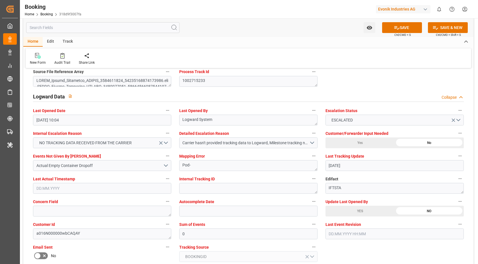
click at [102, 19] on div "YES" at bounding box center [67, 13] width 69 height 11
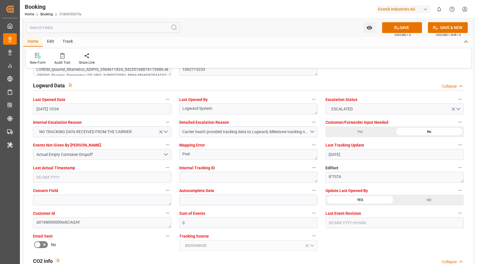
scroll to position [1059, 0]
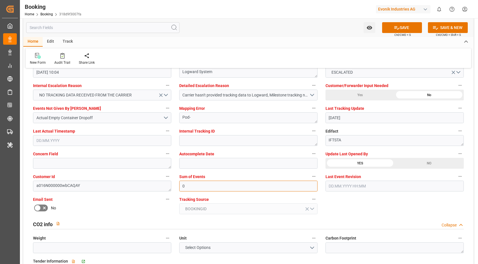
click at [247, 189] on input "0" at bounding box center [248, 186] width 138 height 11
type input "4096"
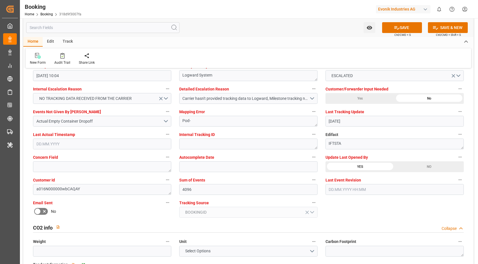
scroll to position [964, 0]
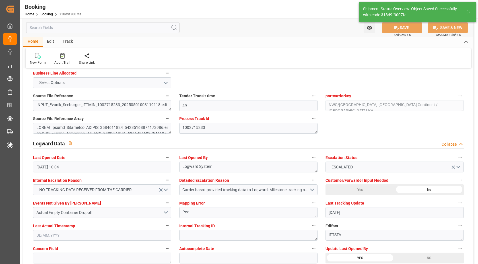
type textarea "Vasantha Kumar"
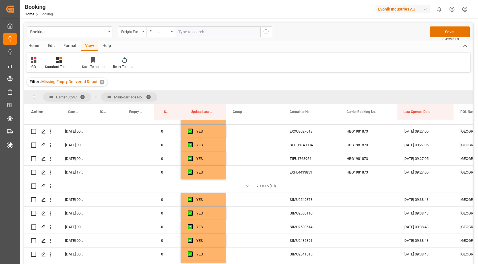
scroll to position [968, 0]
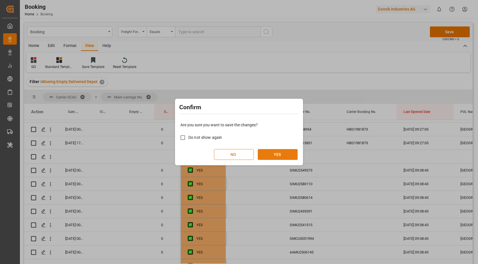
click at [288, 152] on button "YES" at bounding box center [278, 154] width 40 height 11
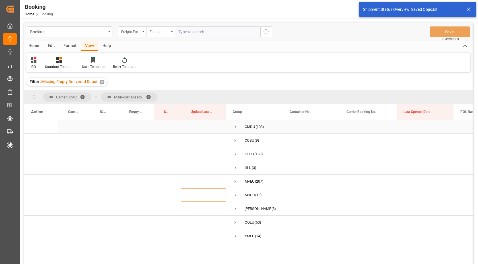
scroll to position [0, 0]
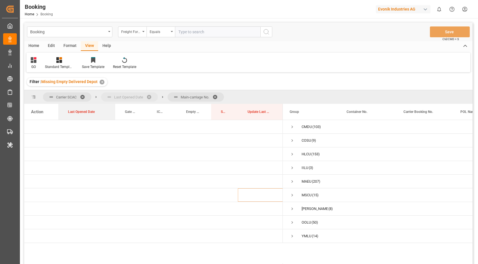
drag, startPoint x: 417, startPoint y: 112, endPoint x: 114, endPoint y: 92, distance: 303.3
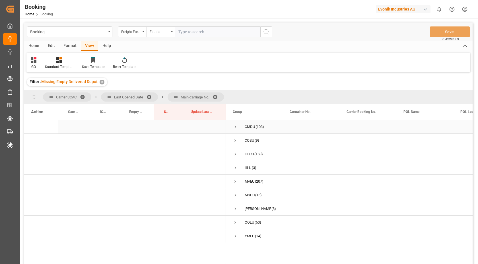
click at [232, 127] on div "CMDU (103)" at bounding box center [254, 126] width 57 height 13
click at [231, 126] on div "CMDU (103)" at bounding box center [254, 126] width 57 height 13
click at [236, 127] on span "Press SPACE to select this row." at bounding box center [235, 126] width 5 height 5
click at [247, 153] on span "Press SPACE to select this row." at bounding box center [247, 154] width 5 height 5
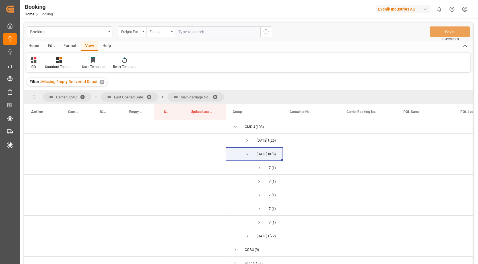
click at [216, 95] on span at bounding box center [217, 97] width 9 height 5
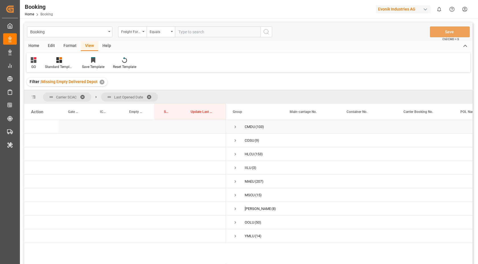
click at [235, 128] on span "Press SPACE to select this row." at bounding box center [235, 126] width 5 height 5
click at [249, 153] on span "Press SPACE to select this row." at bounding box center [247, 154] width 5 height 5
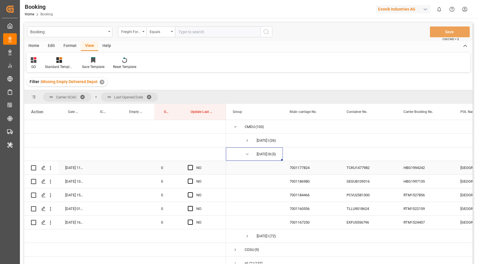
scroll to position [4, 0]
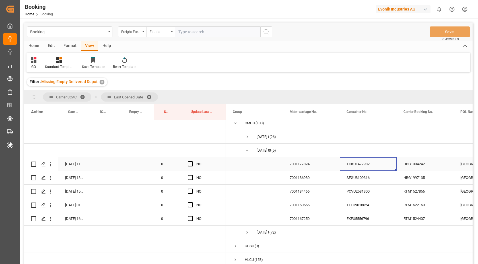
click at [370, 163] on div "TCKU1477982" at bounding box center [368, 163] width 57 height 13
click at [360, 186] on div "PCVU2581300" at bounding box center [368, 191] width 57 height 13
click at [376, 182] on div "SEGU8109316" at bounding box center [368, 177] width 57 height 13
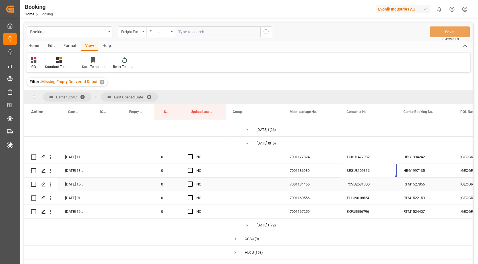
click at [392, 182] on div "PCVU2581300" at bounding box center [368, 184] width 57 height 13
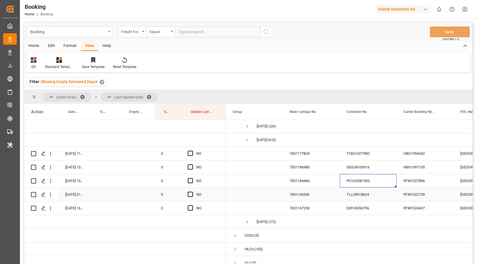
click at [356, 192] on div "TLLU9018624" at bounding box center [368, 194] width 57 height 13
click at [341, 210] on div "EXFU5556796" at bounding box center [368, 208] width 57 height 13
click at [189, 208] on span "Press SPACE to select this row." at bounding box center [190, 208] width 5 height 5
click at [192, 206] on input "Press SPACE to select this row." at bounding box center [192, 206] width 0 height 0
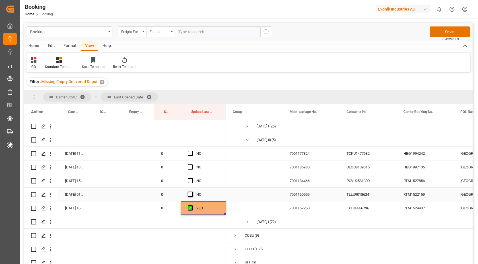
click at [190, 194] on span "Press SPACE to select this row." at bounding box center [190, 194] width 5 height 5
click at [192, 192] on input "Press SPACE to select this row." at bounding box center [192, 192] width 0 height 0
click at [191, 177] on div "Press SPACE to select this row." at bounding box center [192, 181] width 9 height 13
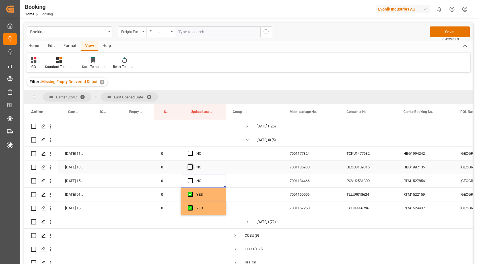
click at [191, 169] on span "Press SPACE to select this row." at bounding box center [190, 167] width 5 height 5
click at [192, 165] on input "Press SPACE to select this row." at bounding box center [192, 165] width 0 height 0
click at [192, 182] on span "Press SPACE to select this row." at bounding box center [190, 180] width 5 height 5
click at [192, 178] on input "Press SPACE to select this row." at bounding box center [192, 178] width 0 height 0
click at [190, 156] on div "Press SPACE to select this row." at bounding box center [192, 153] width 9 height 13
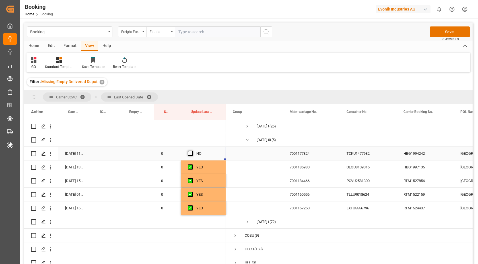
click at [188, 152] on span "Press SPACE to select this row." at bounding box center [190, 153] width 5 height 5
click at [192, 151] on input "Press SPACE to select this row." at bounding box center [192, 151] width 0 height 0
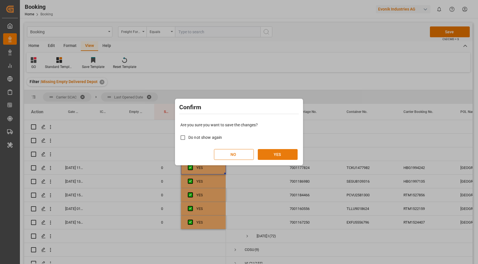
click at [288, 157] on button "YES" at bounding box center [278, 154] width 40 height 11
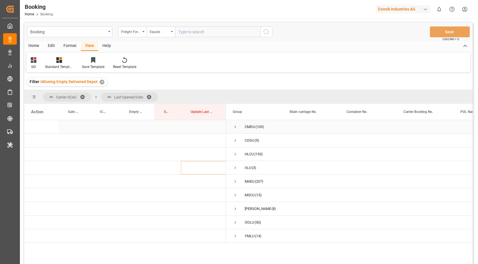
click at [236, 127] on span "Press SPACE to select this row." at bounding box center [235, 126] width 5 height 5
click at [247, 139] on span "Press SPACE to select this row." at bounding box center [247, 140] width 5 height 5
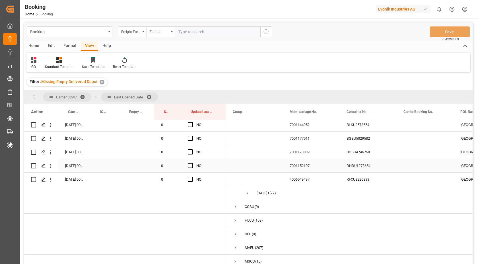
scroll to position [346, 0]
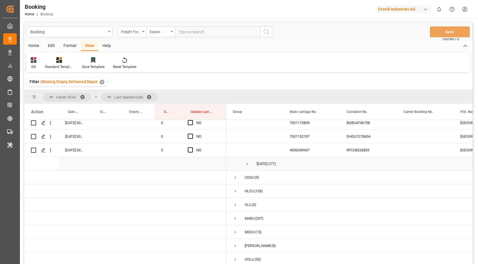
click at [361, 153] on div "RFCU8226833" at bounding box center [368, 149] width 57 height 13
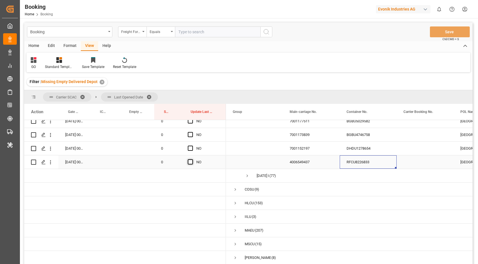
click at [189, 161] on span "Press SPACE to select this row." at bounding box center [190, 161] width 5 height 5
click at [192, 159] on input "Press SPACE to select this row." at bounding box center [192, 159] width 0 height 0
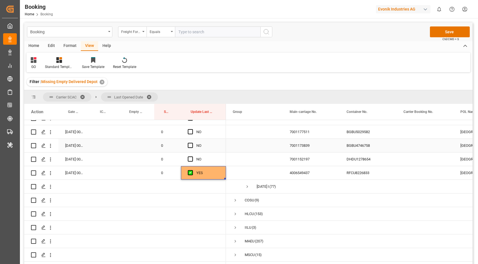
scroll to position [315, 0]
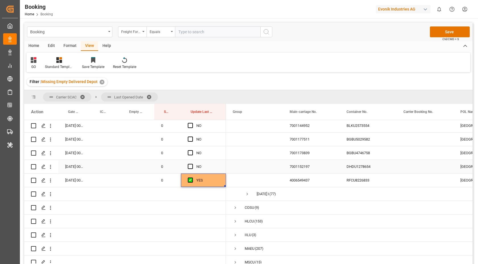
click at [359, 165] on div "DHDU1278654" at bounding box center [368, 166] width 57 height 13
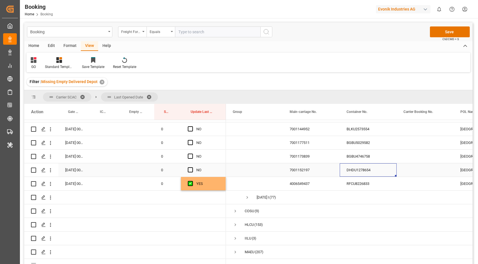
click at [190, 167] on div "Press SPACE to select this row." at bounding box center [192, 170] width 9 height 13
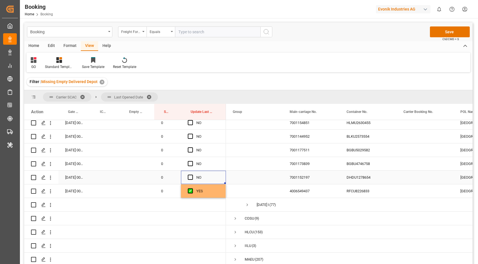
click at [194, 178] on div "Press SPACE to select this row." at bounding box center [192, 177] width 9 height 13
click at [189, 178] on span "Press SPACE to select this row." at bounding box center [190, 177] width 5 height 5
click at [192, 175] on input "Press SPACE to select this row." at bounding box center [192, 175] width 0 height 0
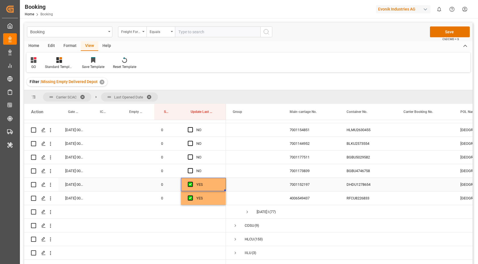
click at [358, 173] on div "BGBU4746758" at bounding box center [368, 170] width 57 height 13
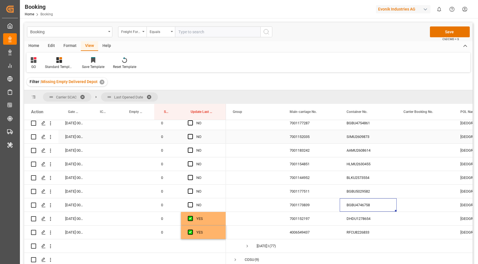
scroll to position [260, 0]
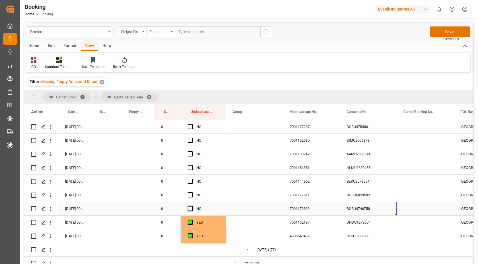
click at [190, 209] on span "Press SPACE to select this row." at bounding box center [190, 208] width 5 height 5
click at [192, 206] on input "Press SPACE to select this row." at bounding box center [192, 206] width 0 height 0
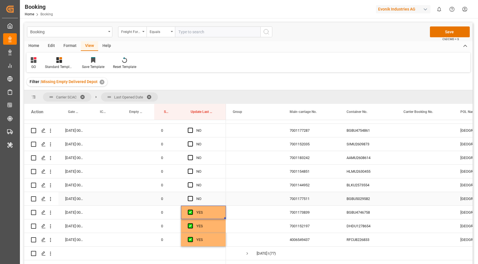
click at [363, 199] on div "BGBU5029582" at bounding box center [368, 198] width 57 height 13
click at [190, 201] on span "Press SPACE to select this row." at bounding box center [190, 198] width 5 height 5
click at [192, 196] on input "Press SPACE to select this row." at bounding box center [192, 196] width 0 height 0
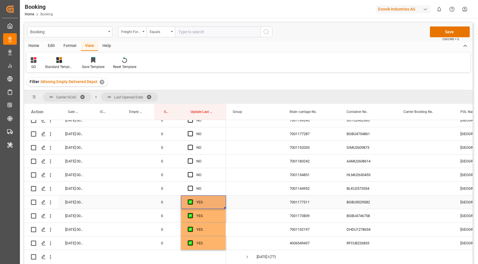
scroll to position [249, 0]
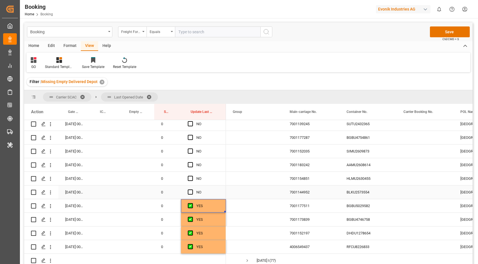
click at [363, 192] on div "BLKU2573554" at bounding box center [368, 192] width 57 height 13
click at [190, 194] on span "Press SPACE to select this row." at bounding box center [190, 192] width 5 height 5
click at [192, 190] on input "Press SPACE to select this row." at bounding box center [192, 190] width 0 height 0
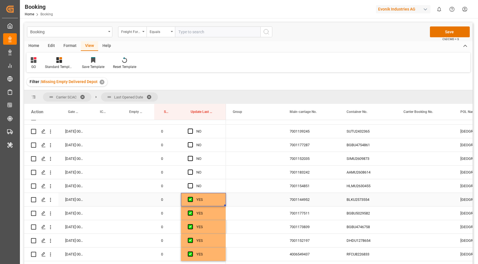
click at [363, 191] on div "HLMU2630455" at bounding box center [368, 185] width 57 height 13
click at [190, 187] on span "Press SPACE to select this row." at bounding box center [190, 185] width 5 height 5
click at [192, 183] on input "Press SPACE to select this row." at bounding box center [192, 183] width 0 height 0
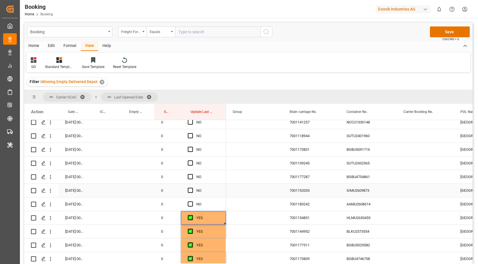
click at [372, 204] on div "AAMU2608614" at bounding box center [368, 204] width 57 height 13
click at [189, 205] on span "Press SPACE to select this row." at bounding box center [190, 204] width 5 height 5
click at [192, 202] on input "Press SPACE to select this row." at bounding box center [192, 202] width 0 height 0
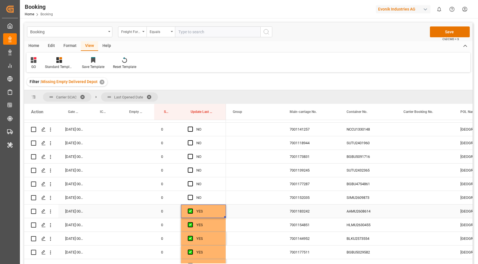
click at [368, 204] on div "SIMU2609873" at bounding box center [368, 197] width 57 height 13
click at [193, 197] on span "Press SPACE to select this row." at bounding box center [190, 197] width 5 height 5
click at [192, 195] on input "Press SPACE to select this row." at bounding box center [192, 195] width 0 height 0
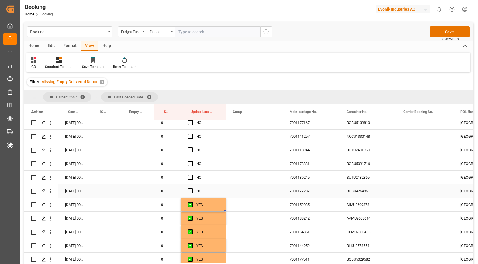
click at [364, 196] on div "BGBU4754861" at bounding box center [368, 190] width 57 height 13
click at [189, 193] on span "Press SPACE to select this row." at bounding box center [190, 190] width 5 height 5
click at [192, 188] on input "Press SPACE to select this row." at bounding box center [192, 188] width 0 height 0
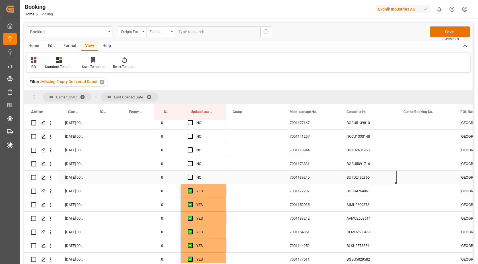
click at [350, 178] on div "SUTU2432365" at bounding box center [368, 177] width 57 height 13
click at [190, 178] on span "Press SPACE to select this row." at bounding box center [190, 177] width 5 height 5
click at [192, 175] on input "Press SPACE to select this row." at bounding box center [192, 175] width 0 height 0
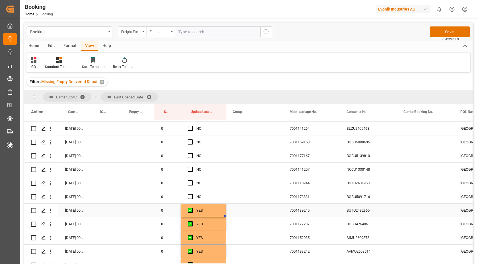
click at [363, 204] on div "SUTU2432365" at bounding box center [368, 210] width 57 height 13
click at [364, 194] on div "BGBU5091716" at bounding box center [368, 196] width 57 height 13
click at [192, 196] on span "Press SPACE to select this row." at bounding box center [190, 196] width 5 height 5
click at [192, 194] on input "Press SPACE to select this row." at bounding box center [192, 194] width 0 height 0
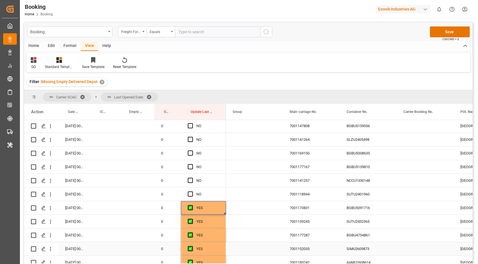
scroll to position [147, 0]
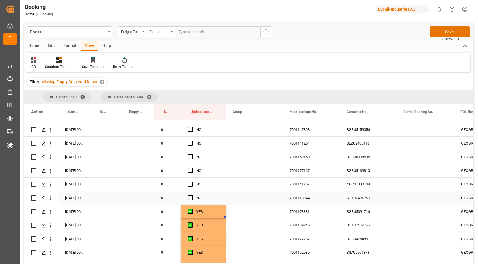
click at [372, 196] on div "SUTU2401960" at bounding box center [368, 197] width 57 height 13
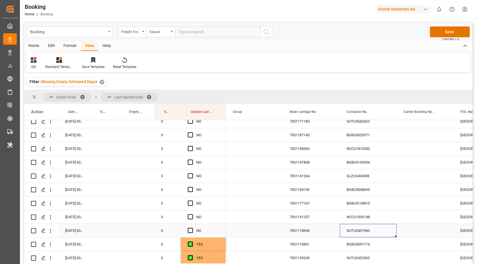
click at [192, 233] on div "Press SPACE to select this row." at bounding box center [192, 230] width 9 height 13
click at [189, 232] on span "Press SPACE to select this row." at bounding box center [190, 230] width 5 height 5
click at [192, 228] on input "Press SPACE to select this row." at bounding box center [192, 228] width 0 height 0
click at [362, 220] on div "NCCU1330148" at bounding box center [368, 216] width 57 height 13
click at [192, 217] on span "Press SPACE to select this row." at bounding box center [190, 216] width 5 height 5
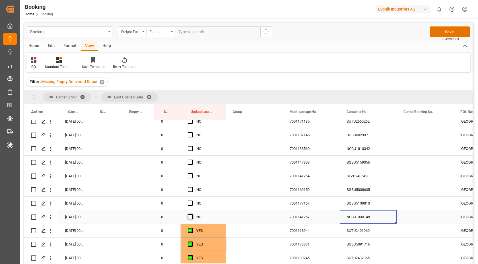
click at [192, 214] on input "Press SPACE to select this row." at bounding box center [192, 214] width 0 height 0
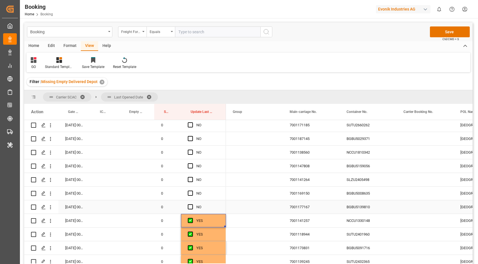
click at [374, 208] on div "BGBU5139810" at bounding box center [368, 206] width 57 height 13
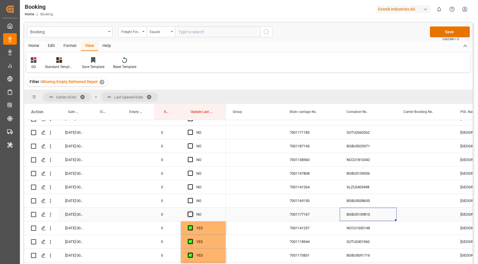
click at [192, 216] on span "Press SPACE to select this row." at bounding box center [190, 214] width 5 height 5
click at [192, 212] on input "Press SPACE to select this row." at bounding box center [192, 212] width 0 height 0
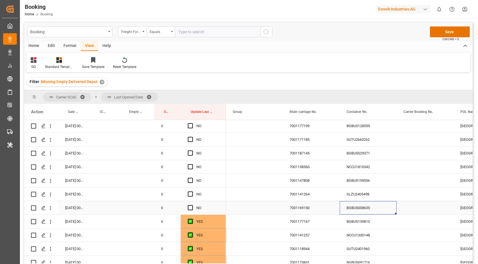
click at [357, 210] on div "BGBU5008635" at bounding box center [368, 207] width 57 height 13
click at [194, 207] on div "Press SPACE to select this row." at bounding box center [192, 208] width 9 height 13
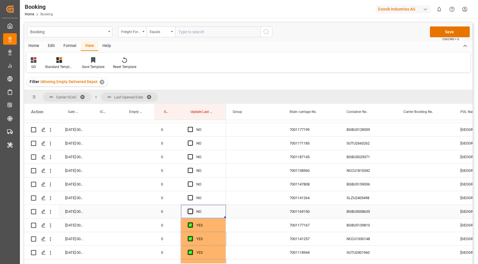
click at [190, 214] on span "Press SPACE to select this row." at bounding box center [190, 211] width 5 height 5
click at [192, 209] on input "Press SPACE to select this row." at bounding box center [192, 209] width 0 height 0
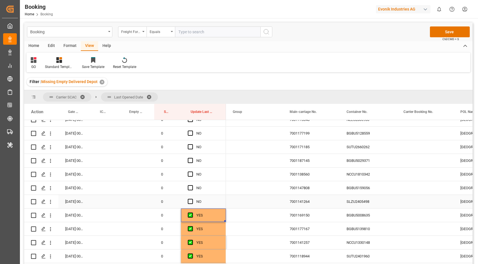
click at [378, 203] on div "SLZU2405498" at bounding box center [368, 201] width 57 height 13
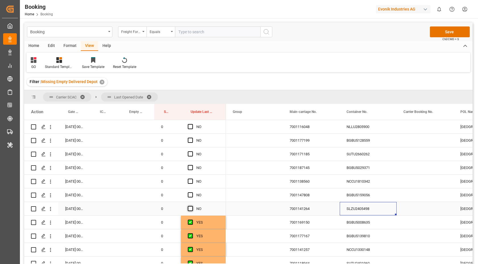
click at [191, 208] on span "Press SPACE to select this row." at bounding box center [190, 208] width 5 height 5
click at [192, 206] on input "Press SPACE to select this row." at bounding box center [192, 206] width 0 height 0
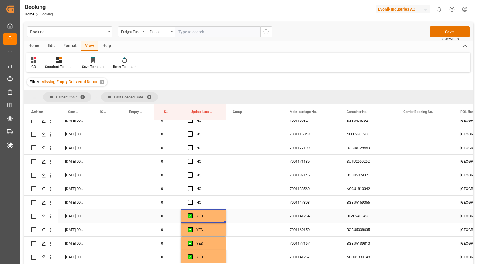
click at [363, 211] on div "SLZU2405498" at bounding box center [368, 216] width 57 height 13
click at [363, 204] on div "BGBU5159056" at bounding box center [368, 202] width 57 height 13
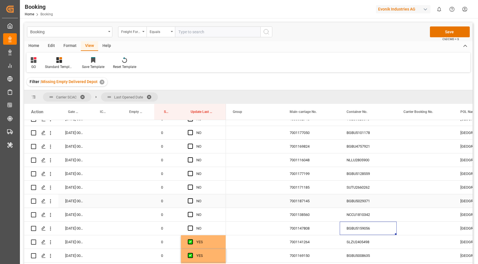
scroll to position [45, 0]
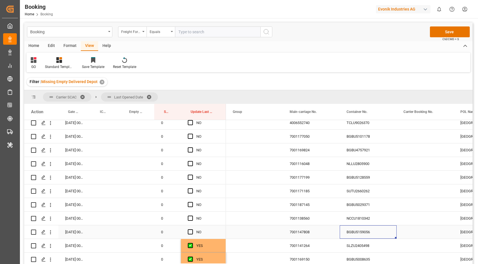
click at [190, 233] on span "Press SPACE to select this row." at bounding box center [190, 231] width 5 height 5
click at [192, 229] on input "Press SPACE to select this row." at bounding box center [192, 229] width 0 height 0
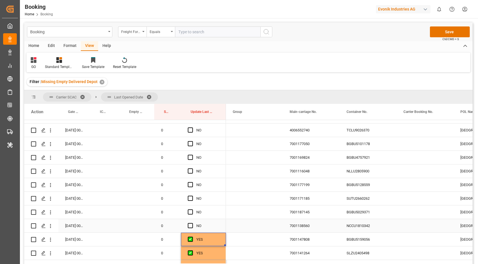
click at [348, 229] on div "NCCU1810342" at bounding box center [368, 225] width 57 height 13
click at [190, 227] on span "Press SPACE to select this row." at bounding box center [190, 225] width 5 height 5
click at [192, 223] on input "Press SPACE to select this row." at bounding box center [192, 223] width 0 height 0
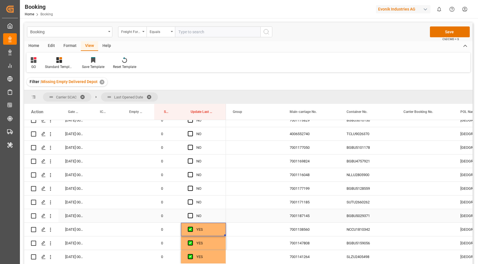
click at [359, 221] on div "BGBU5029371" at bounding box center [368, 215] width 57 height 13
drag, startPoint x: 189, startPoint y: 216, endPoint x: 241, endPoint y: 216, distance: 52.1
click at [189, 216] on span "Press SPACE to select this row." at bounding box center [190, 215] width 5 height 5
click at [192, 213] on input "Press SPACE to select this row." at bounding box center [192, 213] width 0 height 0
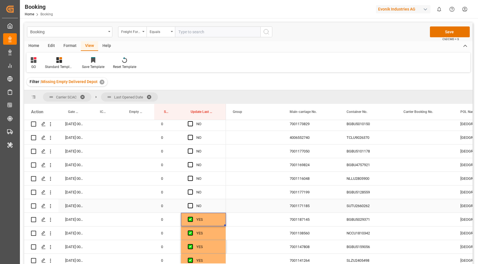
click at [376, 210] on div "SUTU2660262" at bounding box center [368, 205] width 57 height 13
click at [191, 207] on span "Press SPACE to select this row." at bounding box center [190, 205] width 5 height 5
click at [192, 203] on input "Press SPACE to select this row." at bounding box center [192, 203] width 0 height 0
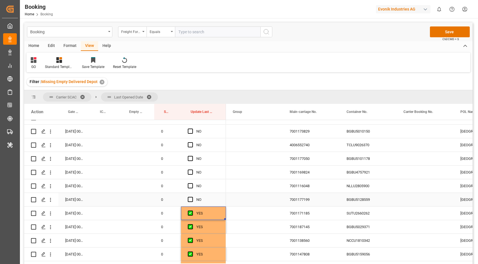
click at [364, 199] on div "BGBU5128559" at bounding box center [368, 199] width 57 height 13
click at [189, 199] on span "Press SPACE to select this row." at bounding box center [190, 199] width 5 height 5
click at [192, 197] on input "Press SPACE to select this row." at bounding box center [192, 197] width 0 height 0
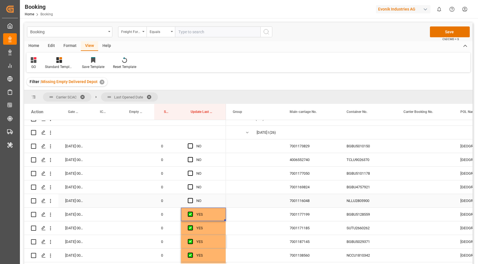
scroll to position [4, 0]
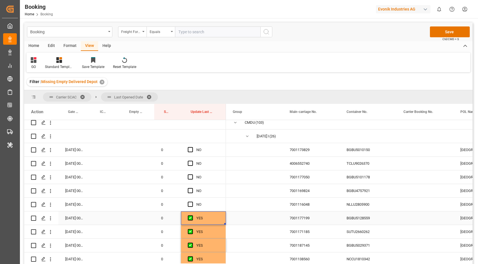
click at [372, 212] on div "BGBU5128559" at bounding box center [368, 218] width 57 height 13
click at [360, 203] on div "NLLU2805900" at bounding box center [368, 204] width 57 height 13
click at [189, 205] on span "Press SPACE to select this row." at bounding box center [190, 204] width 5 height 5
click at [192, 202] on input "Press SPACE to select this row." at bounding box center [192, 202] width 0 height 0
click at [366, 191] on div "BGBU4757921" at bounding box center [368, 190] width 57 height 13
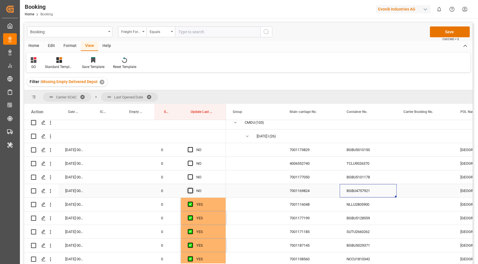
click at [189, 192] on span "Press SPACE to select this row." at bounding box center [190, 190] width 5 height 5
click at [192, 188] on input "Press SPACE to select this row." at bounding box center [192, 188] width 0 height 0
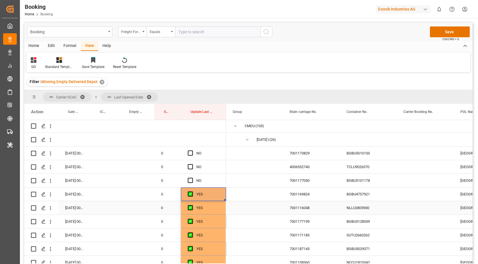
scroll to position [0, 0]
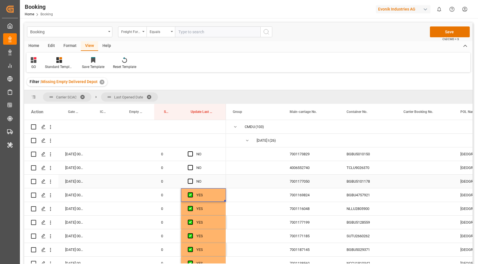
click at [368, 184] on div "BGBU5101178" at bounding box center [368, 181] width 57 height 13
drag, startPoint x: 191, startPoint y: 180, endPoint x: 201, endPoint y: 180, distance: 10.3
click at [191, 180] on span "Press SPACE to select this row." at bounding box center [190, 181] width 5 height 5
click at [192, 179] on input "Press SPACE to select this row." at bounding box center [192, 179] width 0 height 0
click at [367, 170] on div "TCLU9026370" at bounding box center [368, 167] width 57 height 13
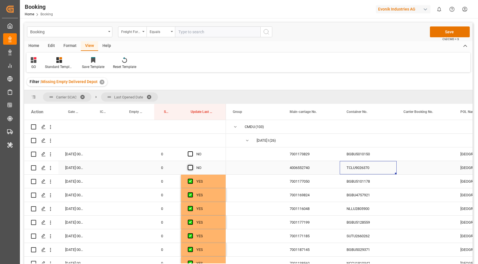
click at [188, 167] on span "Press SPACE to select this row." at bounding box center [190, 167] width 5 height 5
click at [192, 165] on input "Press SPACE to select this row." at bounding box center [192, 165] width 0 height 0
click at [354, 157] on div "BGBU5010150" at bounding box center [368, 153] width 57 height 13
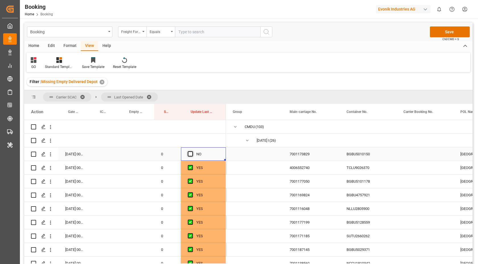
click at [192, 153] on span "Press SPACE to select this row." at bounding box center [190, 153] width 5 height 5
click at [192, 151] on input "Press SPACE to select this row." at bounding box center [192, 151] width 0 height 0
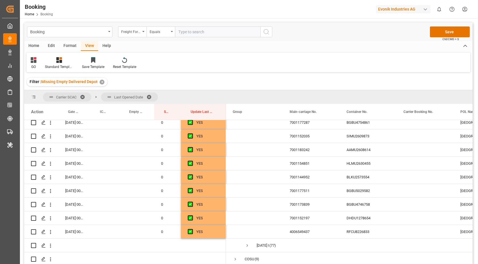
scroll to position [329, 0]
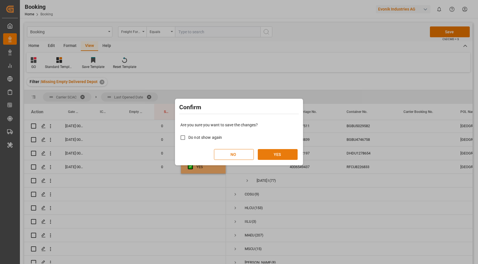
click at [279, 155] on button "YES" at bounding box center [278, 154] width 40 height 11
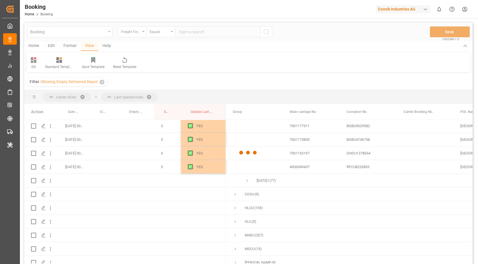
scroll to position [0, 0]
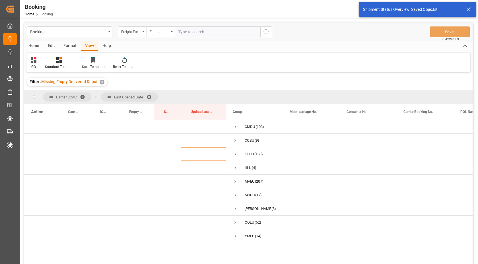
click at [84, 96] on span at bounding box center [84, 97] width 9 height 5
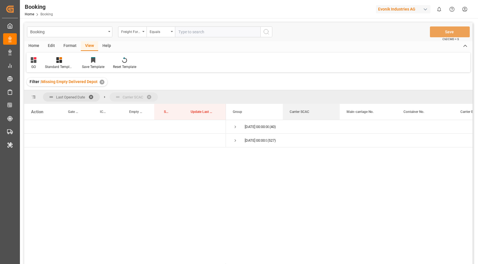
drag, startPoint x: 297, startPoint y: 114, endPoint x: 299, endPoint y: 99, distance: 15.6
click at [233, 128] on span "Press SPACE to select this row." at bounding box center [235, 126] width 5 height 5
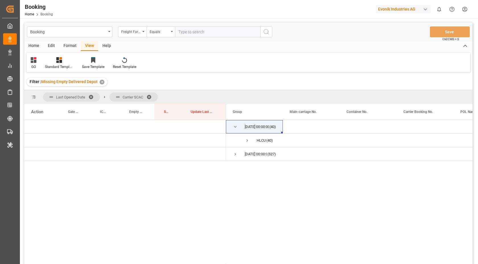
click at [68, 45] on div "Format" at bounding box center [70, 46] width 22 height 10
click at [44, 58] on div at bounding box center [39, 60] width 17 height 6
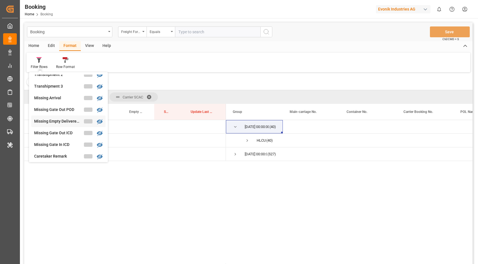
scroll to position [212, 0]
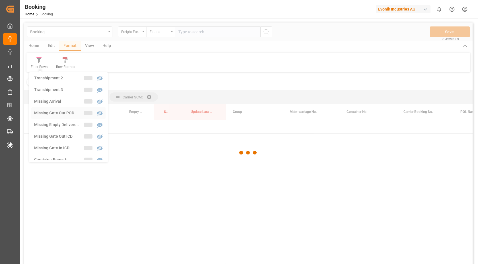
click at [67, 115] on div "Booking Freight Forwarder's Reference No. Equals Save Ctrl/CMD + S Home Edit Fo…" at bounding box center [248, 150] width 449 height 257
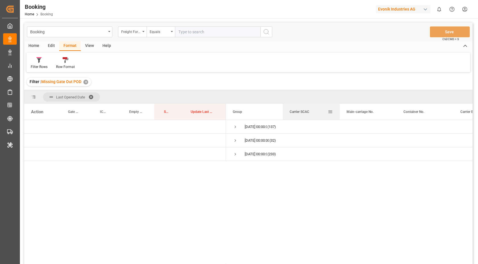
drag, startPoint x: 298, startPoint y: 112, endPoint x: 301, endPoint y: 93, distance: 19.4
click at [234, 126] on span "Press SPACE to select this row." at bounding box center [235, 126] width 5 height 5
click at [229, 153] on div "10.08.2025 00:00:00 (32)" at bounding box center [254, 153] width 57 height 13
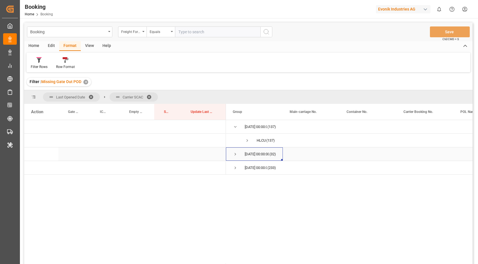
click at [236, 155] on span "Press SPACE to select this row." at bounding box center [235, 154] width 5 height 5
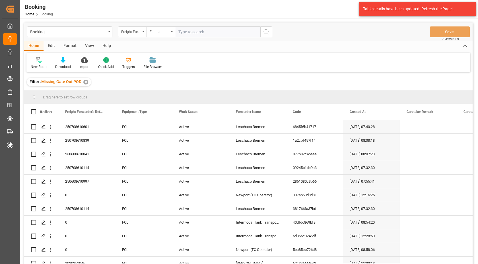
click at [76, 46] on div "Format" at bounding box center [70, 46] width 22 height 10
drag, startPoint x: 36, startPoint y: 63, endPoint x: 38, endPoint y: 64, distance: 3.0
click at [36, 63] on div "Filter Rows" at bounding box center [38, 63] width 25 height 13
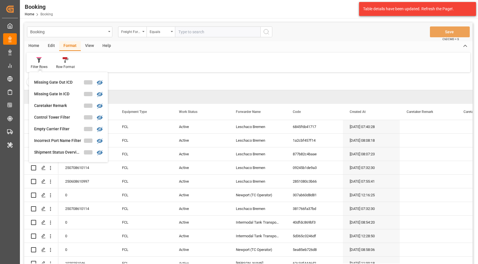
scroll to position [119, 0]
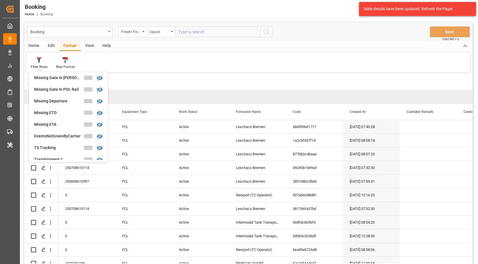
click at [65, 116] on div "Missing ETD" at bounding box center [59, 113] width 50 height 6
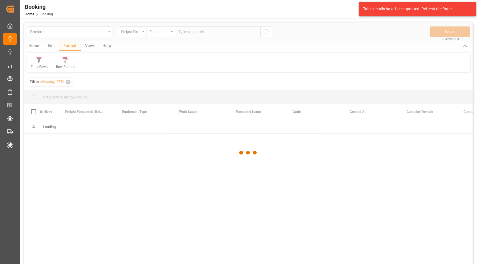
click at [143, 30] on div at bounding box center [248, 152] width 449 height 261
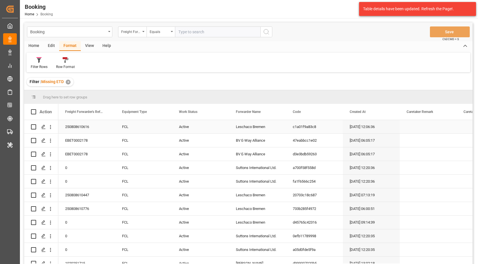
click at [262, 133] on div "Leschaco Bremen" at bounding box center [257, 126] width 57 height 13
click at [139, 26] on div "Booking Freight Forwarder's Reference No. Equals Save Ctrl/CMD + S" at bounding box center [248, 31] width 449 height 19
click at [139, 34] on div "Freight Forwarder's Reference No." at bounding box center [130, 31] width 19 height 7
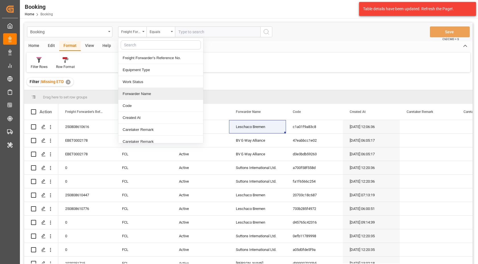
click at [142, 94] on div "Forwarder Name" at bounding box center [160, 94] width 85 height 12
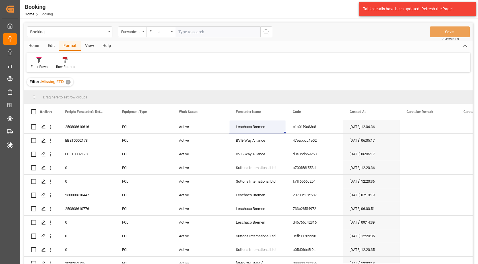
click at [208, 36] on input "text" at bounding box center [217, 31] width 85 height 11
paste input "Leschaco Bremen"
type input "Leschaco Bremen"
click at [265, 34] on icon "search button" at bounding box center [266, 31] width 7 height 7
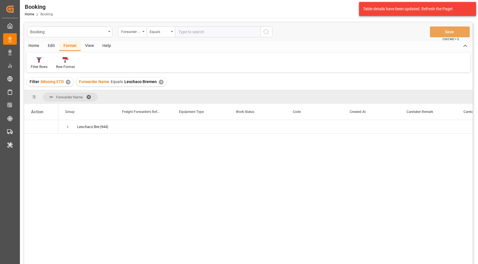
click at [158, 81] on div "Forwarder Name Equals Leschaco Bremen ✕" at bounding box center [121, 82] width 90 height 9
click at [159, 81] on div "✕" at bounding box center [161, 82] width 5 height 5
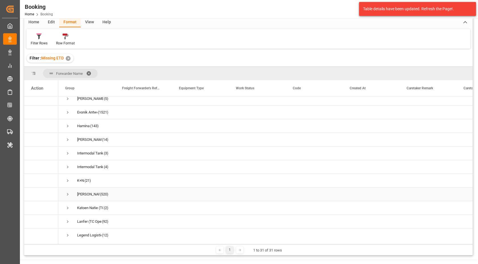
scroll to position [95, 0]
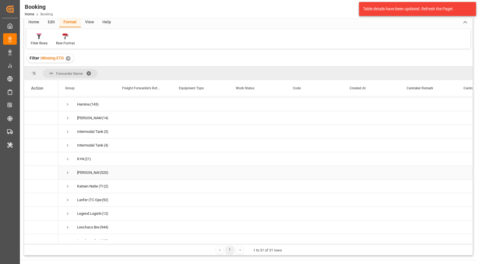
click at [65, 171] on span "Press SPACE to select this row." at bounding box center [67, 172] width 5 height 5
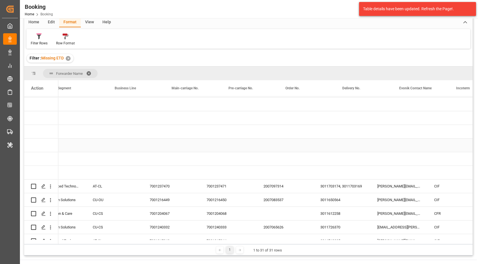
scroll to position [0, 0]
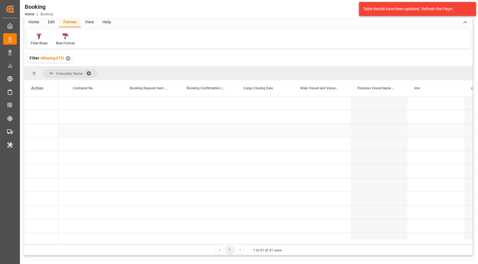
click at [195, 135] on div "Press SPACE to select this row." at bounding box center [208, 130] width 57 height 13
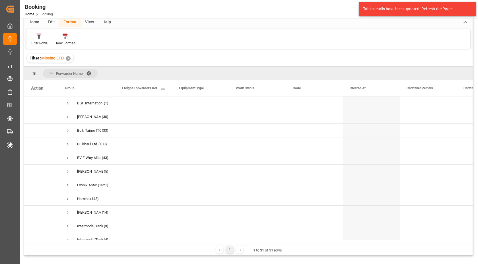
click at [164, 87] on span at bounding box center [162, 88] width 5 height 5
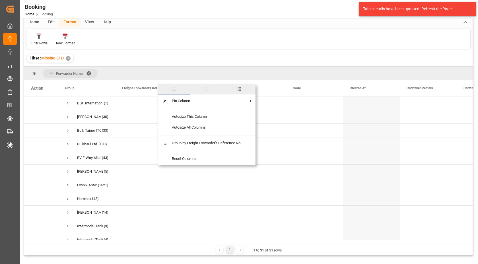
click at [236, 90] on span "columns" at bounding box center [239, 89] width 33 height 10
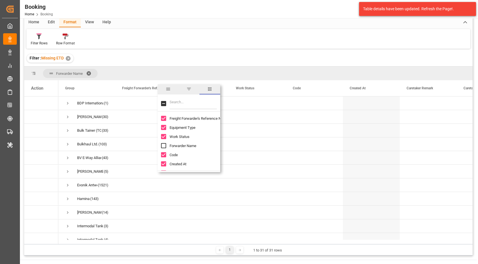
click at [190, 104] on input "Filter Columns Input" at bounding box center [193, 103] width 47 height 11
type input "c"
checkbox input "true"
type input "carr"
click at [270, 153] on div "Press SPACE to select this row." at bounding box center [257, 157] width 57 height 13
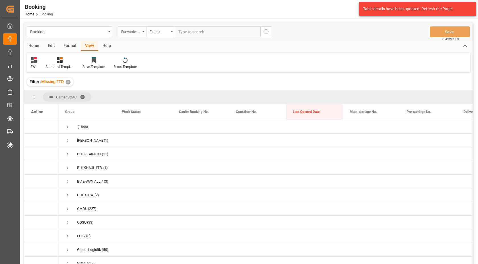
click at [144, 30] on div "Forwarder Name" at bounding box center [132, 31] width 28 height 11
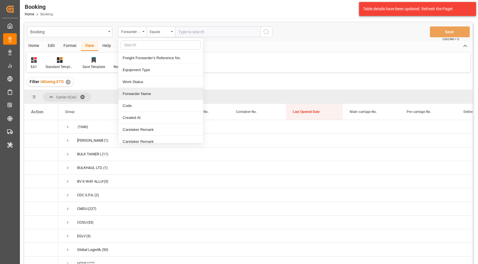
drag, startPoint x: 146, startPoint y: 97, endPoint x: 149, endPoint y: 92, distance: 5.3
click at [146, 96] on div "Forwarder Name" at bounding box center [160, 94] width 85 height 12
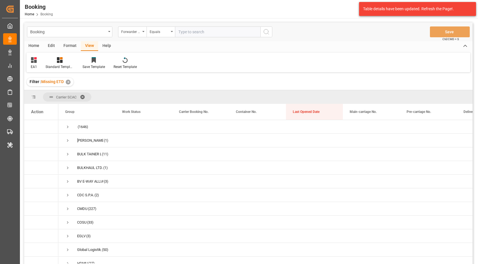
click at [195, 33] on input "text" at bounding box center [217, 31] width 85 height 11
paste input "Leschaco Bremen"
type input "Leschaco Bremen"
click at [264, 33] on icon "search button" at bounding box center [266, 31] width 7 height 7
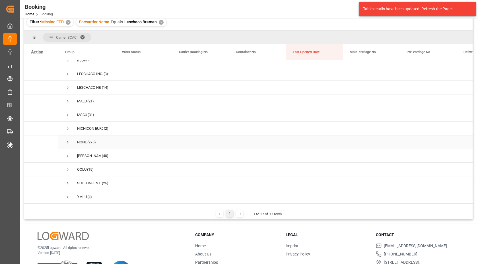
scroll to position [84, 0]
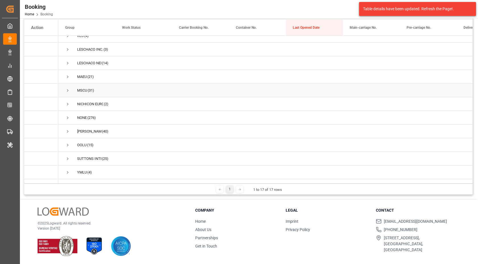
click at [68, 88] on span "Press SPACE to select this row." at bounding box center [67, 90] width 5 height 5
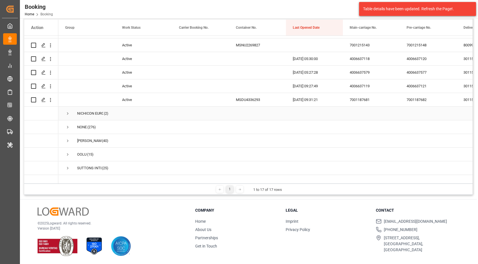
scroll to position [447, 0]
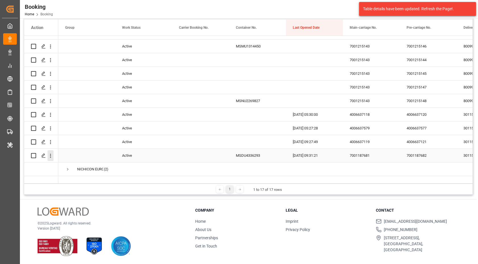
click at [52, 160] on button "open menu" at bounding box center [51, 155] width 6 height 11
click at [89, 164] on div "Open in new tab" at bounding box center [83, 168] width 70 height 12
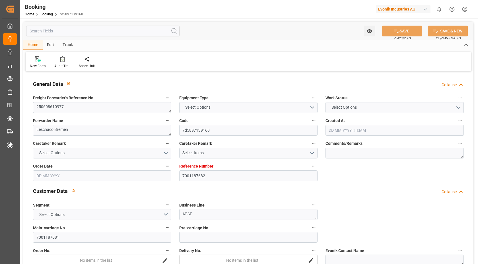
type input "7001187682"
type input "MSC"
type input "Mediterranean Shipping Company"
type input "EUNWC"
type input "ZADUR"
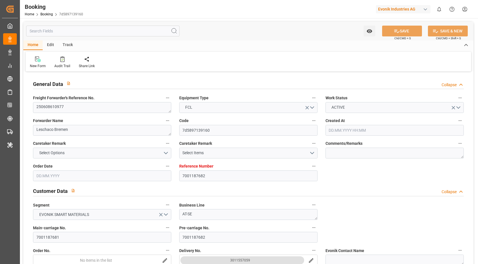
type input "[DATE] 07:08"
type input "[DATE]"
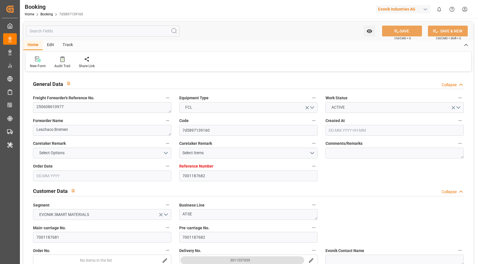
type input "[DATE]"
type input "[DATE] 09:31"
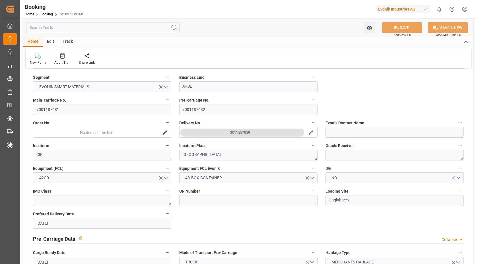
click at [245, 133] on div "3011557059" at bounding box center [240, 133] width 20 height 6
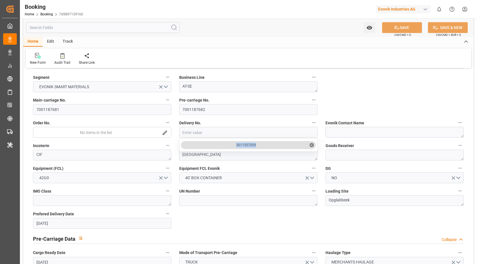
drag, startPoint x: 234, startPoint y: 144, endPoint x: 266, endPoint y: 145, distance: 31.9
click at [266, 145] on div "3011557059 ✕" at bounding box center [248, 145] width 135 height 8
copy div "3011557059"
click at [244, 31] on div "Watch Option SAVE Ctrl/CMD + S SAVE & NEW Ctrl/CMD + Shift + S" at bounding box center [248, 27] width 450 height 19
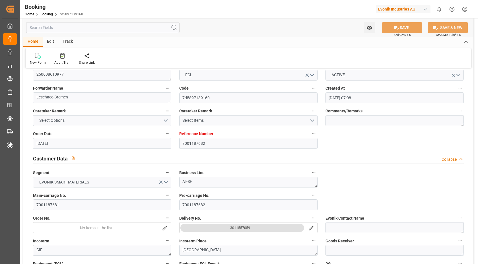
scroll to position [0, 0]
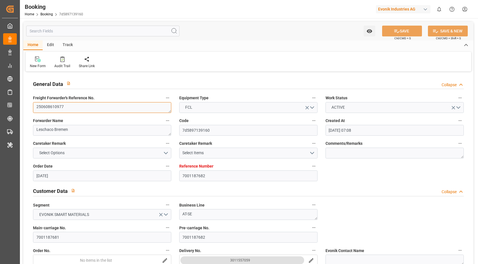
click at [89, 108] on textarea "250608610977" at bounding box center [102, 107] width 138 height 11
click at [255, 43] on div "Home Edit Track" at bounding box center [248, 45] width 450 height 10
click at [190, 57] on div "New Form Audit Trail Share Link" at bounding box center [249, 62] width 446 height 20
click at [90, 112] on textarea "250608610977" at bounding box center [102, 107] width 138 height 11
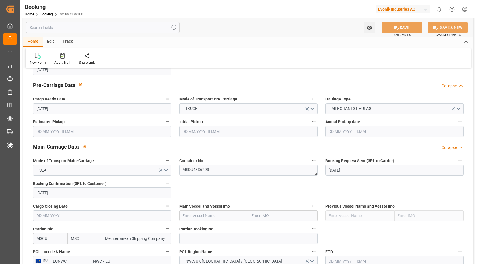
scroll to position [372, 0]
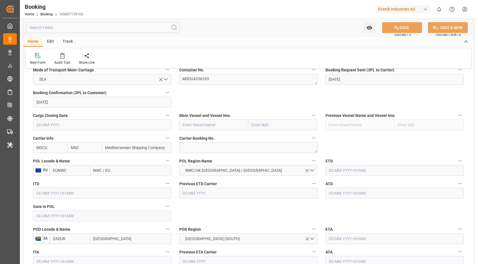
click at [131, 171] on input "NWC / EU" at bounding box center [130, 170] width 81 height 11
type input "rotterdam"
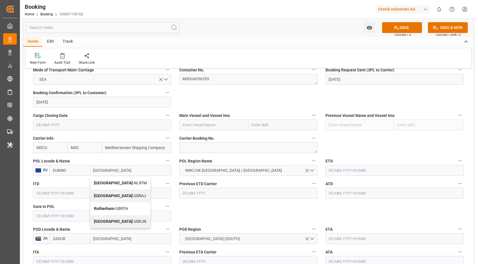
click at [128, 182] on span "Rotterdam - NLRTM" at bounding box center [120, 183] width 53 height 5
type input "NLRTM"
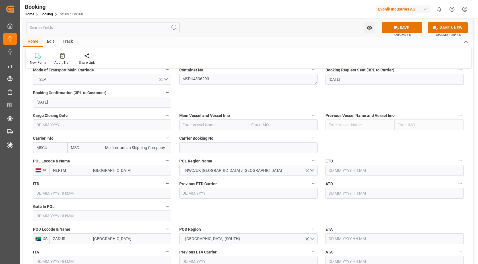
type input "Rotterdam"
click at [219, 149] on textarea at bounding box center [248, 147] width 138 height 11
paste textarea "459IHA1380764"
type textarea "459IHA1380764"
click at [207, 121] on input "text" at bounding box center [213, 125] width 69 height 11
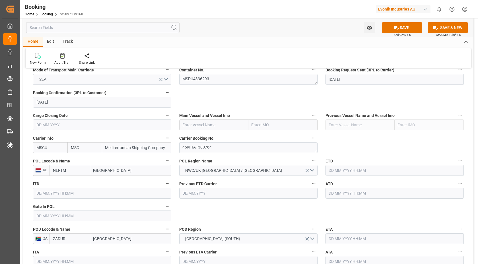
scroll to position [409, 0]
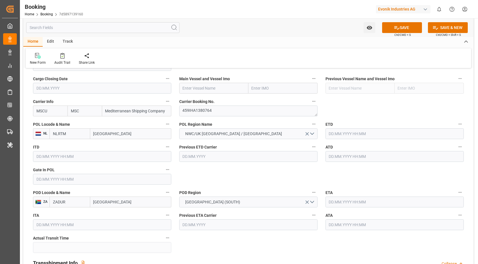
click at [206, 94] on div "Main Vessel and Vessel Imo" at bounding box center [248, 84] width 146 height 23
click at [211, 91] on input "text" at bounding box center [213, 88] width 69 height 11
paste input "MSC RAYSHMI"
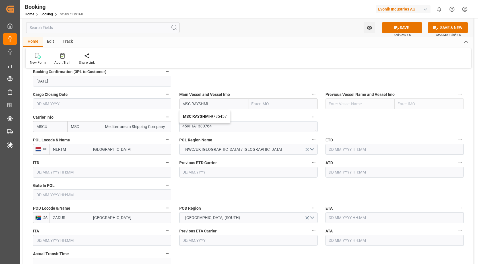
click at [214, 115] on span "MSC RAYSHMI - 9785457" at bounding box center [205, 116] width 44 height 5
type input "MSC RAYSHMI"
type input "9785457"
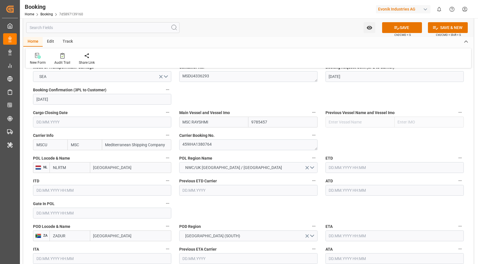
scroll to position [368, 0]
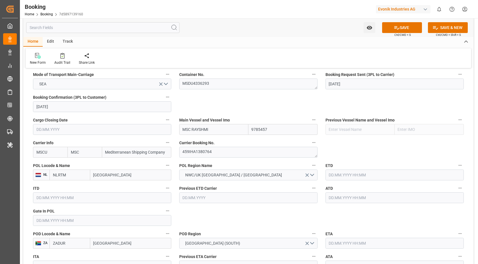
type input "MSC RAYSHMI"
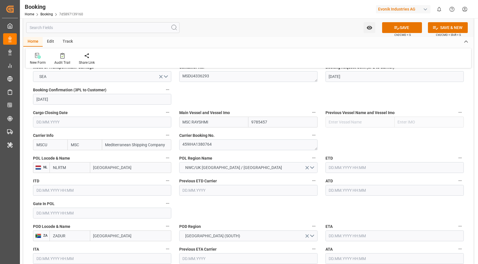
click at [65, 214] on input "text" at bounding box center [102, 213] width 138 height 11
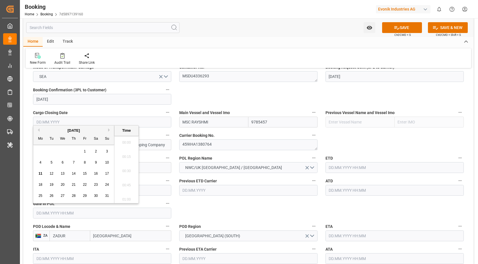
scroll to position [898, 0]
type input "23.07.2025 00:00"
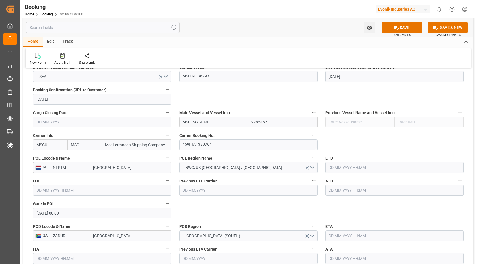
scroll to position [398, 0]
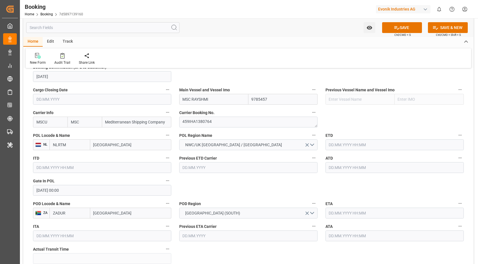
click at [370, 146] on input "text" at bounding box center [395, 144] width 138 height 11
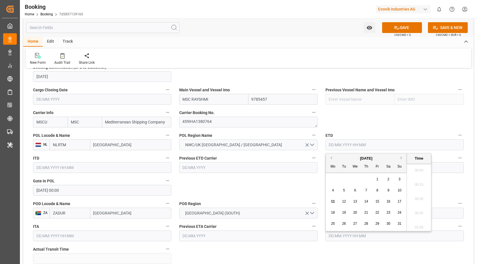
paste input "27/07/2025"
click at [333, 156] on div "August 2025" at bounding box center [366, 159] width 81 height 6
click at [332, 157] on button "Previous Month" at bounding box center [330, 157] width 3 height 3
click at [400, 215] on div "27" at bounding box center [399, 213] width 7 height 7
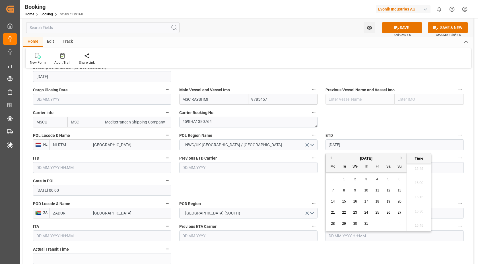
type input "27.07.2025 00:00"
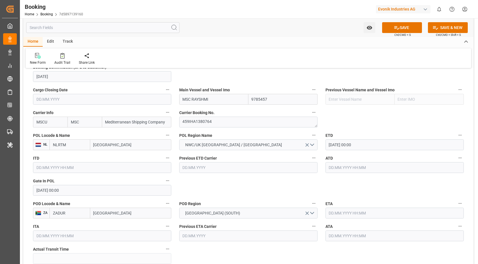
click at [345, 171] on input "text" at bounding box center [395, 167] width 138 height 11
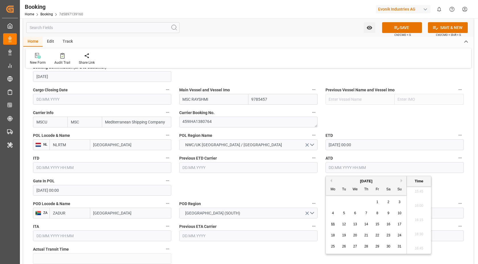
click at [332, 181] on button "Previous Month" at bounding box center [330, 180] width 3 height 3
click at [399, 238] on div "27" at bounding box center [399, 235] width 7 height 7
type input "27.07.2025 00:00"
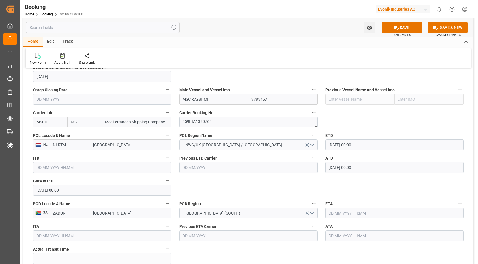
scroll to position [448, 0]
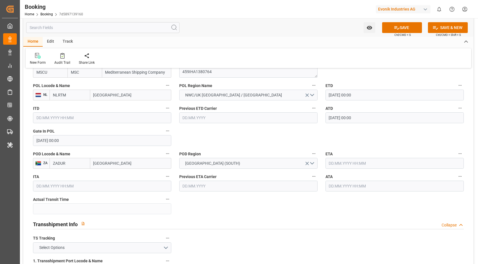
click at [361, 169] on div "ETA" at bounding box center [395, 159] width 146 height 23
click at [359, 165] on input "text" at bounding box center [395, 163] width 138 height 11
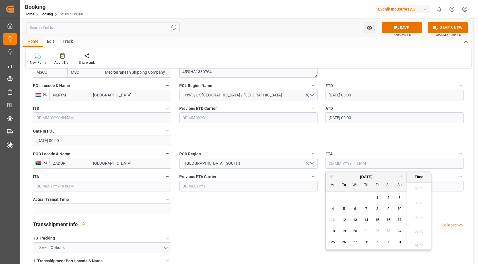
scroll to position [898, 0]
type input "27.08.2025 00:00"
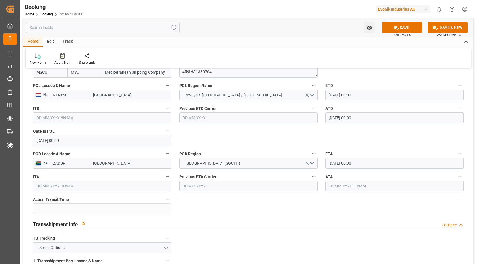
scroll to position [470, 0]
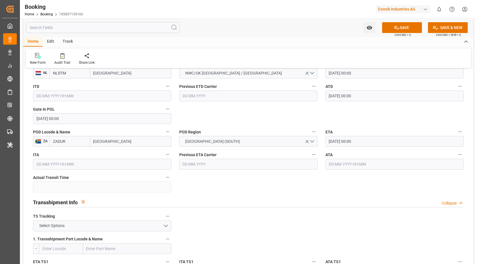
click at [151, 231] on div "TS Tracking Select Options" at bounding box center [102, 222] width 146 height 23
click at [143, 223] on button "Select Options" at bounding box center [102, 226] width 138 height 11
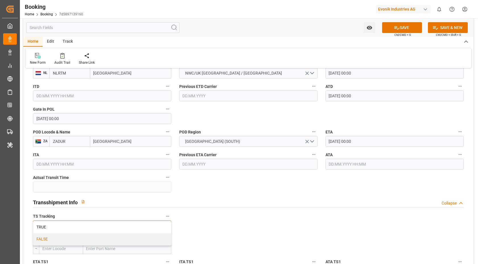
click at [89, 239] on div "FALSE" at bounding box center [102, 239] width 138 height 12
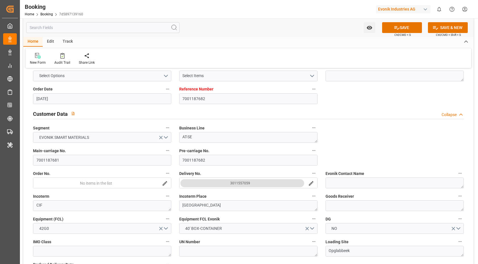
scroll to position [0, 0]
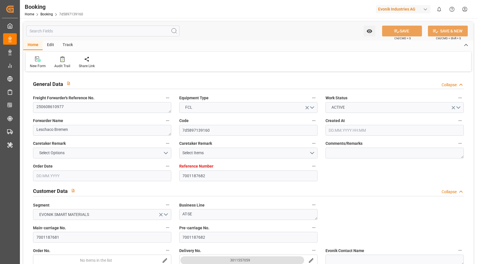
type input "7001187682"
type input "MSC"
type input "Mediterranean Shipping Company"
type input "EUNWC"
type input "ZADUR"
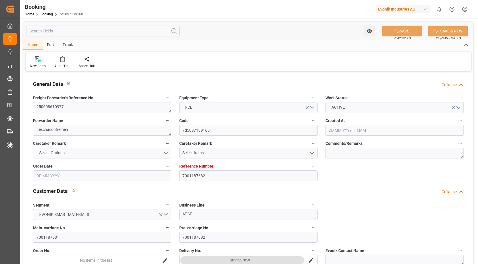
type input "[DATE] 07:08"
type input "[DATE]"
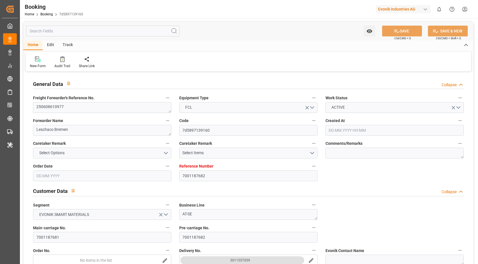
type input "[DATE]"
type input "[DATE] 09:31"
click at [44, 15] on link "Booking" at bounding box center [46, 14] width 13 height 4
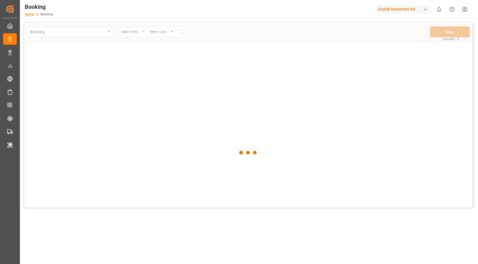
click at [28, 15] on link "Home" at bounding box center [29, 14] width 9 height 4
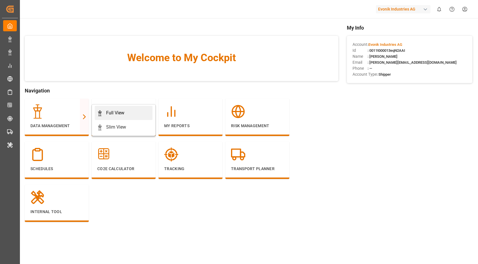
click at [108, 109] on link "Full View" at bounding box center [124, 113] width 58 height 14
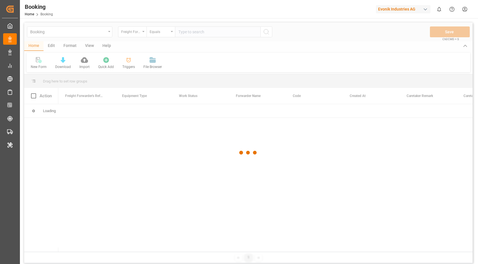
click at [139, 35] on div at bounding box center [248, 152] width 449 height 261
click at [141, 32] on div at bounding box center [248, 152] width 449 height 261
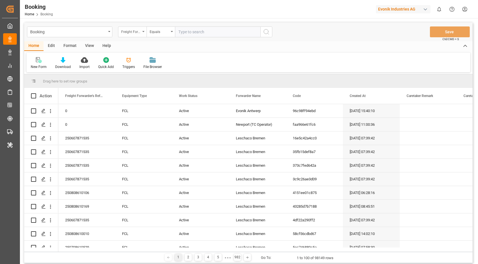
click at [141, 32] on div "Freight Forwarder's Reference No." at bounding box center [132, 31] width 28 height 11
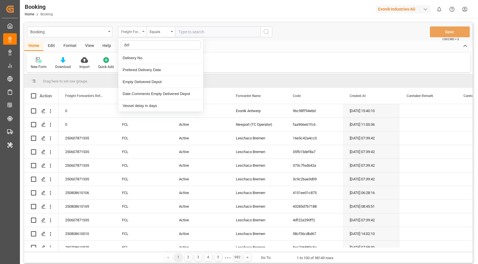
type input "deli"
click at [144, 60] on div "Delivery No." at bounding box center [160, 58] width 85 height 12
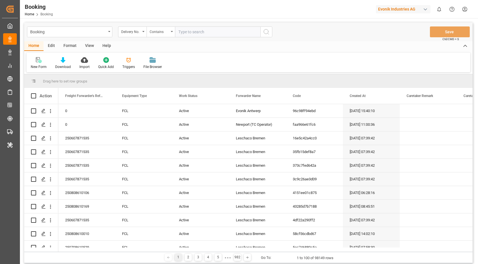
click at [224, 30] on input "text" at bounding box center [217, 31] width 85 height 11
paste input "3011557059"
type input "3011557059"
click at [274, 34] on div "Booking Delivery No. Contains 3011557059 Save Ctrl/CMD + S" at bounding box center [248, 31] width 449 height 19
click at [264, 31] on icon "search button" at bounding box center [266, 31] width 7 height 7
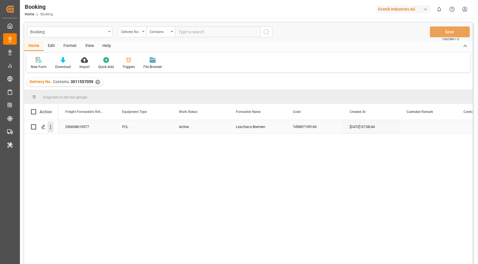
click at [51, 128] on icon "open menu" at bounding box center [51, 127] width 6 height 6
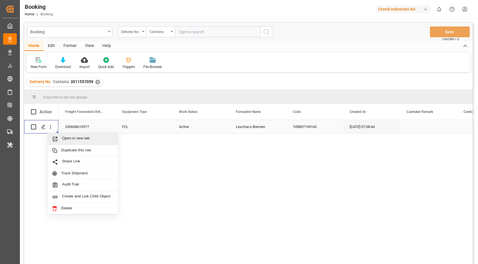
click at [80, 140] on span "Open in new tab" at bounding box center [88, 139] width 52 height 6
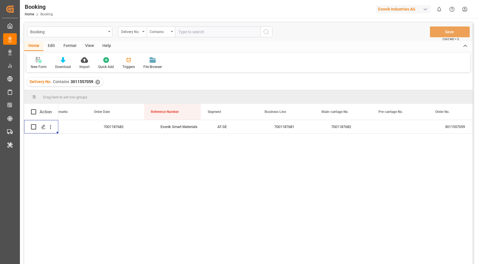
scroll to position [0, 531]
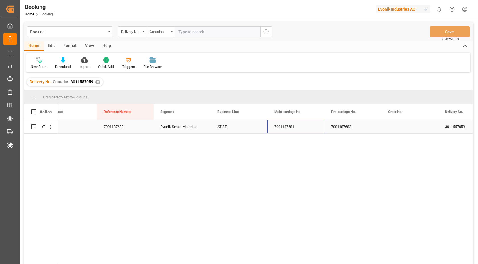
click at [292, 128] on div "7001187681" at bounding box center [296, 126] width 57 height 13
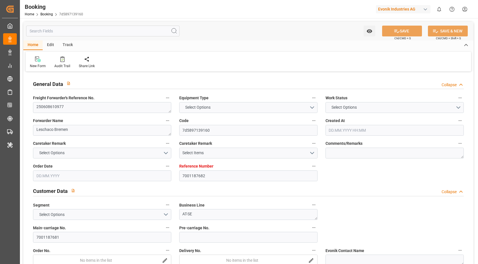
type textarea "250608610977"
type textarea "Leschaco Bremen"
type input "7d5897139160"
type input "7001187682"
type textarea "AT-SE"
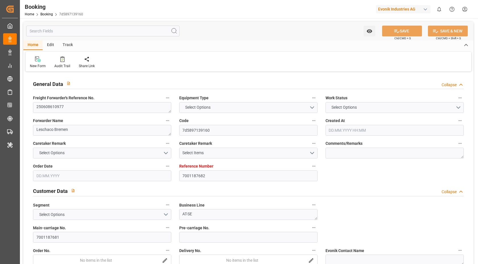
type input "7001187681"
type textarea "CIF"
type textarea "[GEOGRAPHIC_DATA]"
type textarea "Opglabbeek"
type textarea "MSDU4336293"
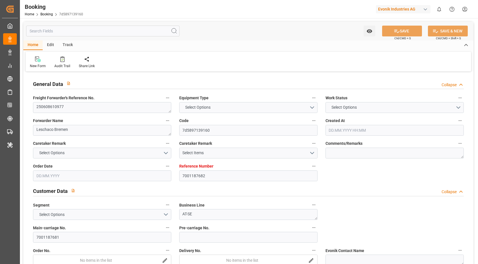
type input "MSCU"
type input "NWC / EU"
type input "[GEOGRAPHIC_DATA]"
type textarea "vesselName"
type textarea "INPUT_Evonik_Seeburger_IFTSTA_1002928529_20250707112944290.edi"
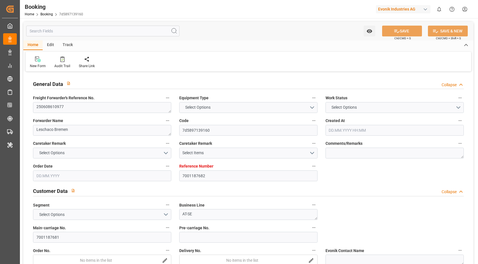
type textarea "NWC/[GEOGRAPHIC_DATA] [GEOGRAPHIC_DATA] Continent / [GEOGRAPHIC_DATA]-SE"
type textarea "INPUT_Evonik_Seeburger_IFTMIN_1002832031_20250605090630351.edi,INPUT_Evonik_See…"
type textarea "1002928529"
type textarea "Logward System"
type textarea "Pol-PodRegionName-PolName-businessLine-"
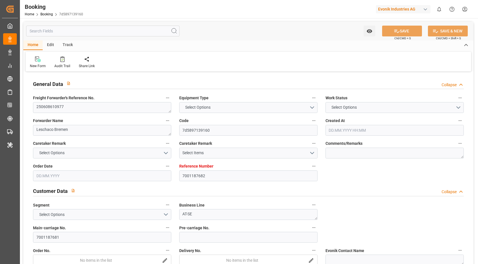
type textarea "IFTSTA"
type textarea "a011t00000LcJC5AAN"
type textarea "No"
type input "7001187682"
type input "MSC"
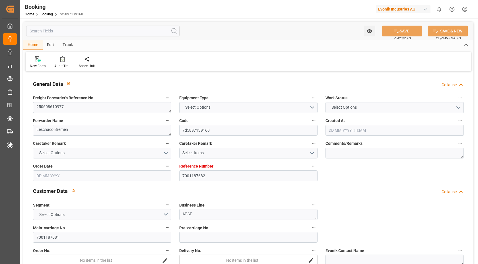
type input "Mediterranean Shipping Company"
type input "EUNWC"
type input "ZADUR"
type input "[DATE] 07:08"
type input "[DATE]"
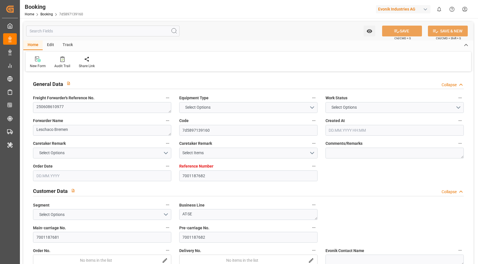
type input "[DATE]"
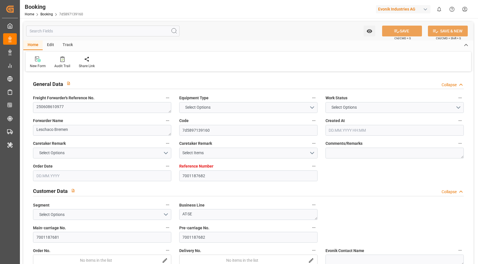
type input "[DATE] 09:31"
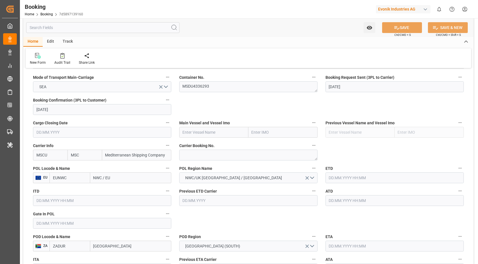
scroll to position [394, 0]
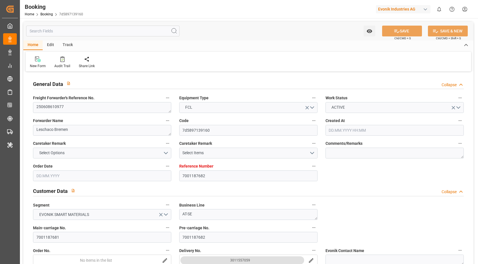
type input "7001187682"
type input "MSC"
type input "Mediterranean Shipping Company"
type input "EUNWC"
type input "ZADUR"
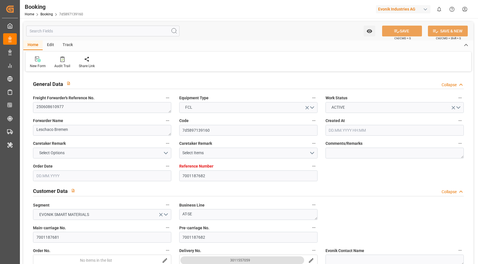
type input "[DATE] 07:08"
type input "[DATE]"
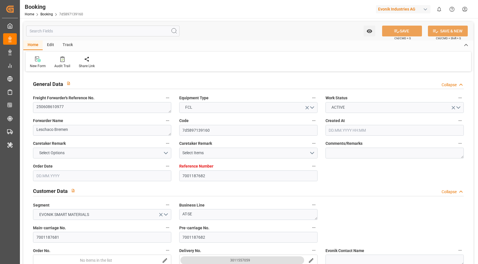
type input "[DATE]"
type input "[DATE] 09:31"
click at [48, 13] on link "Booking" at bounding box center [46, 14] width 13 height 4
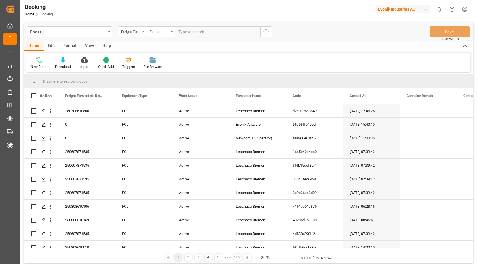
click at [140, 33] on div "Freight Forwarder's Reference No." at bounding box center [130, 31] width 19 height 7
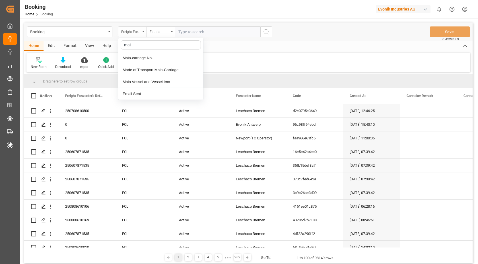
type input "main"
click at [166, 64] on div "Mode of Transport Main-Carriage" at bounding box center [160, 70] width 85 height 12
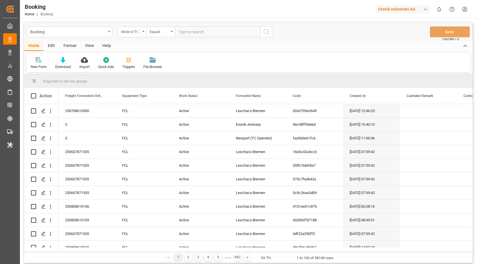
click at [138, 26] on div "Mode of Transport Main-Carriage" at bounding box center [132, 31] width 28 height 11
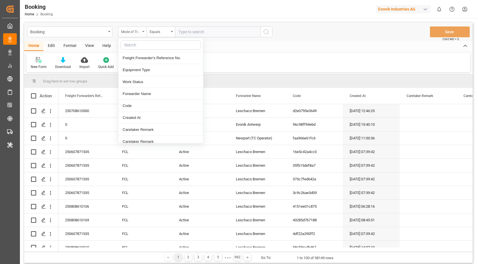
click at [140, 32] on div "Mode of Transport Main-Carriage" at bounding box center [130, 31] width 19 height 7
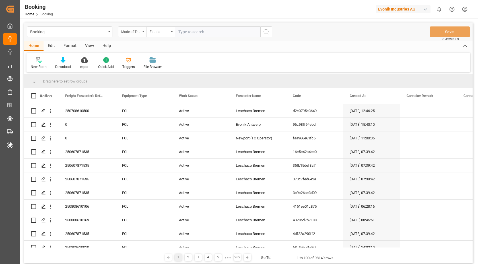
click at [140, 32] on div "Mode of Transport Main-Carriage" at bounding box center [130, 31] width 19 height 7
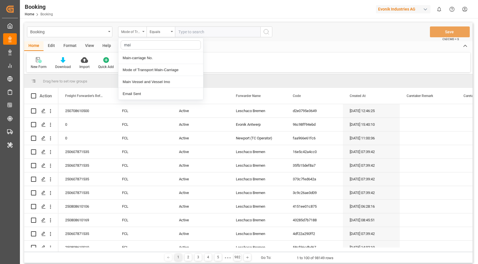
type input "main"
click at [165, 53] on div "Main-carriage No." at bounding box center [160, 58] width 85 height 12
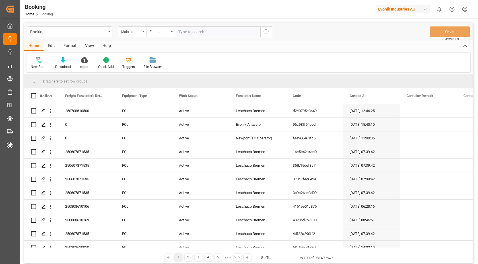
click at [196, 31] on input "text" at bounding box center [217, 31] width 85 height 11
paste input "7001187681"
type input "7001187681"
click at [265, 34] on icon "search button" at bounding box center [266, 31] width 7 height 7
